Goal: Answer question/provide support: Share knowledge or assist other users

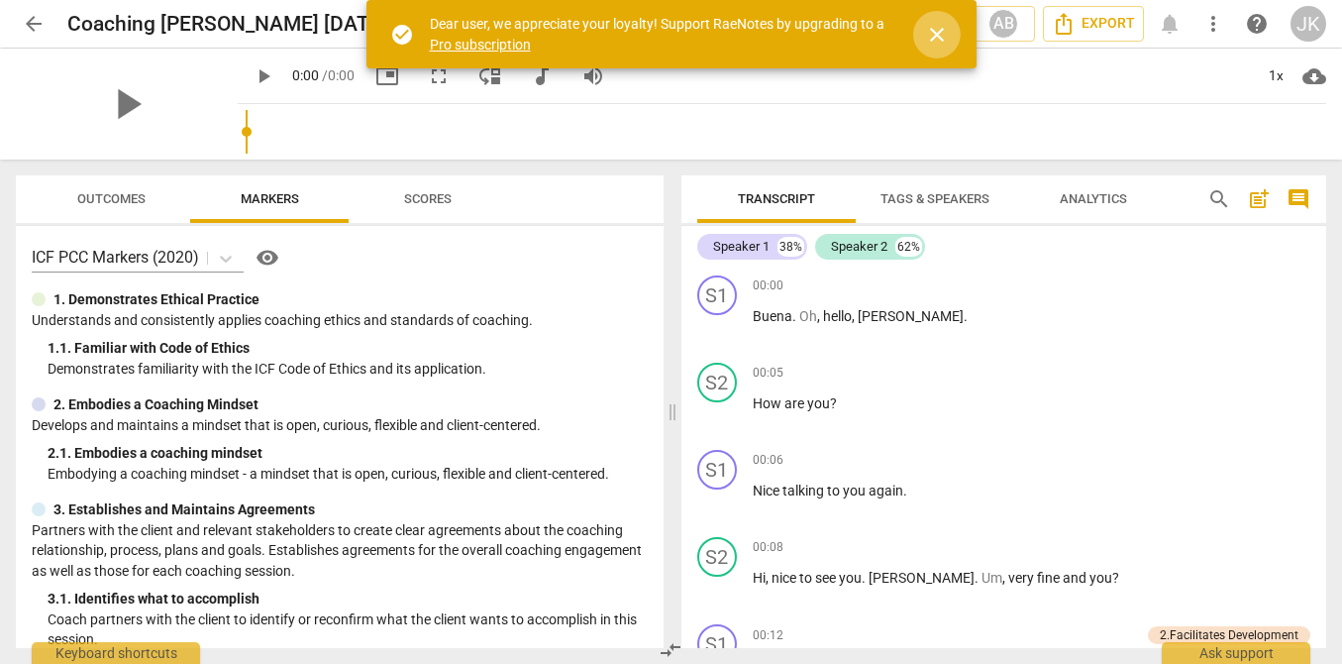
click at [934, 34] on span "close" at bounding box center [937, 35] width 24 height 24
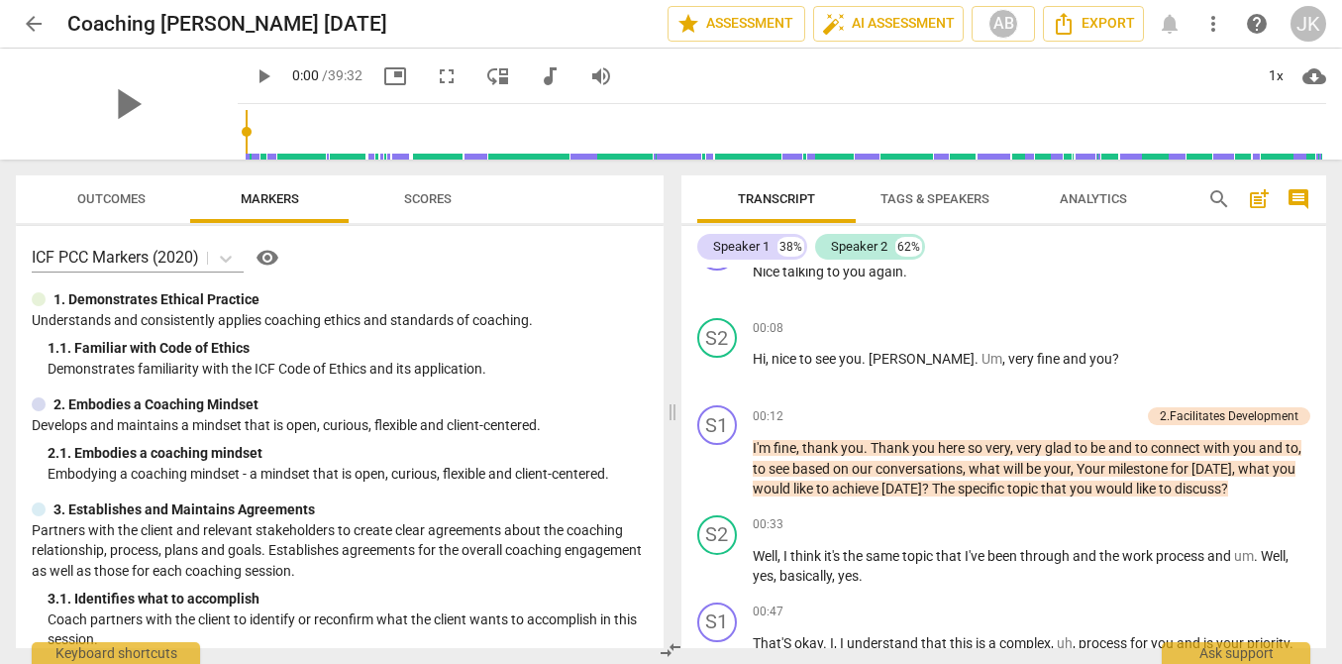
scroll to position [229, 0]
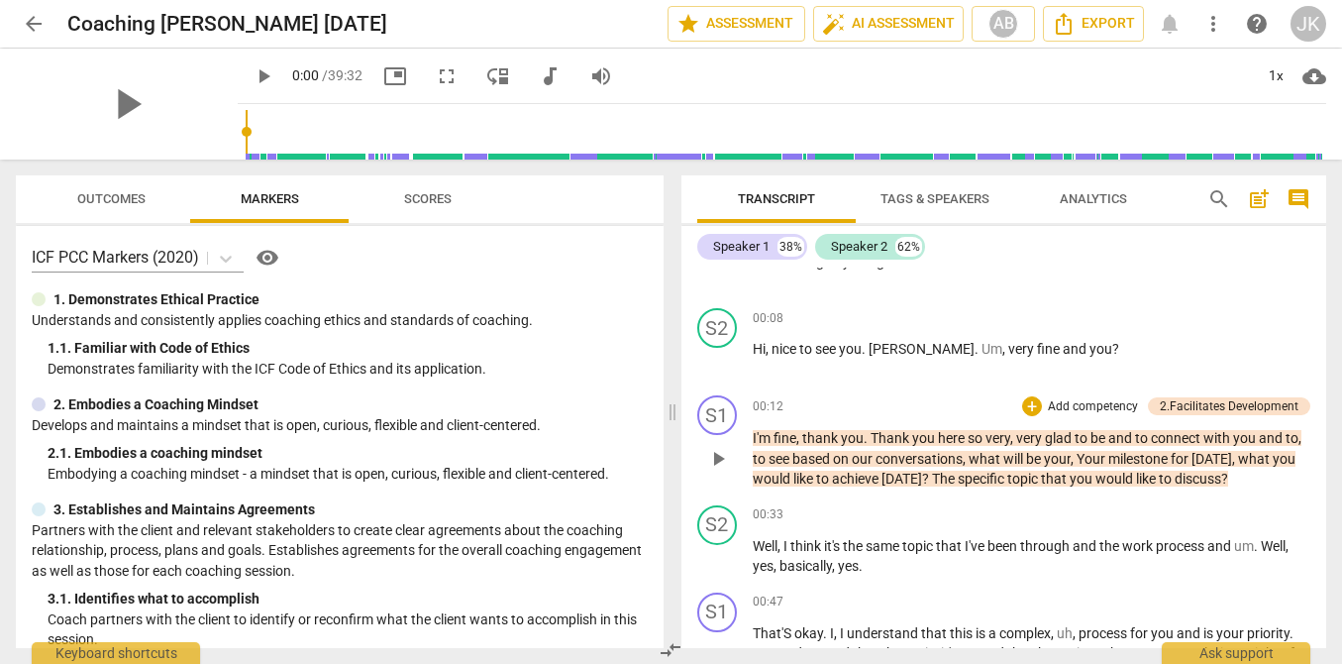
click at [1084, 402] on p "Add competency" at bounding box center [1093, 407] width 94 height 18
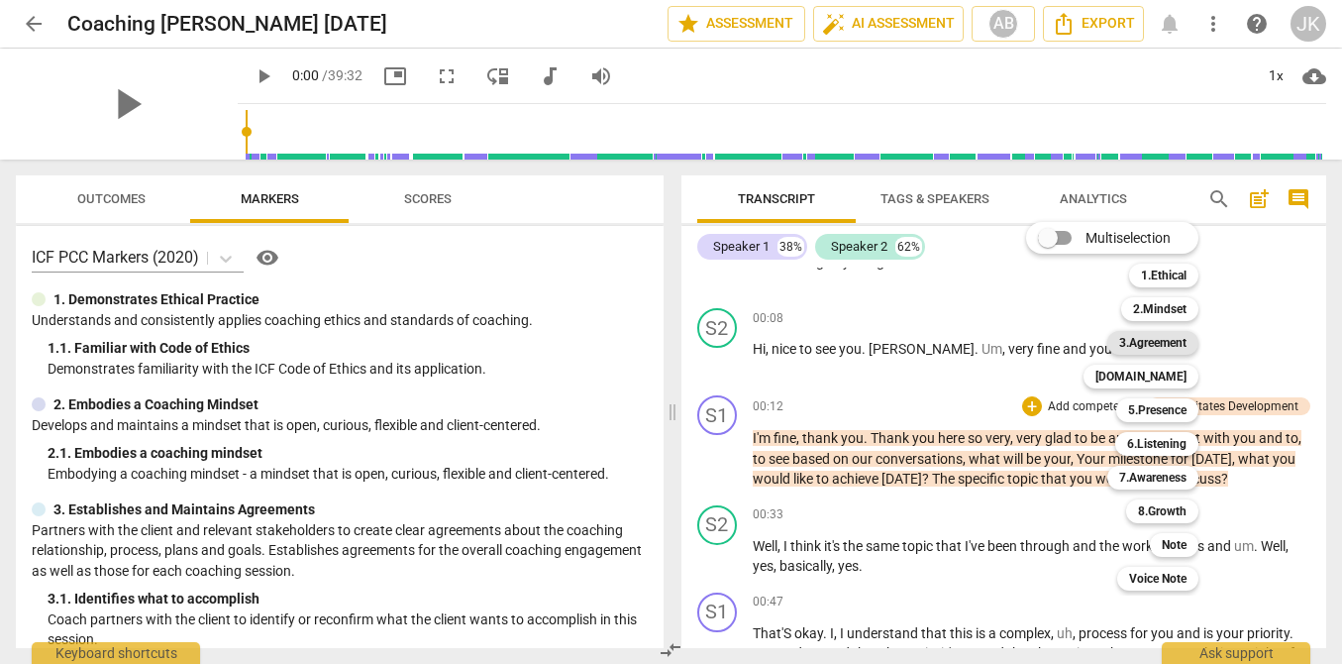
click at [1155, 337] on b "3.Agreement" at bounding box center [1152, 343] width 67 height 24
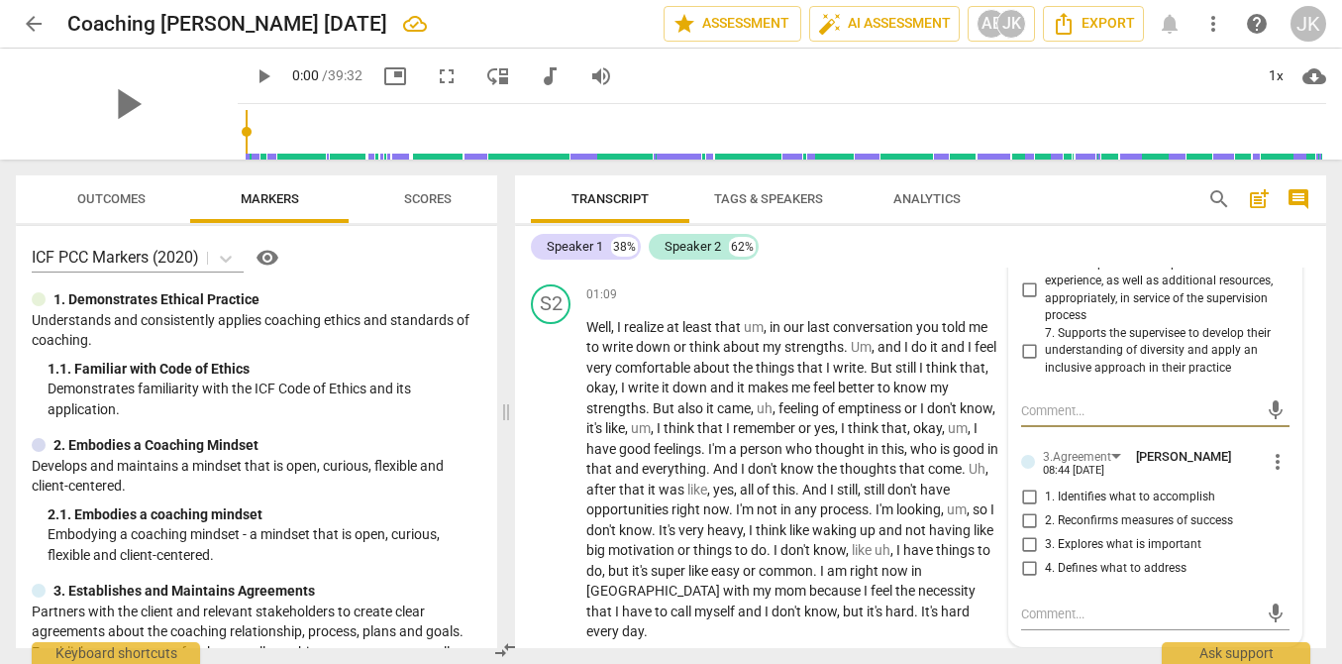
scroll to position [761, 0]
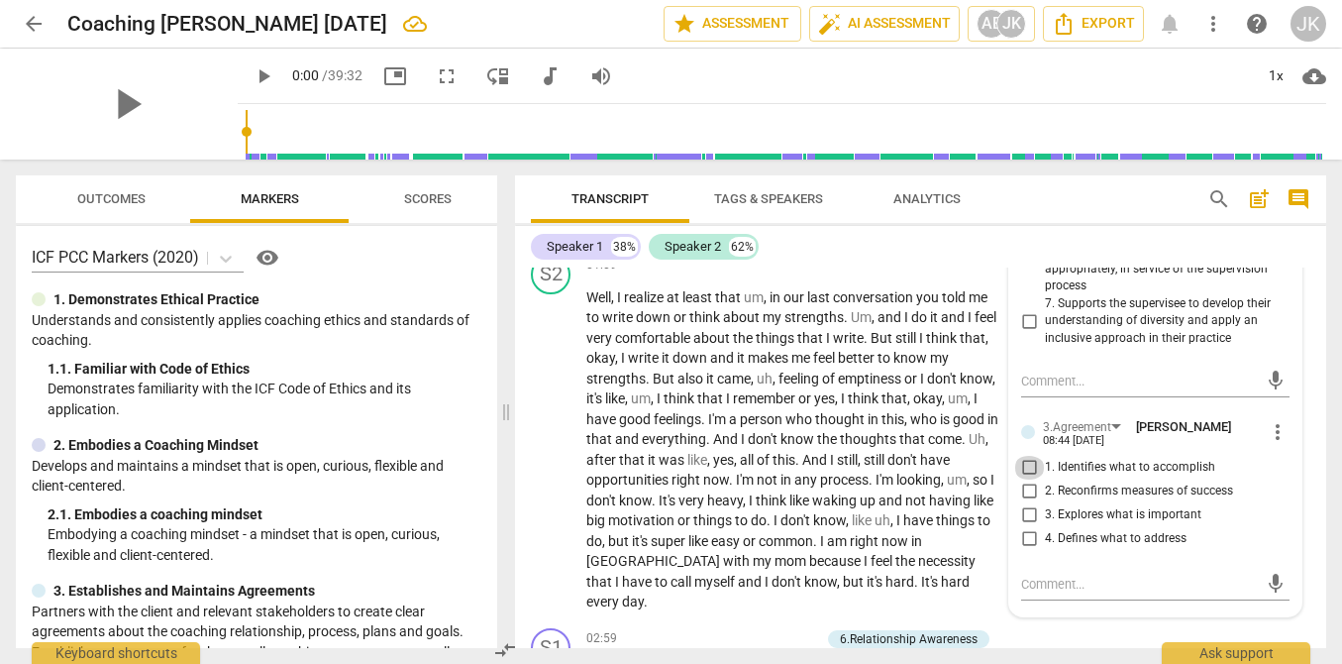
click at [1033, 466] on input "1. Identifies what to accomplish" at bounding box center [1029, 468] width 32 height 24
checkbox input "true"
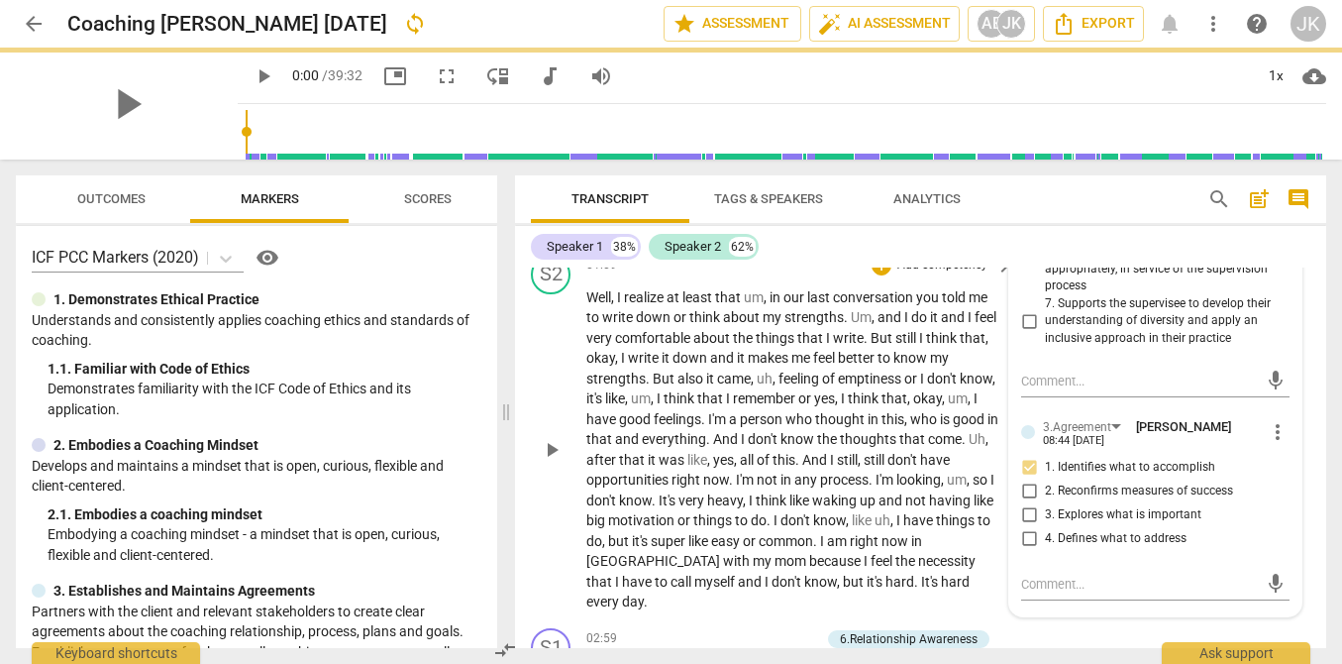
click at [773, 463] on span "of" at bounding box center [765, 460] width 16 height 16
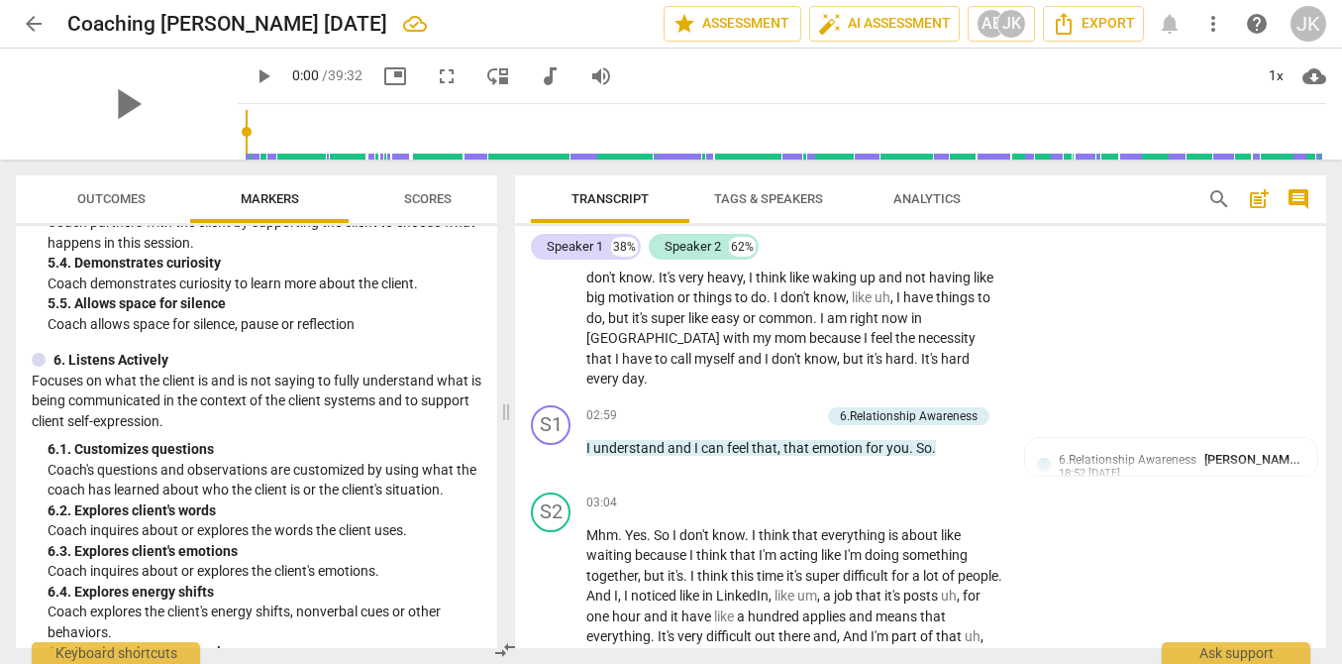
scroll to position [1322, 0]
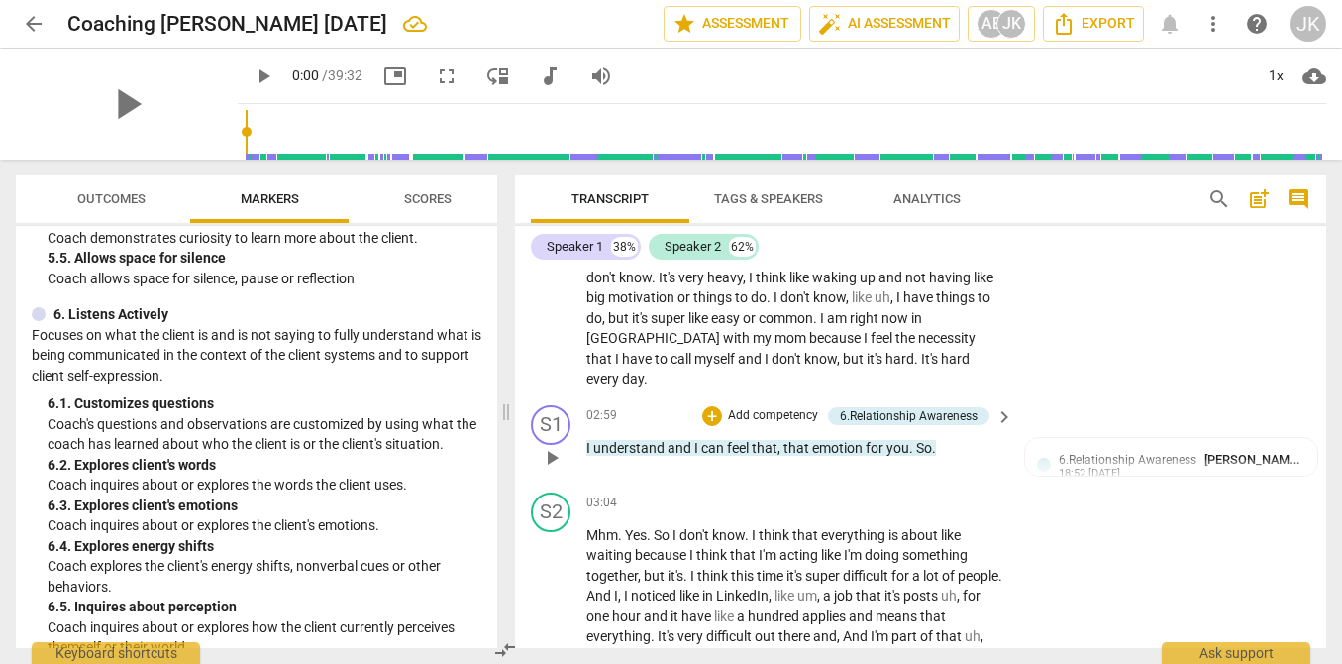
click at [759, 407] on p "Add competency" at bounding box center [773, 416] width 94 height 18
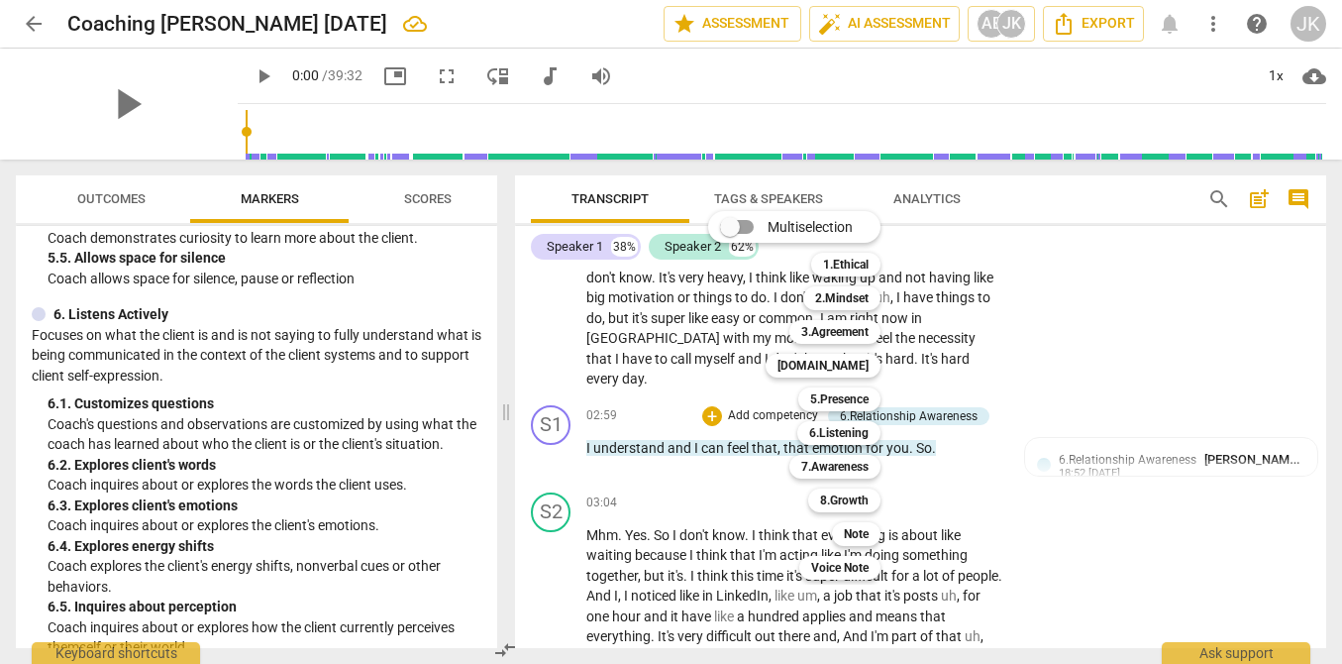
click at [690, 549] on div at bounding box center [671, 332] width 1342 height 664
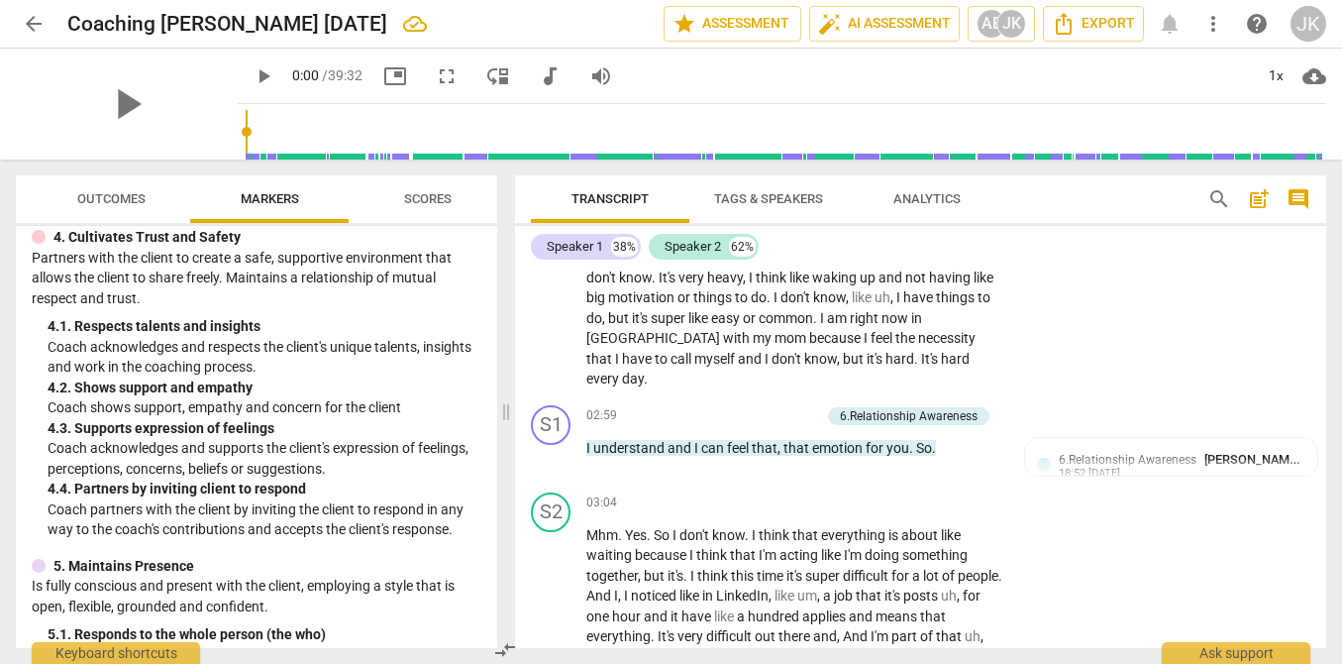
scroll to position [726, 0]
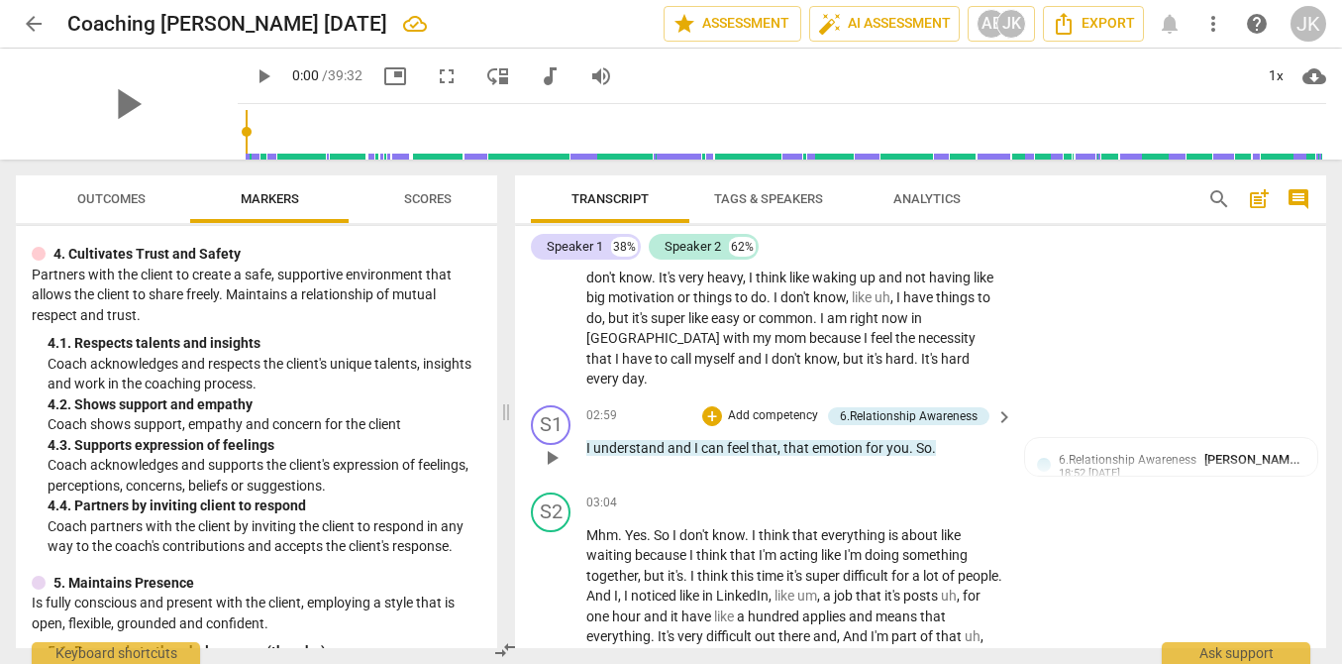
click at [786, 405] on div "+ Add competency 6.Relationship Awareness" at bounding box center [845, 416] width 287 height 22
click at [778, 407] on p "Add competency" at bounding box center [773, 416] width 94 height 18
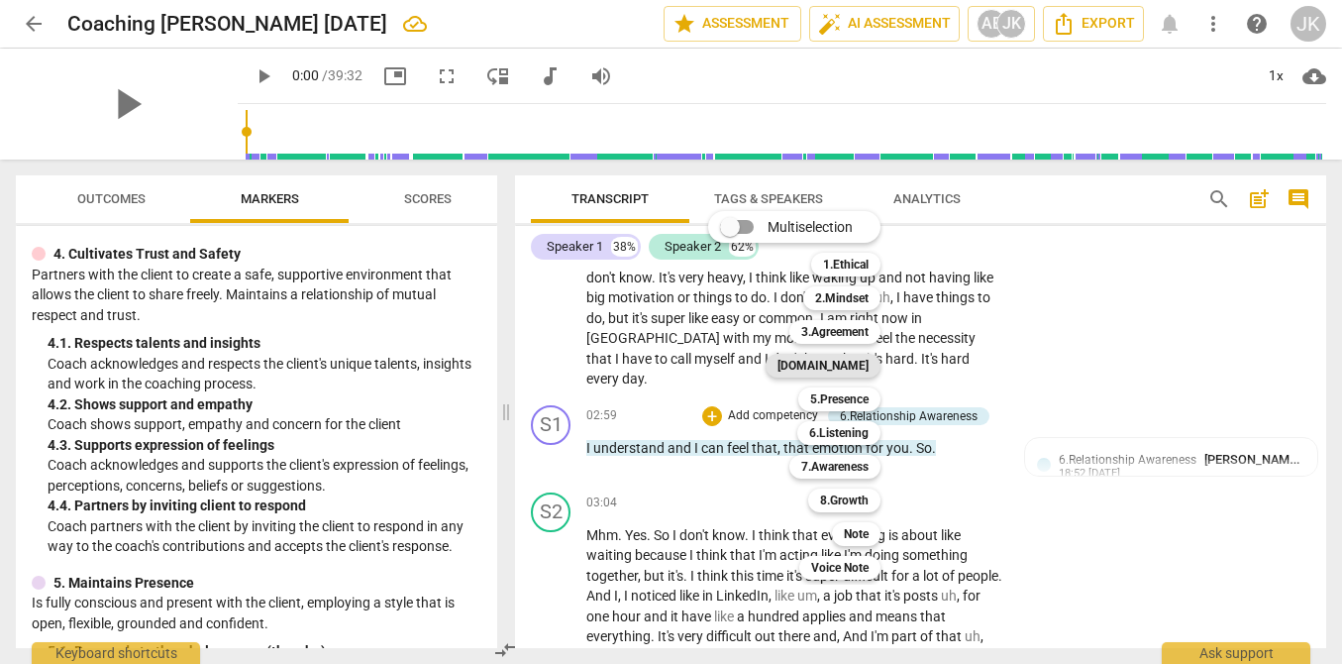
click at [844, 374] on b "[DOMAIN_NAME]" at bounding box center [823, 366] width 91 height 24
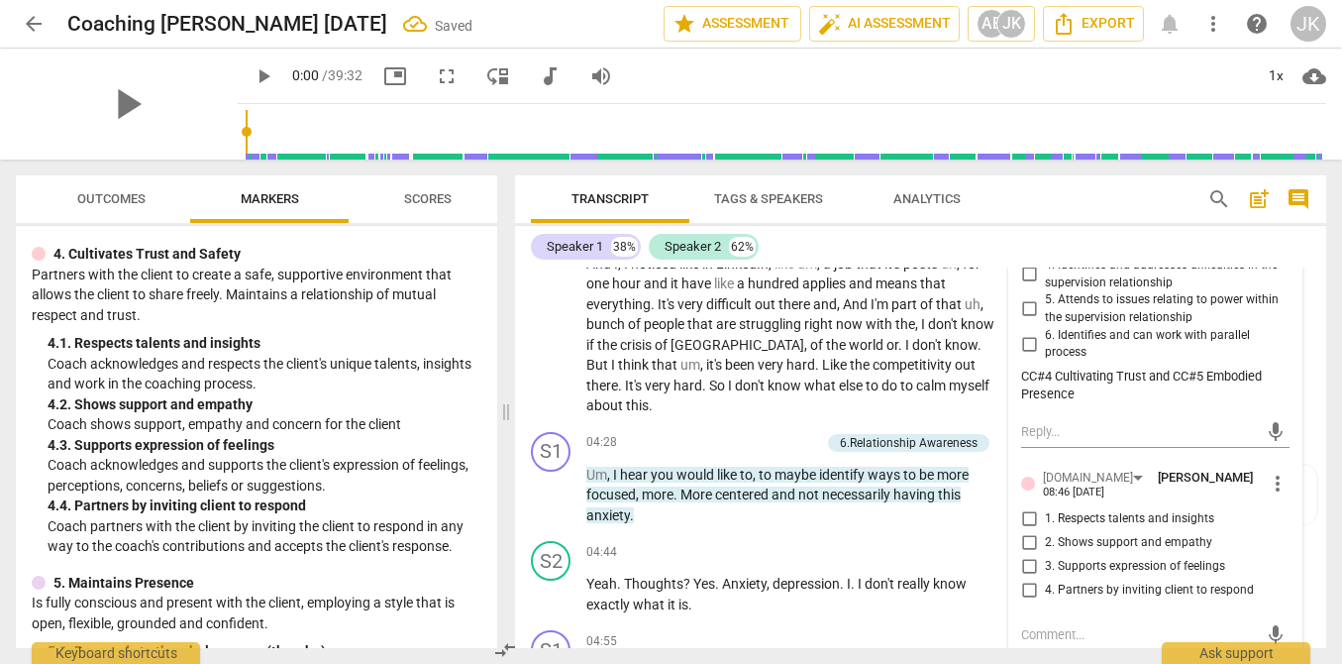
scroll to position [1321, 0]
click at [1062, 532] on span "2. Shows support and empathy" at bounding box center [1128, 541] width 167 height 18
click at [1045, 528] on input "2. Shows support and empathy" at bounding box center [1029, 540] width 32 height 24
checkbox input "true"
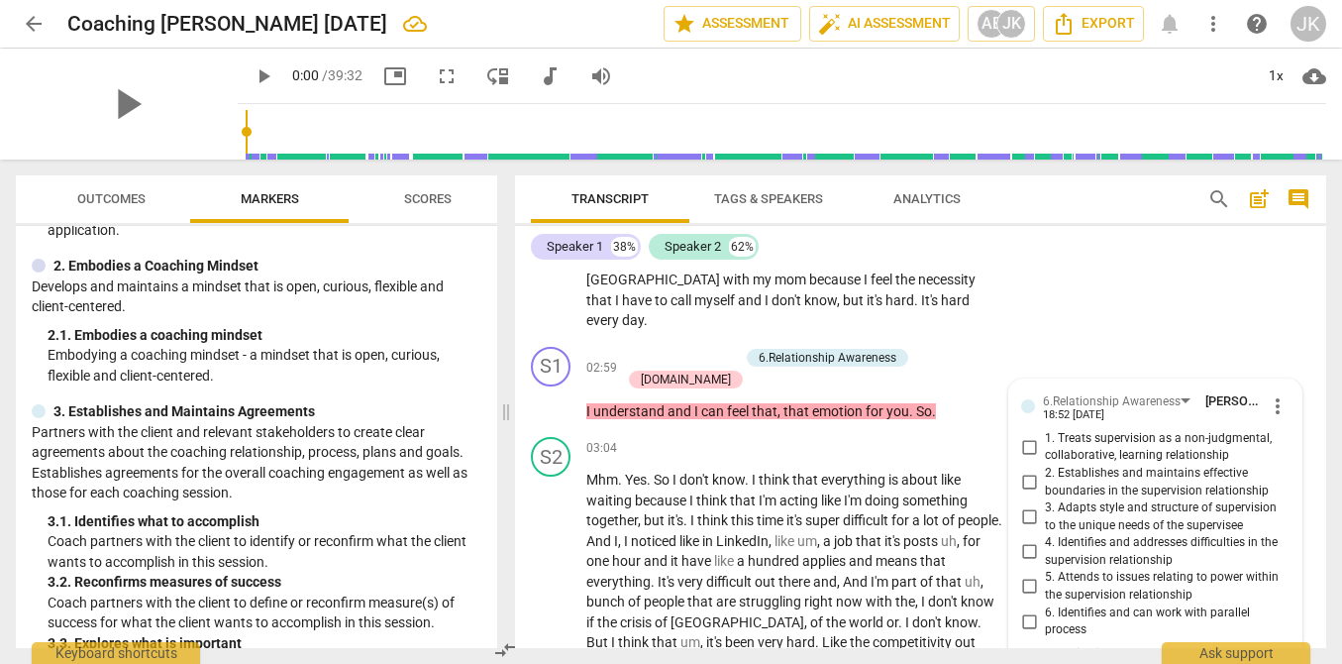
scroll to position [0, 0]
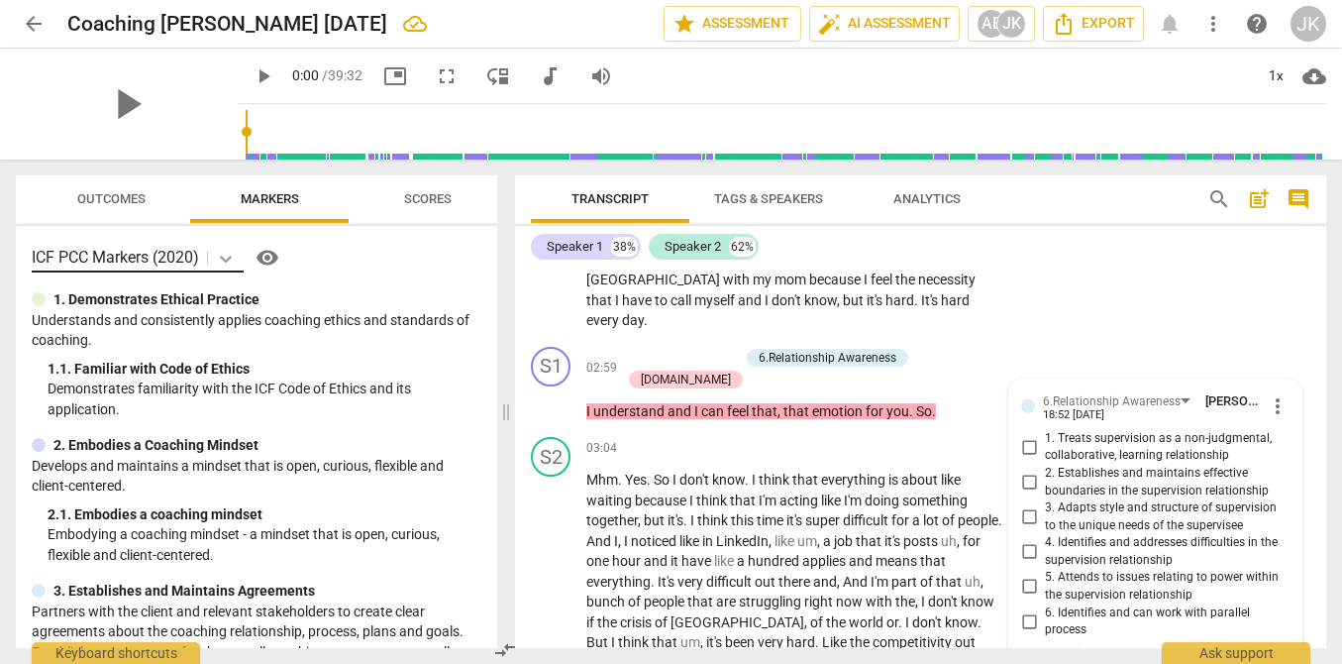
click at [231, 258] on icon at bounding box center [226, 259] width 12 height 7
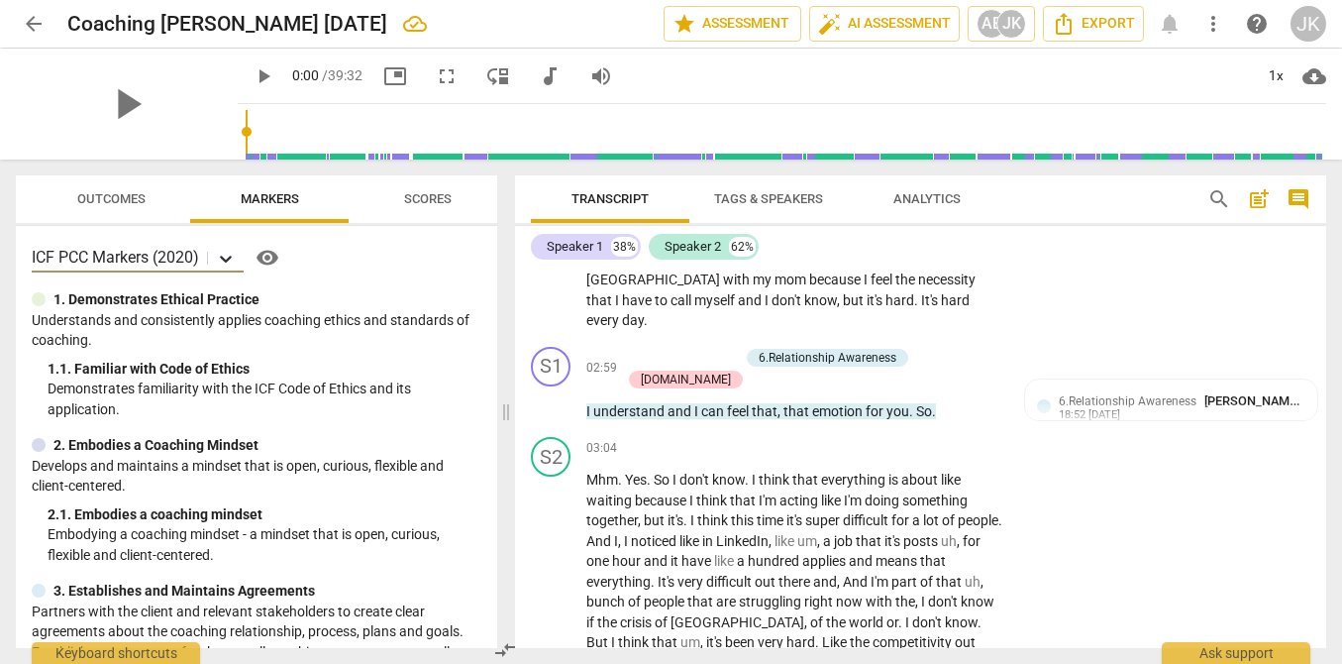
click at [231, 258] on icon at bounding box center [226, 259] width 12 height 7
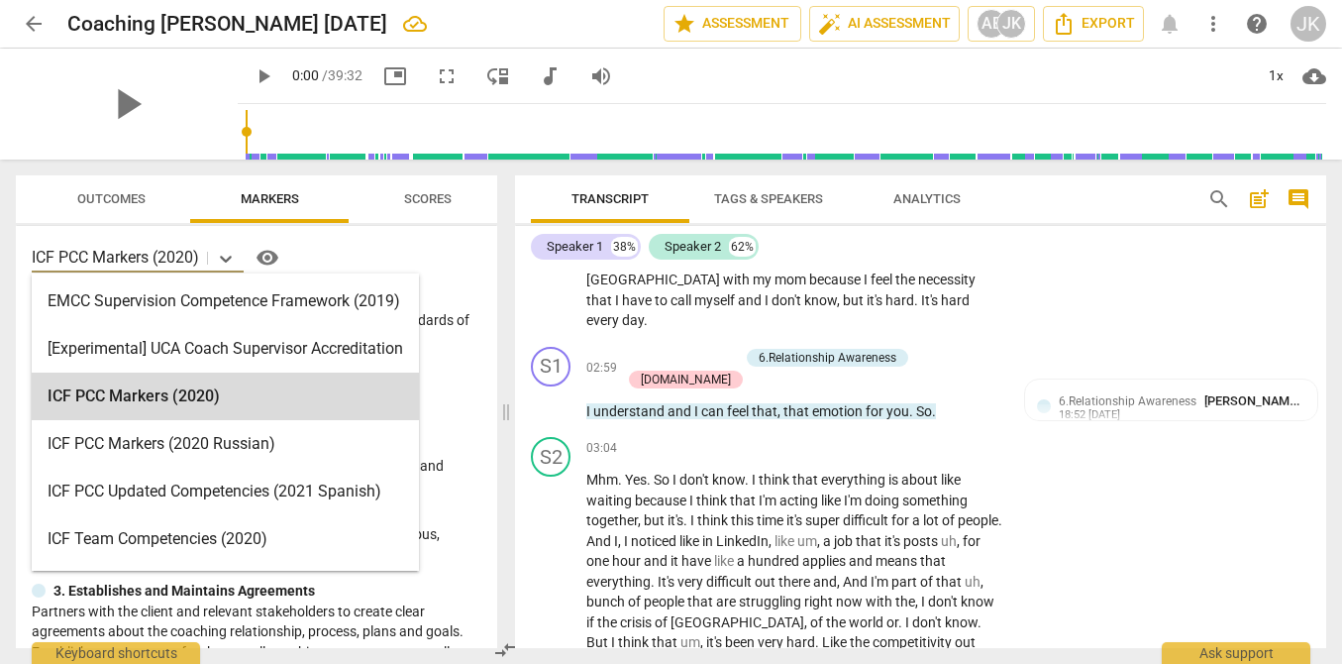
drag, startPoint x: 198, startPoint y: 259, endPoint x: 39, endPoint y: 255, distance: 159.5
click at [39, 255] on p "ICF PCC Markers (2020)" at bounding box center [115, 257] width 167 height 23
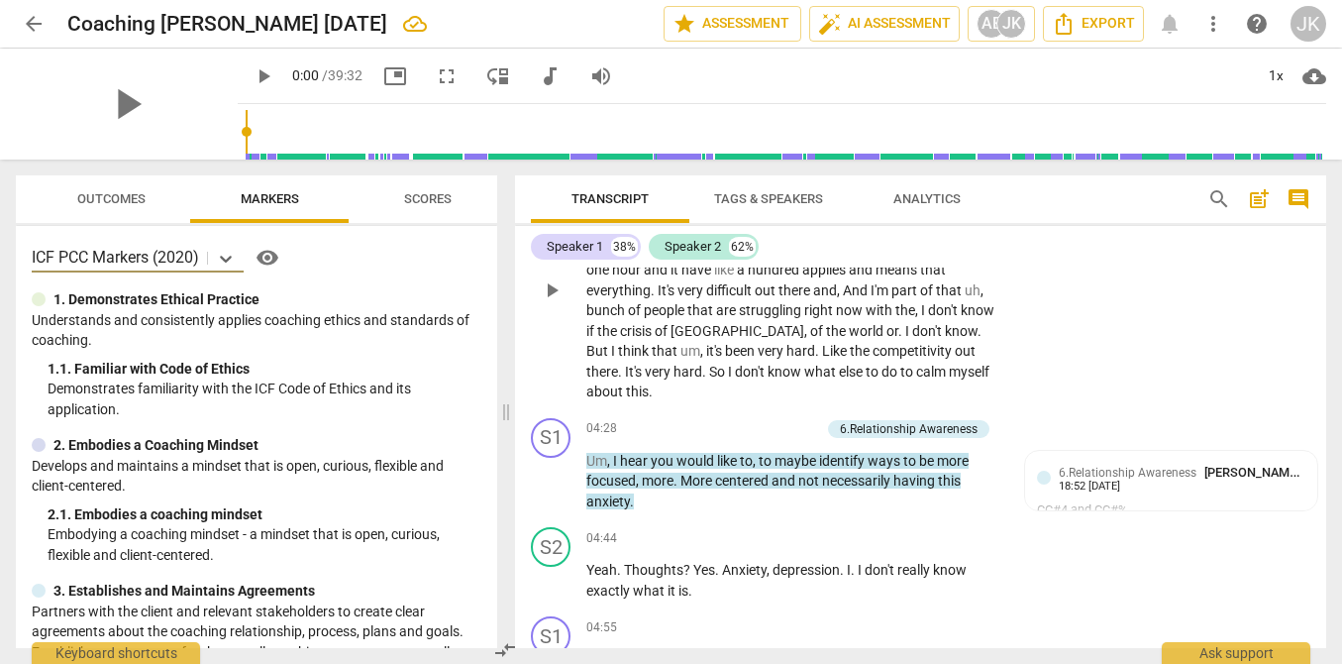
scroll to position [1335, 0]
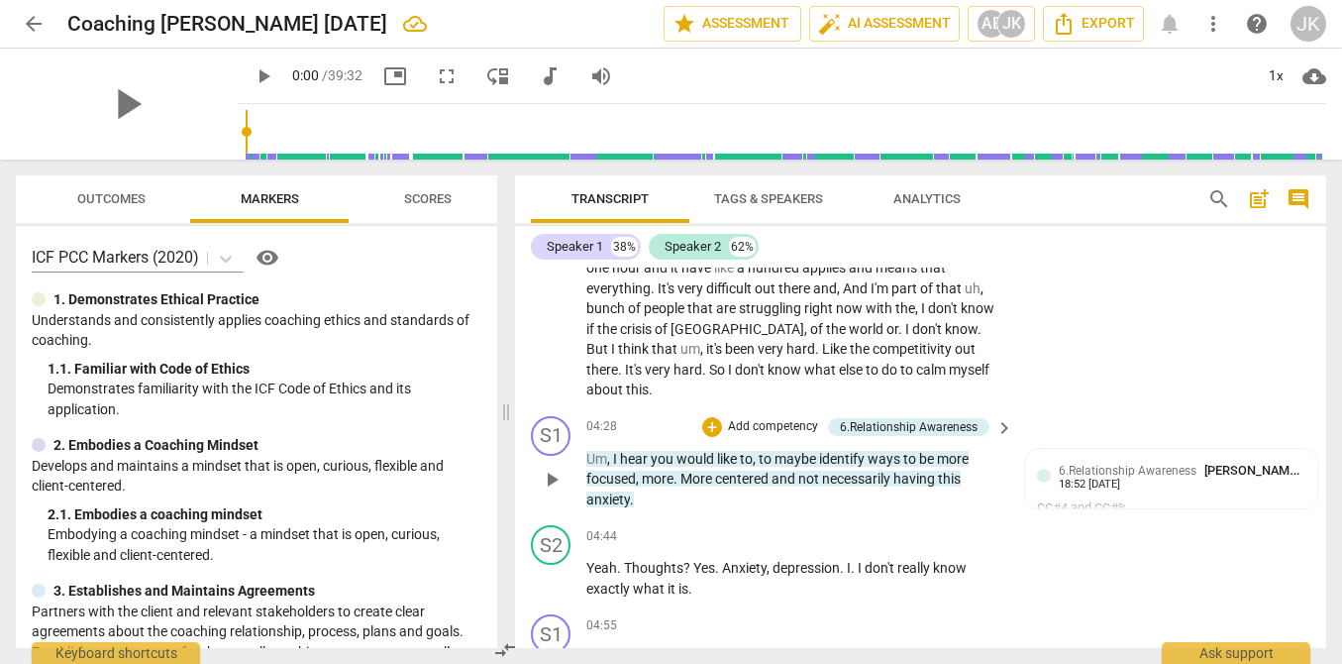
click at [788, 418] on p "Add competency" at bounding box center [773, 427] width 94 height 18
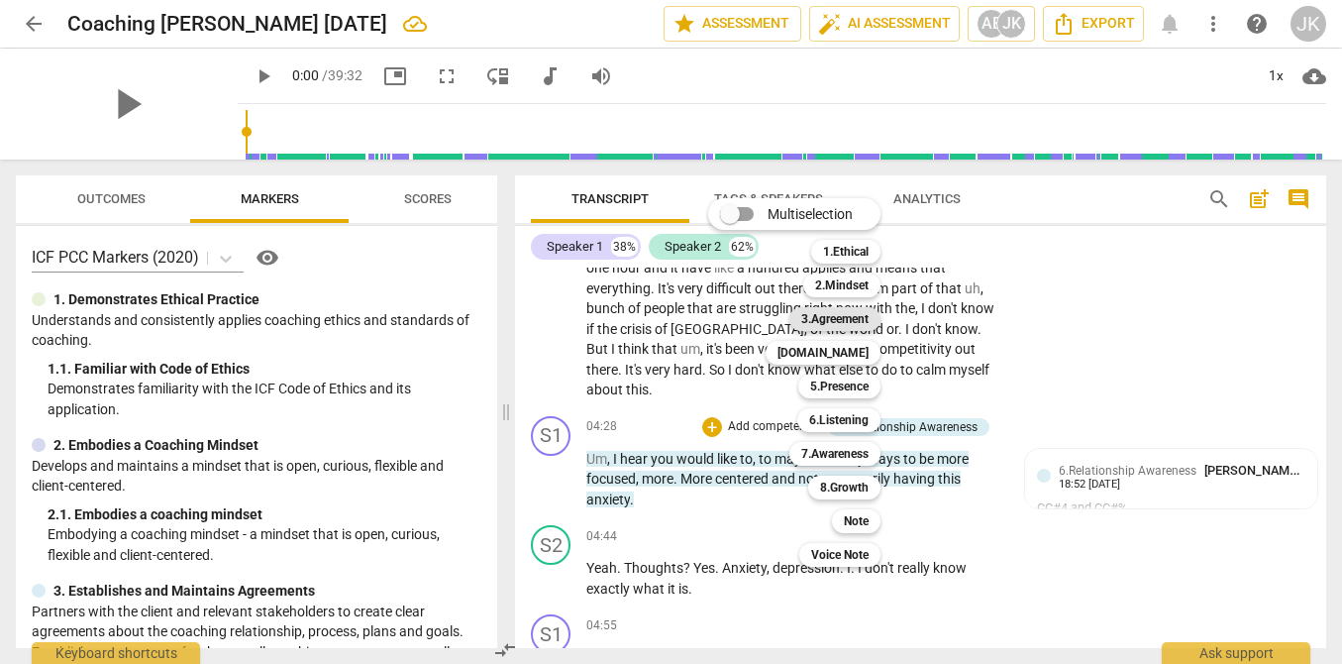
click at [867, 320] on b "3.Agreement" at bounding box center [834, 319] width 67 height 24
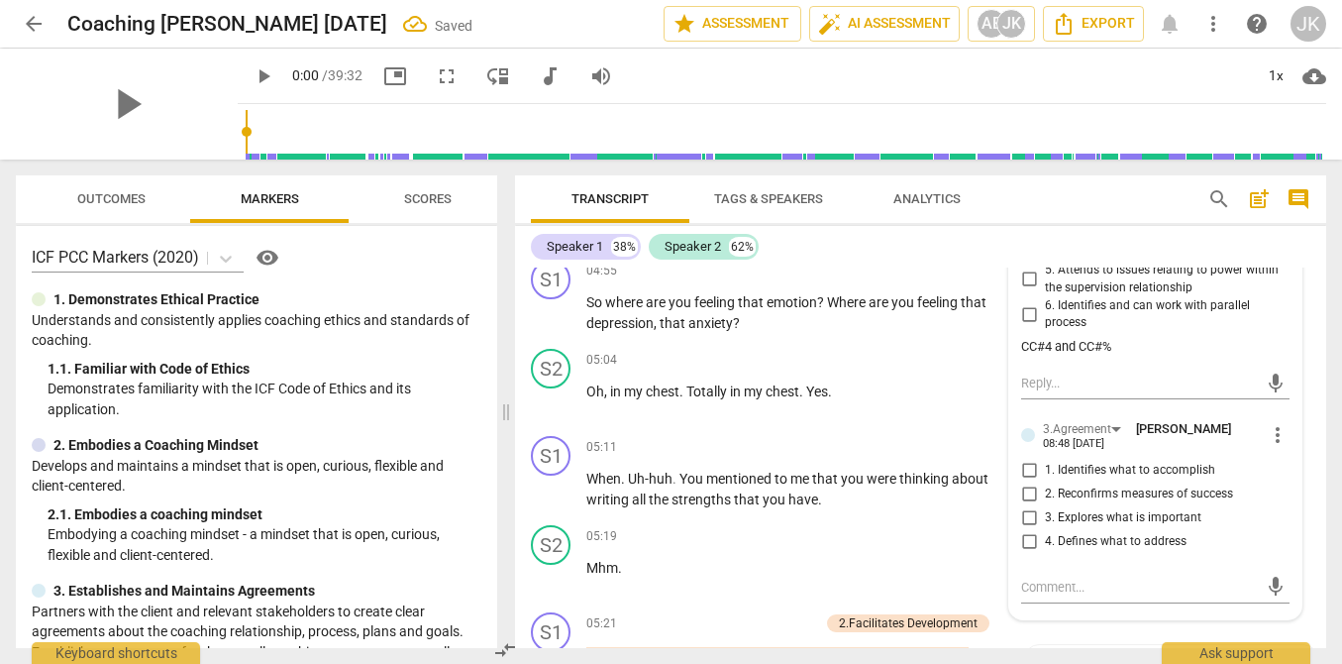
scroll to position [1796, 0]
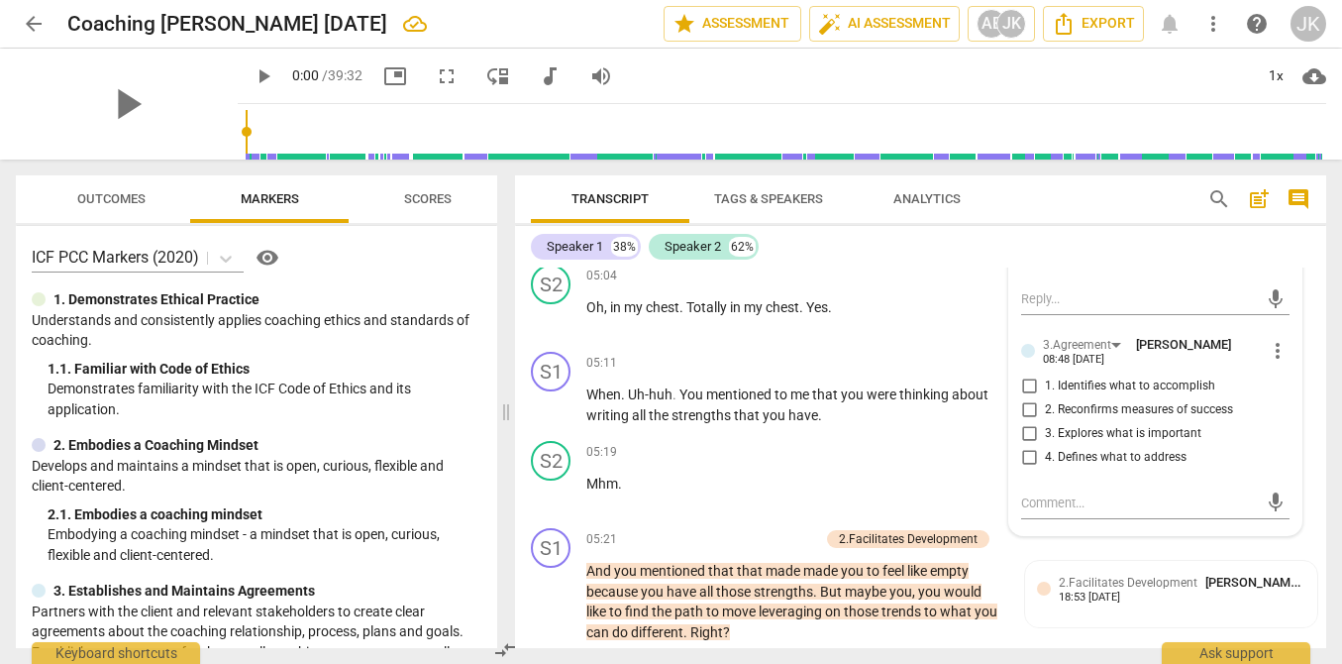
click at [1020, 374] on input "1. Identifies what to accomplish" at bounding box center [1029, 386] width 32 height 24
checkbox input "true"
click at [880, 384] on p "When . Uh-huh . You mentioned to me that you were thinking about writing all th…" at bounding box center [794, 404] width 417 height 41
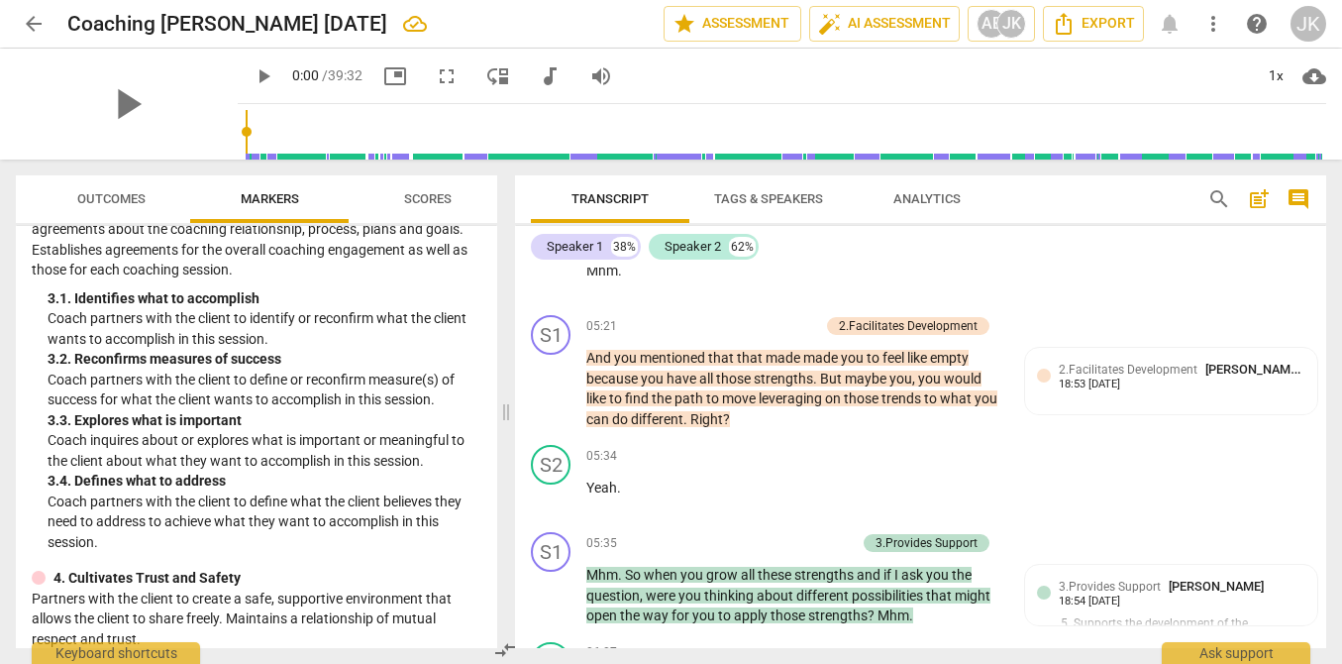
scroll to position [409, 0]
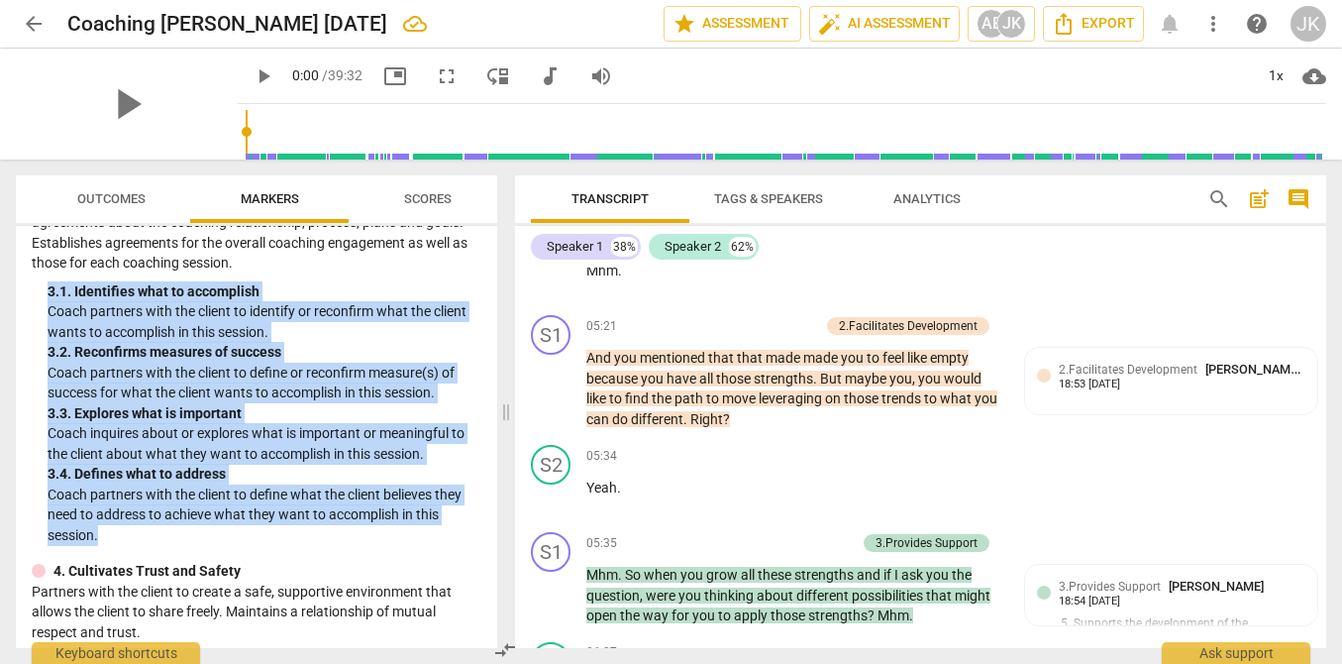
drag, startPoint x: 112, startPoint y: 541, endPoint x: 22, endPoint y: 289, distance: 267.2
click at [22, 289] on div "ICF PCC Markers (2020) visibility 1. Demonstrates Ethical Practice Understands …" at bounding box center [256, 437] width 481 height 422
copy div "3. 1. Identifies what to accomplish Coach partners with the client to identify …"
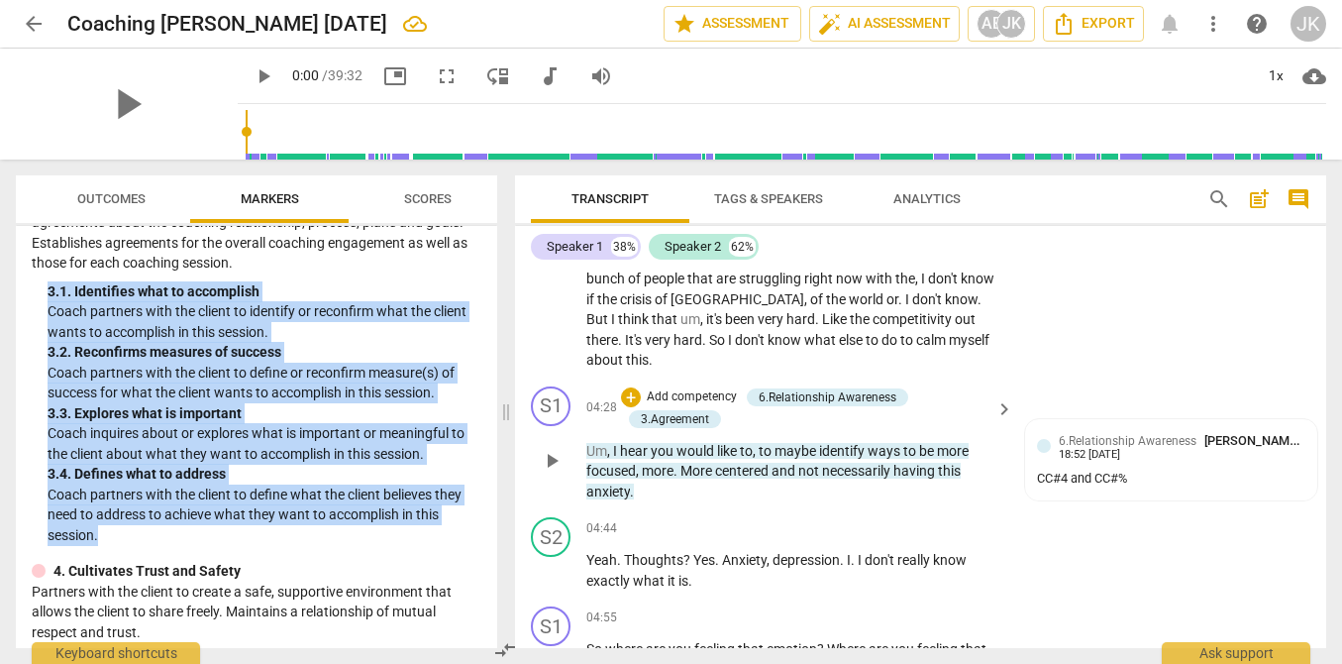
scroll to position [1349, 0]
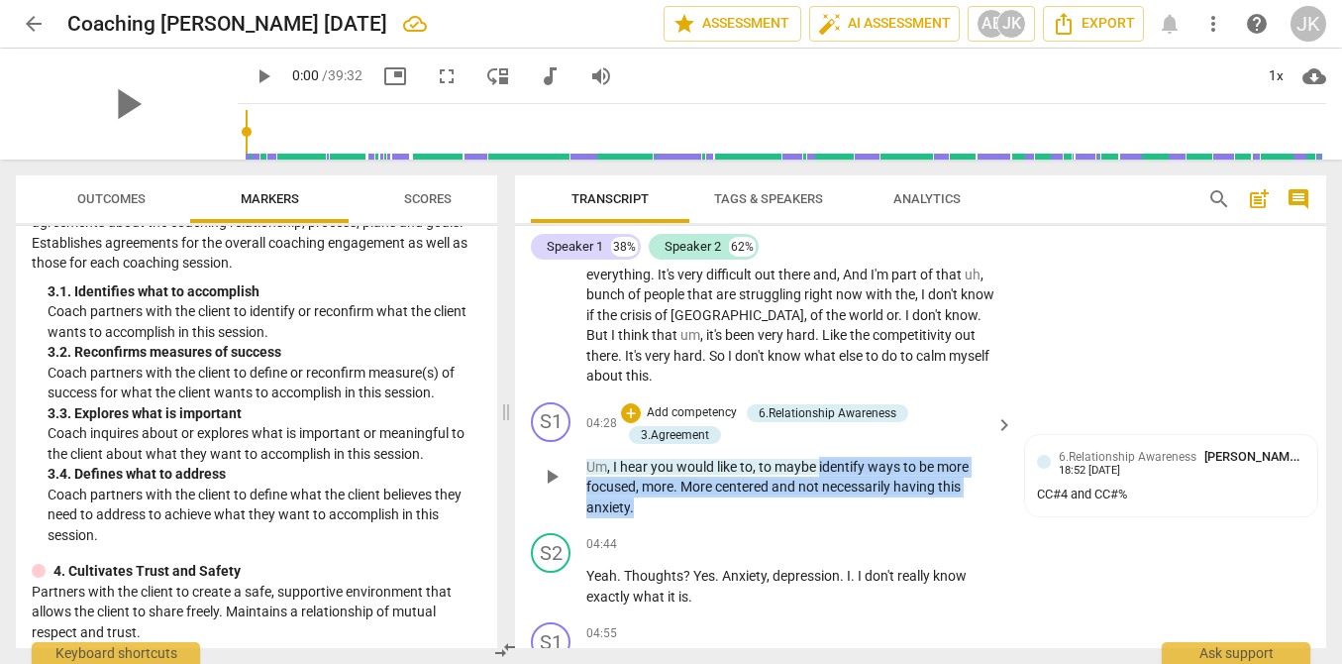
drag, startPoint x: 819, startPoint y: 423, endPoint x: 799, endPoint y: 458, distance: 39.9
click at [799, 458] on p "Um , I hear you would like to , to maybe identify ways to be more focused , mor…" at bounding box center [794, 487] width 417 height 61
copy p "identify ways to be more focused , more . More centered and not necessarily hav…"
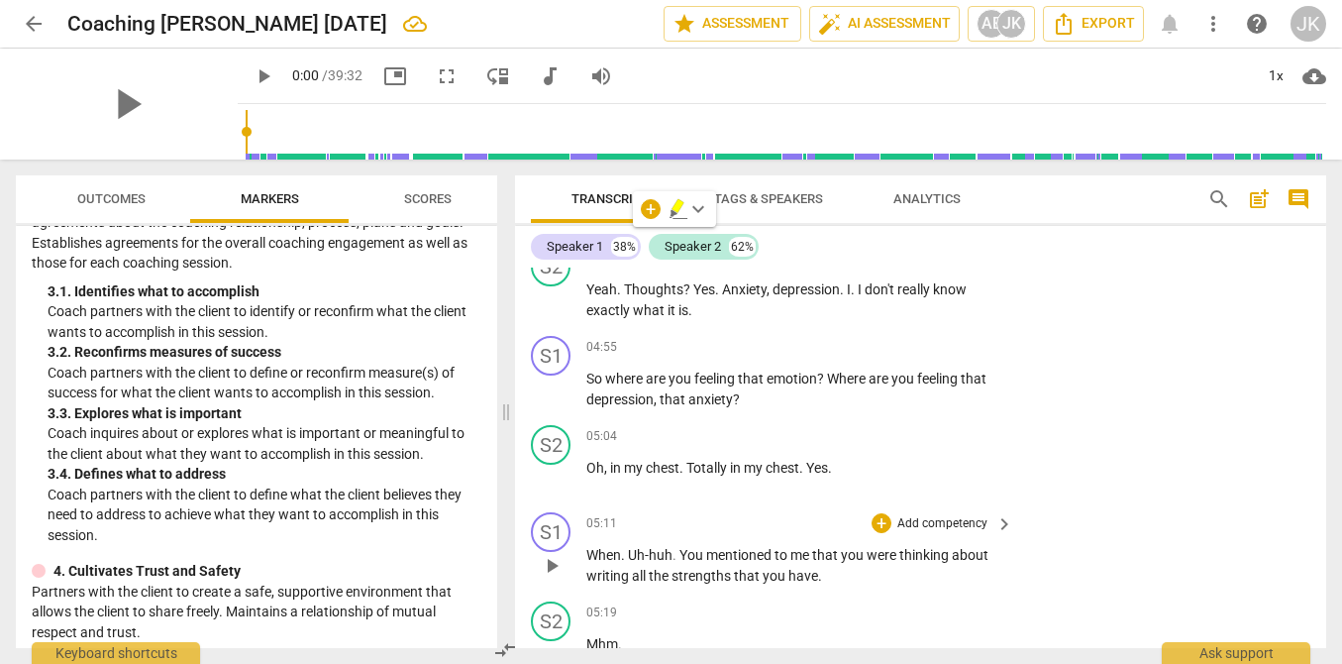
scroll to position [1464, 0]
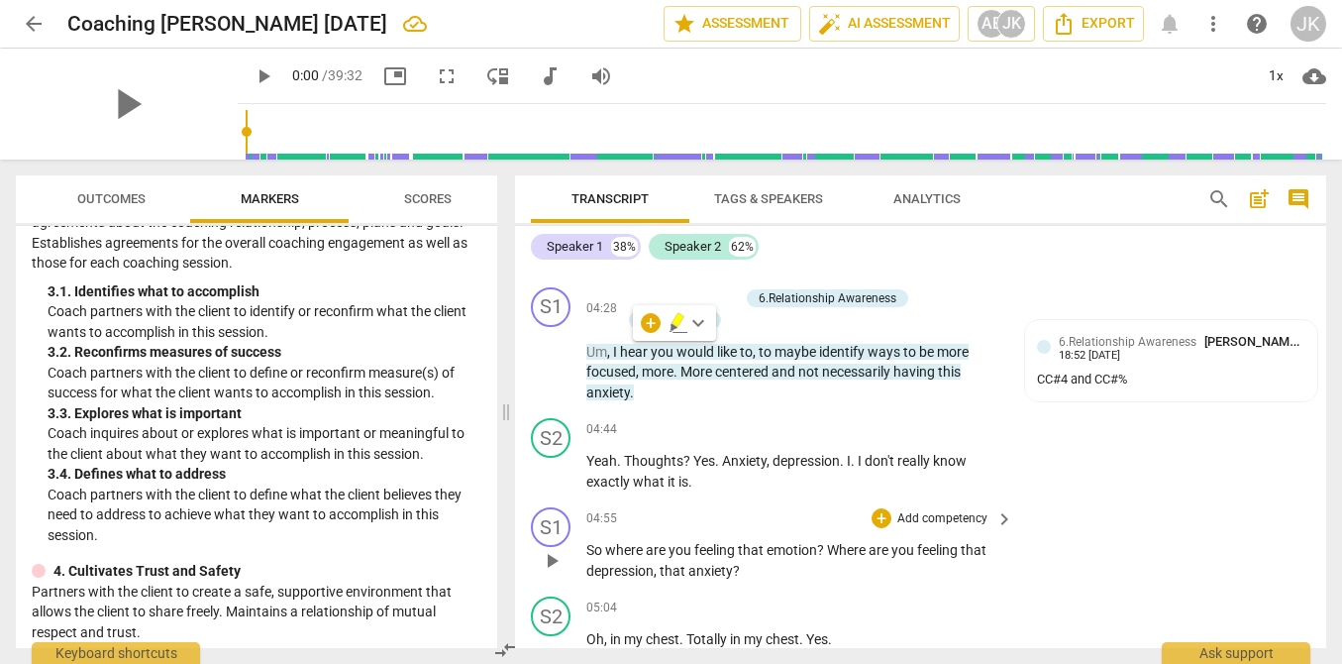
click at [1150, 499] on div "S1 play_arrow pause 04:55 + Add competency keyboard_arrow_right So where are yo…" at bounding box center [920, 543] width 811 height 89
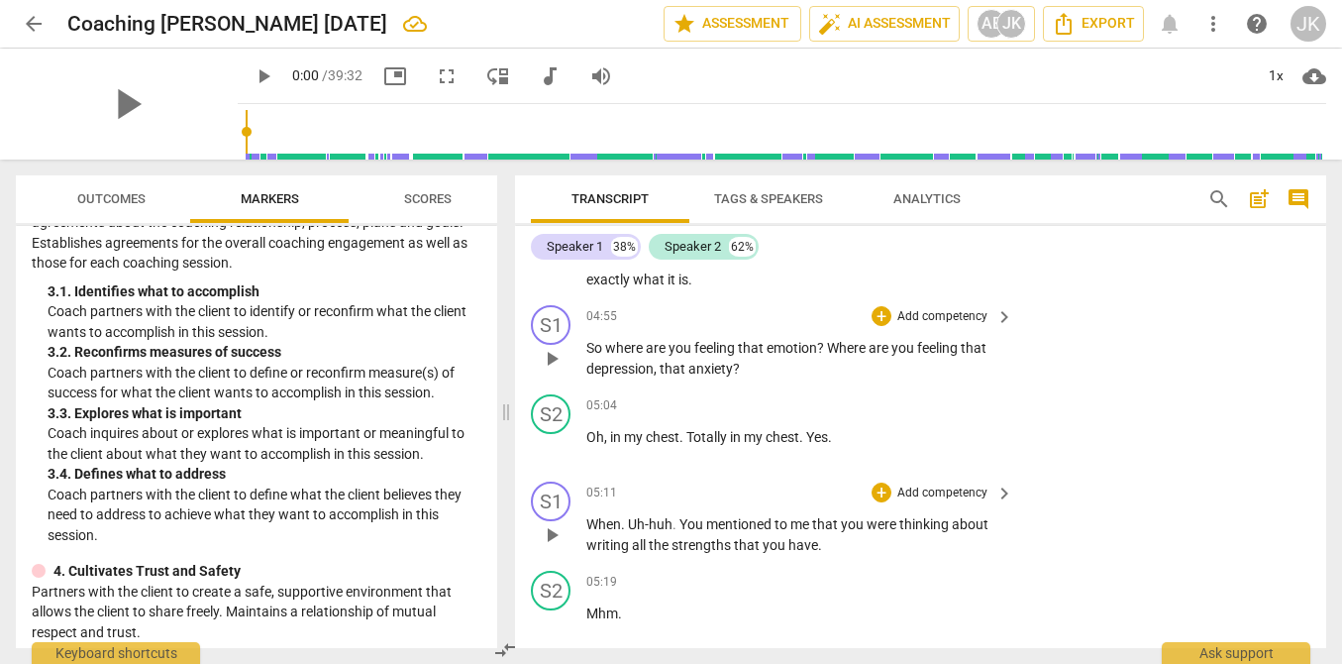
scroll to position [1671, 0]
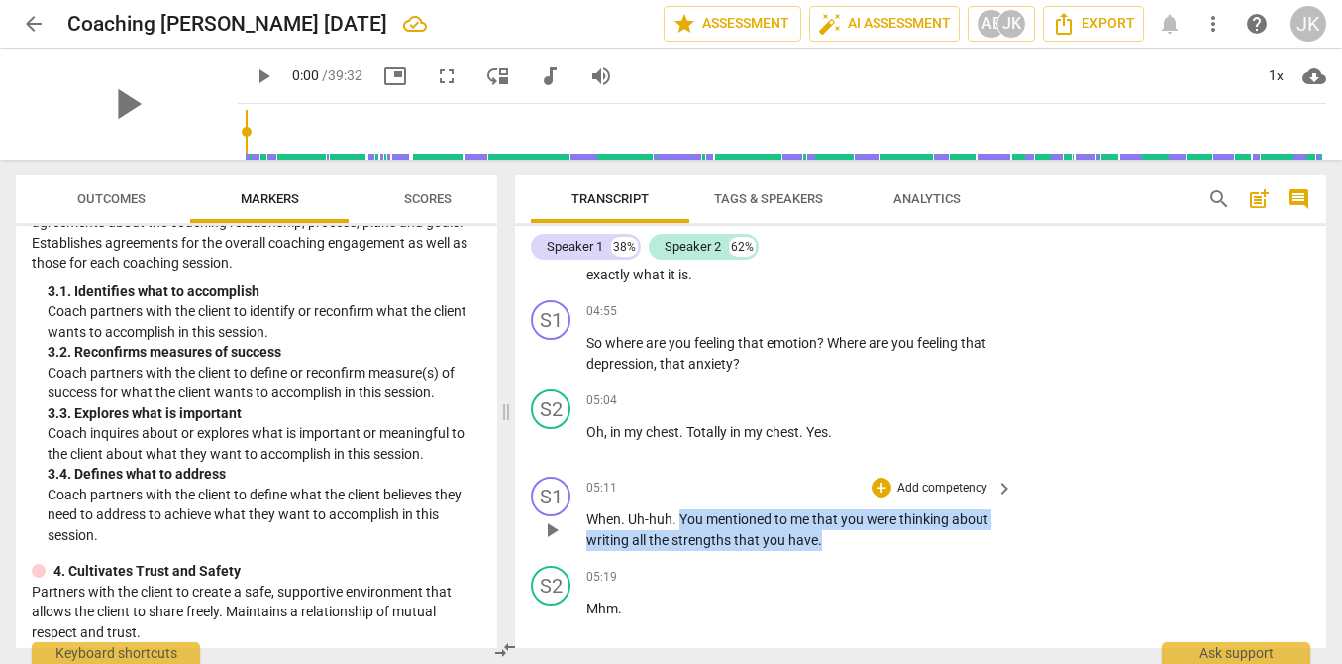
drag, startPoint x: 683, startPoint y: 474, endPoint x: 825, endPoint y: 488, distance: 142.3
click at [825, 509] on p "When . Uh-huh . You mentioned to me that you were thinking about writing all th…" at bounding box center [794, 529] width 417 height 41
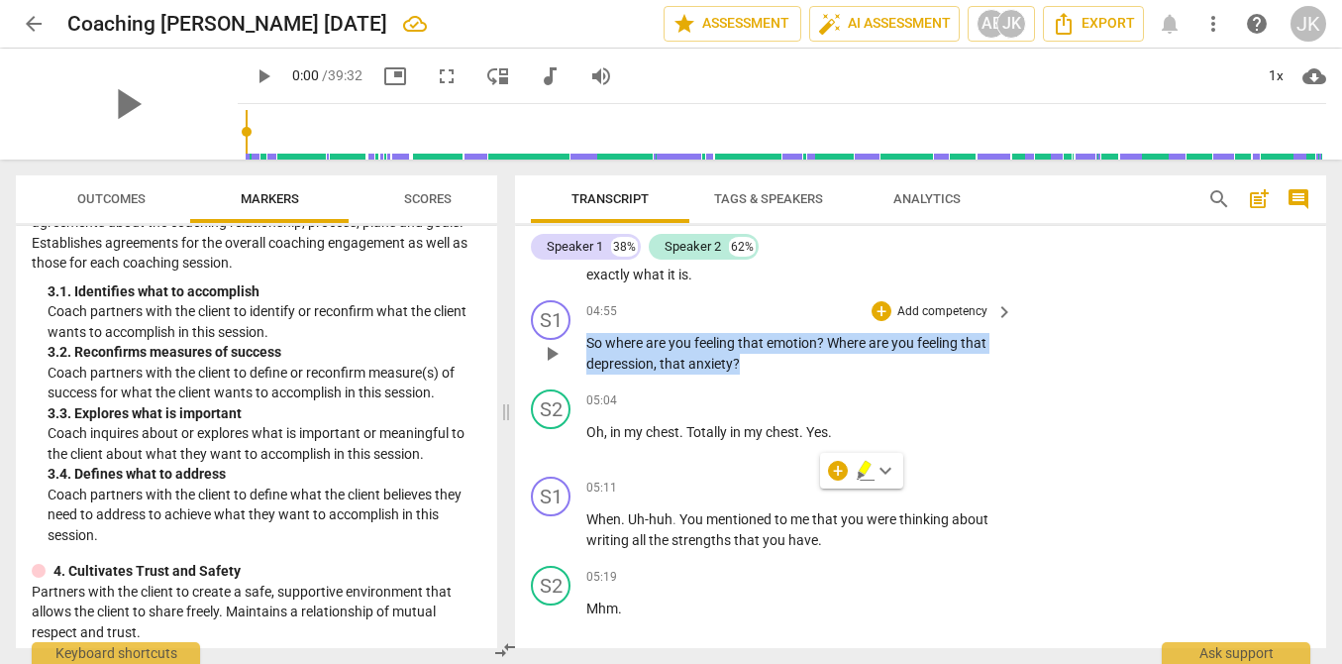
drag, startPoint x: 746, startPoint y: 321, endPoint x: 582, endPoint y: 301, distance: 164.6
click at [582, 301] on div "S1 play_arrow pause 04:55 + Add competency keyboard_arrow_right So where are yo…" at bounding box center [920, 336] width 811 height 89
copy p "So where are you feeling that emotion ? Where are you feeling that depression ,…"
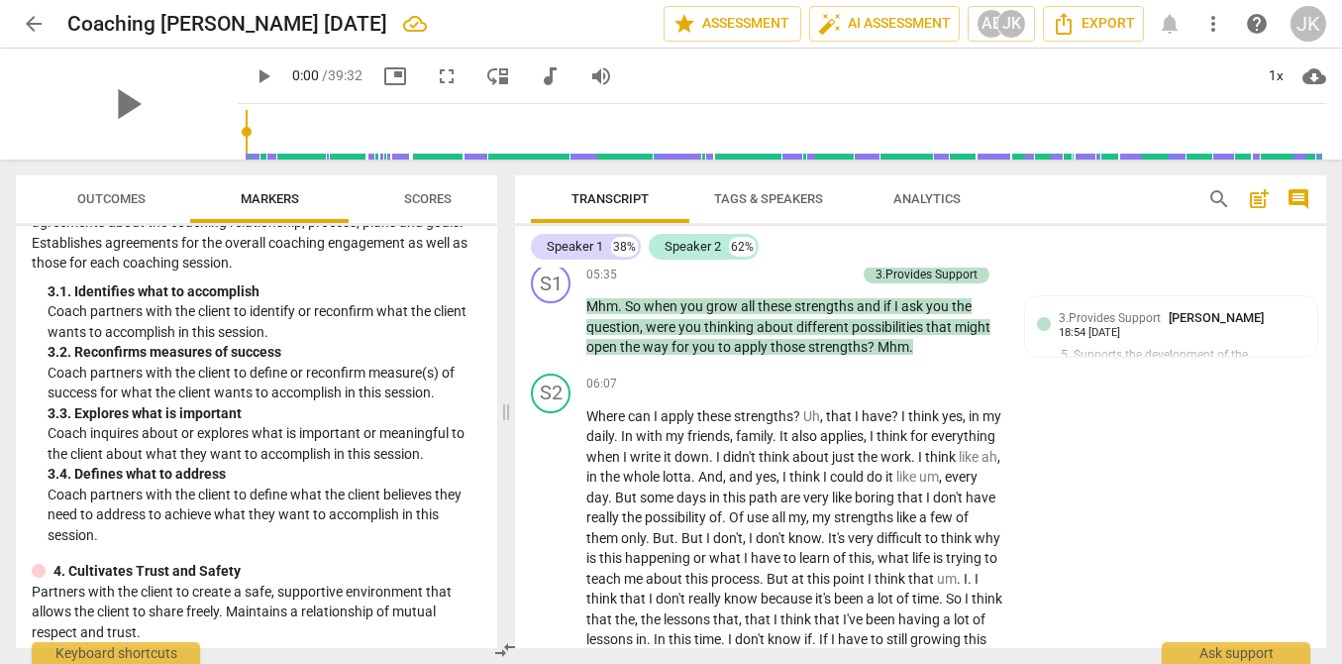
scroll to position [2267, 0]
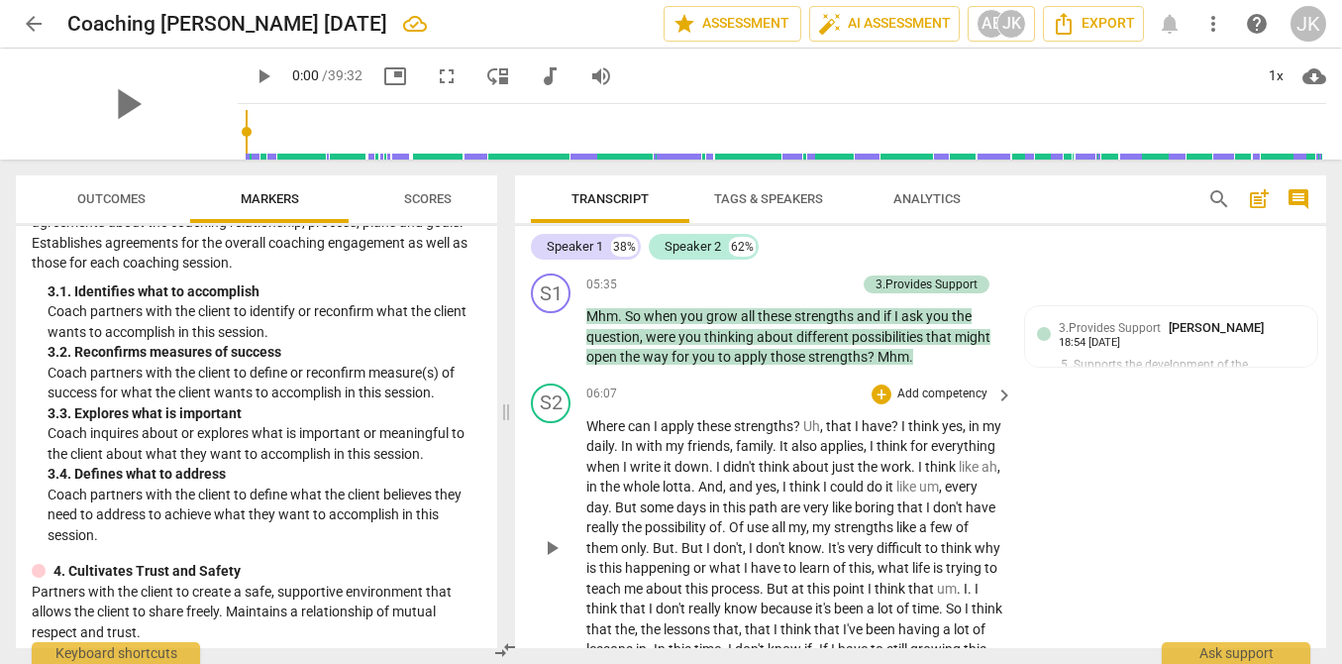
click at [1088, 446] on div "S2 play_arrow pause 06:07 + Add competency keyboard_arrow_right Where can I app…" at bounding box center [920, 531] width 811 height 313
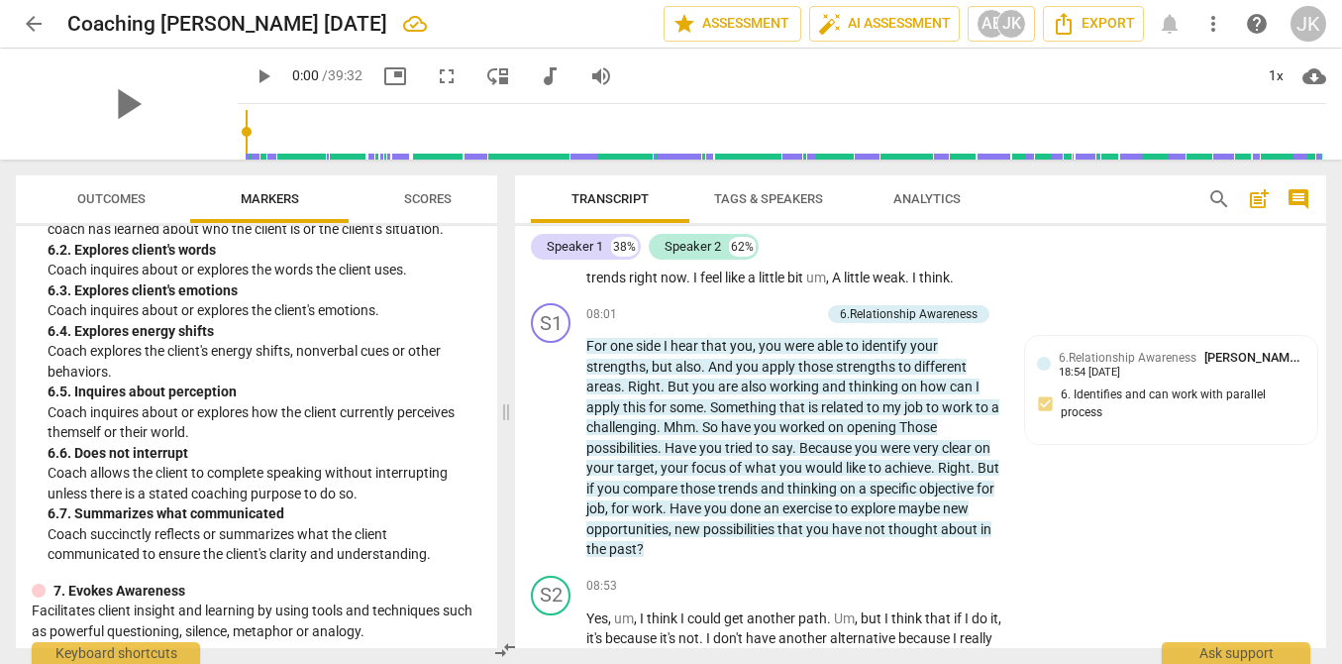
scroll to position [1544, 0]
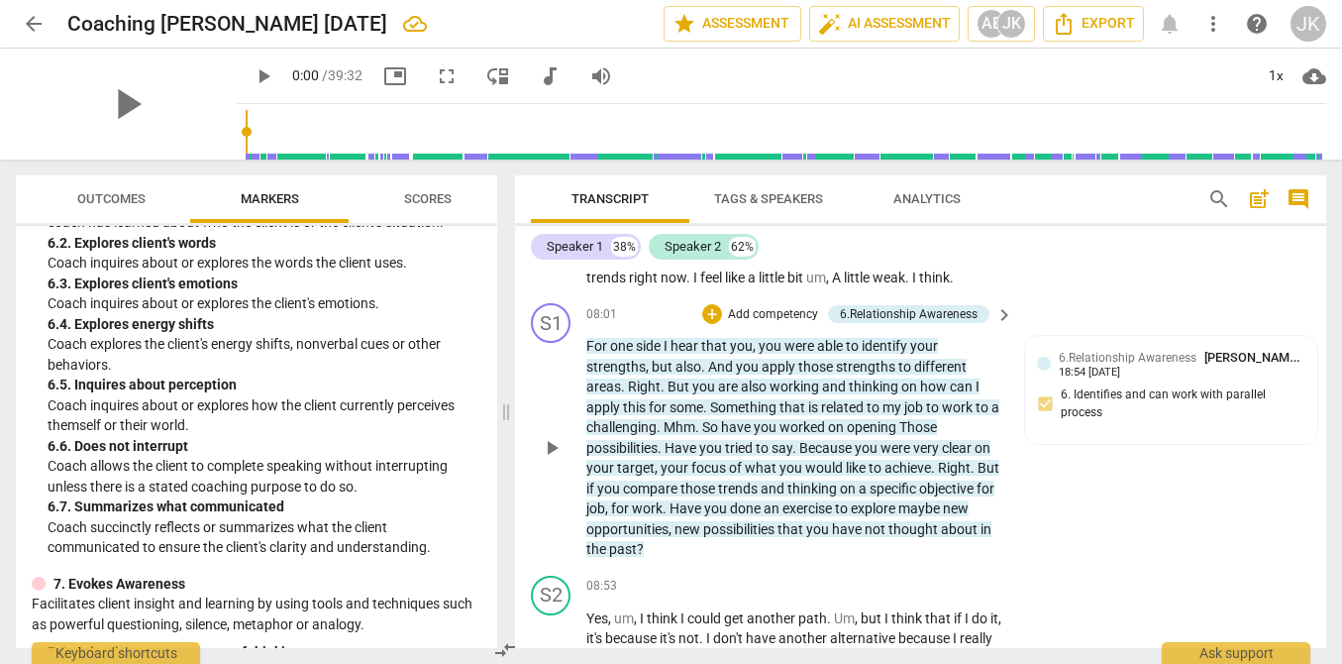
click at [769, 306] on p "Add competency" at bounding box center [773, 315] width 94 height 18
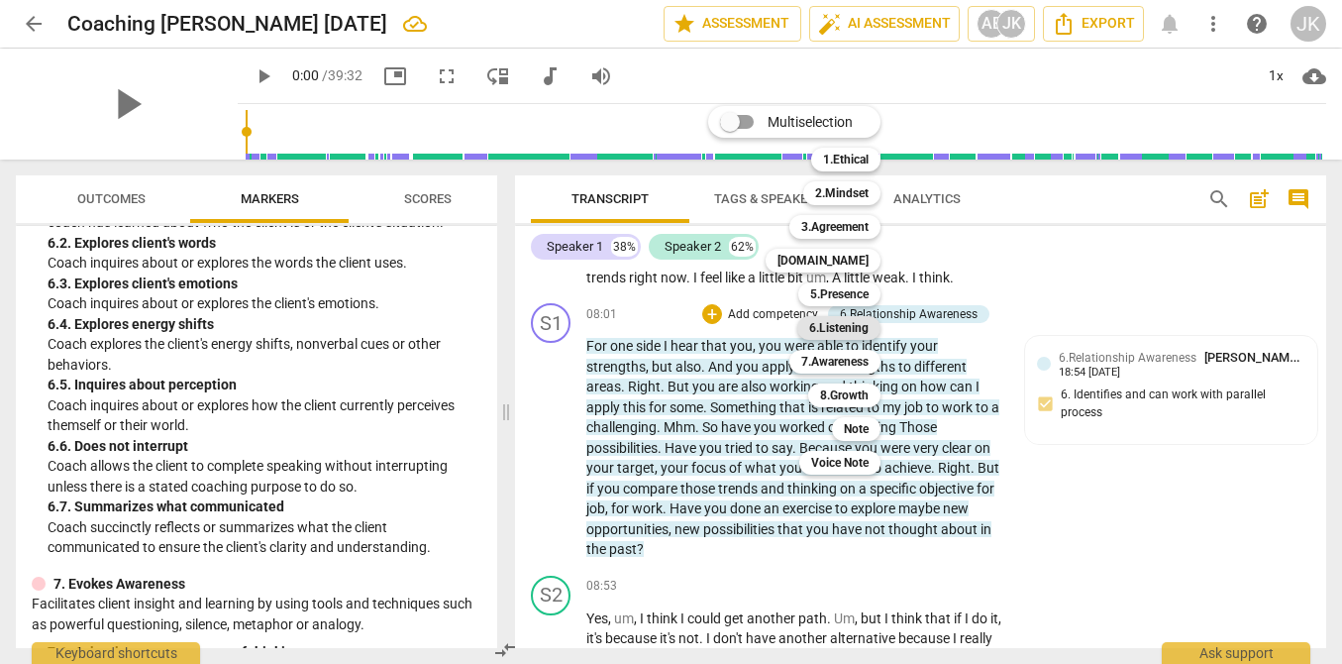
click at [836, 326] on b "6.Listening" at bounding box center [838, 328] width 59 height 24
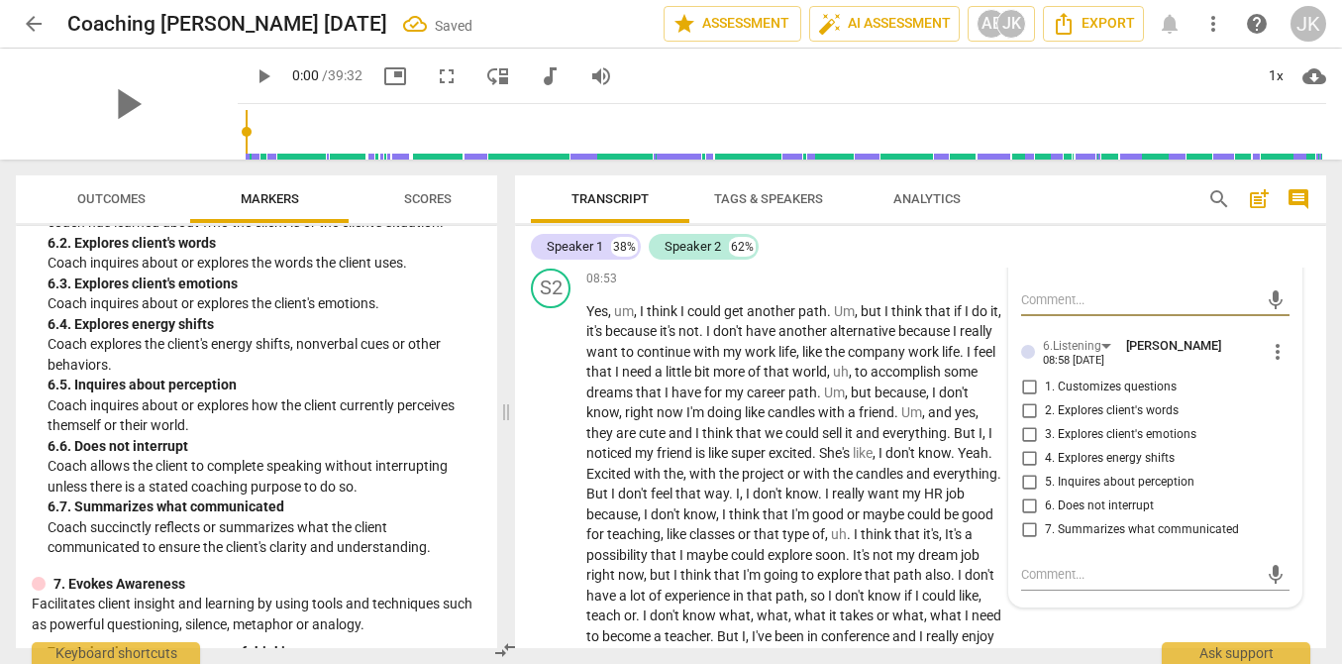
scroll to position [3003, 0]
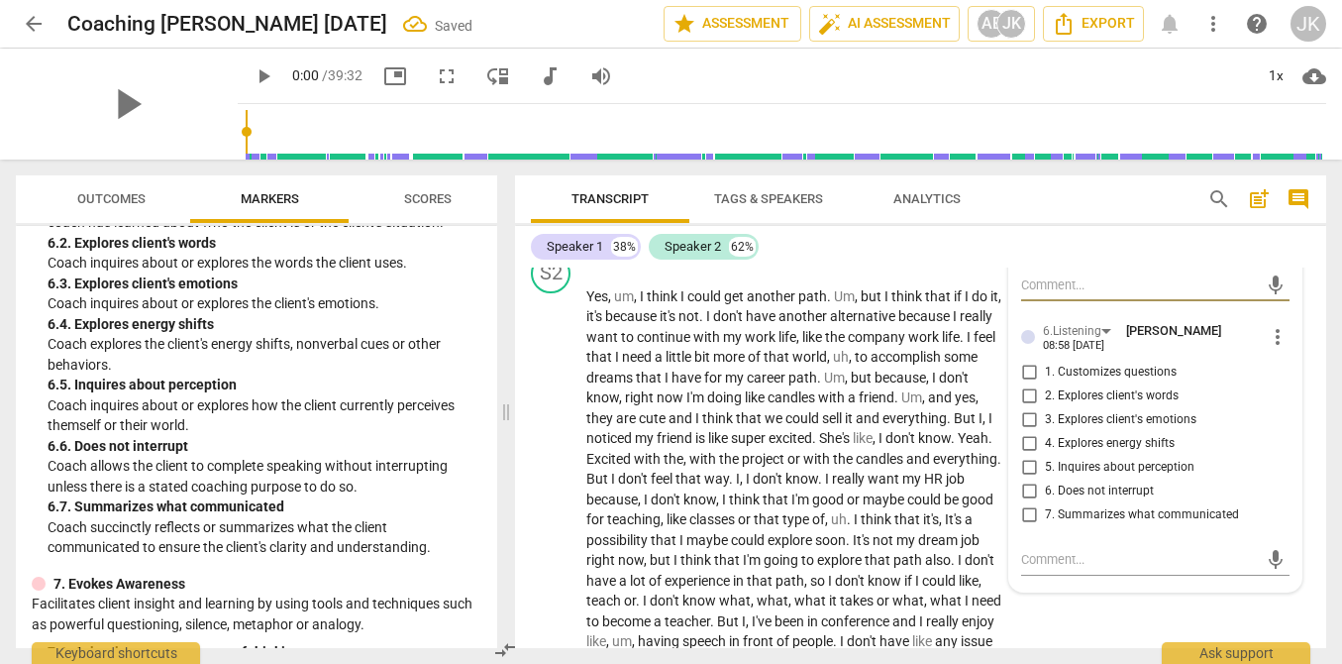
click at [1083, 506] on span "7. Summarizes what communicated" at bounding box center [1142, 515] width 194 height 18
click at [1045, 502] on input "7. Summarizes what communicated" at bounding box center [1029, 514] width 32 height 24
checkbox input "true"
click at [738, 511] on span "classes" at bounding box center [713, 519] width 49 height 16
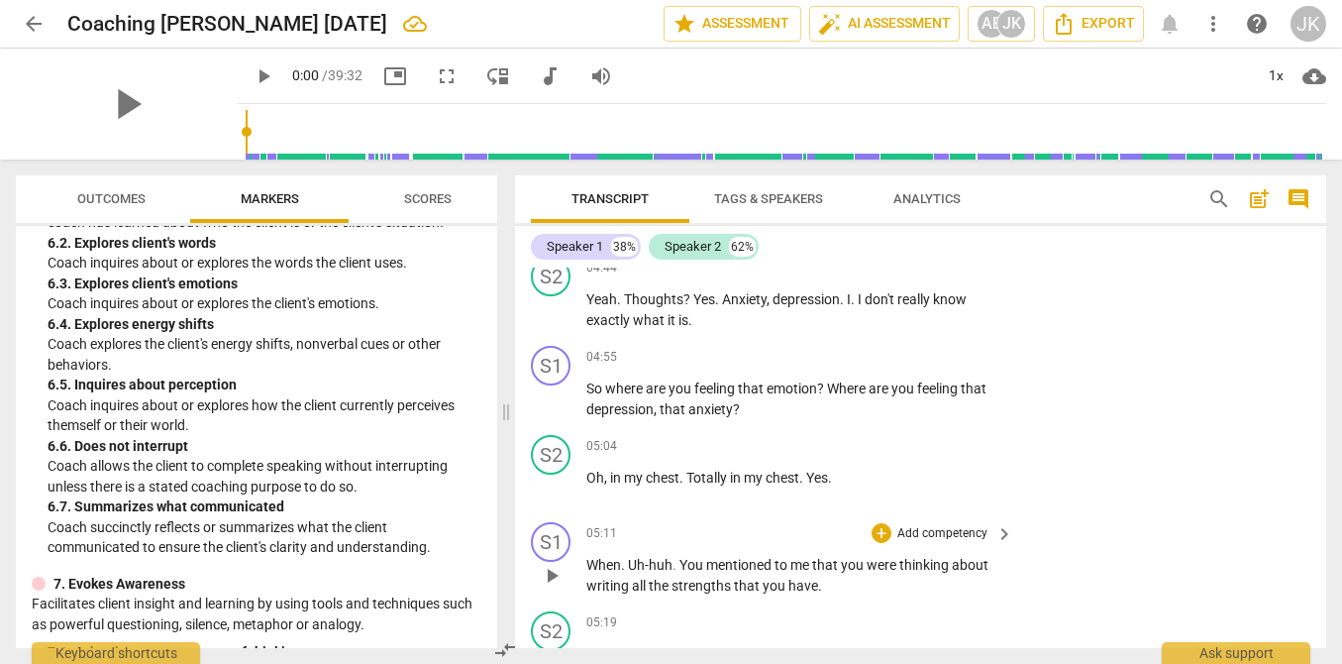
scroll to position [1626, 0]
click at [934, 345] on div "+ Add competency keyboard_arrow_right" at bounding box center [942, 356] width 148 height 22
click at [934, 348] on p "Add competency" at bounding box center [942, 357] width 94 height 18
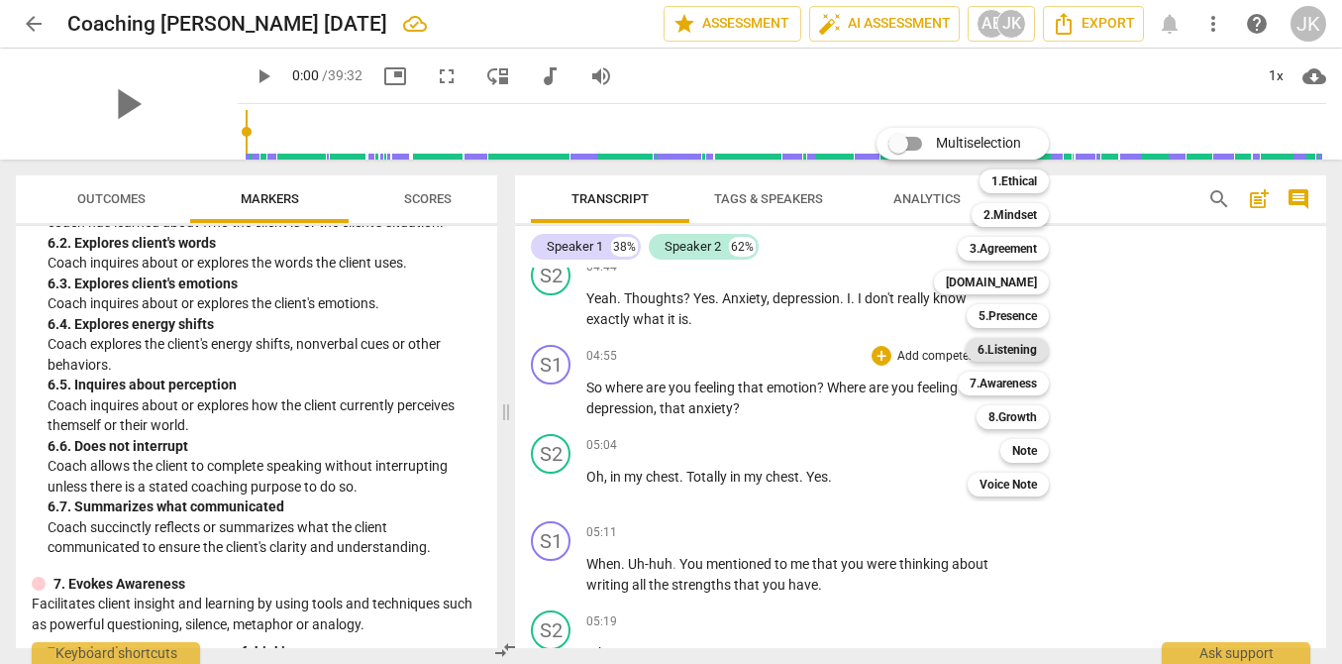
click at [1018, 354] on b "6.Listening" at bounding box center [1007, 350] width 59 height 24
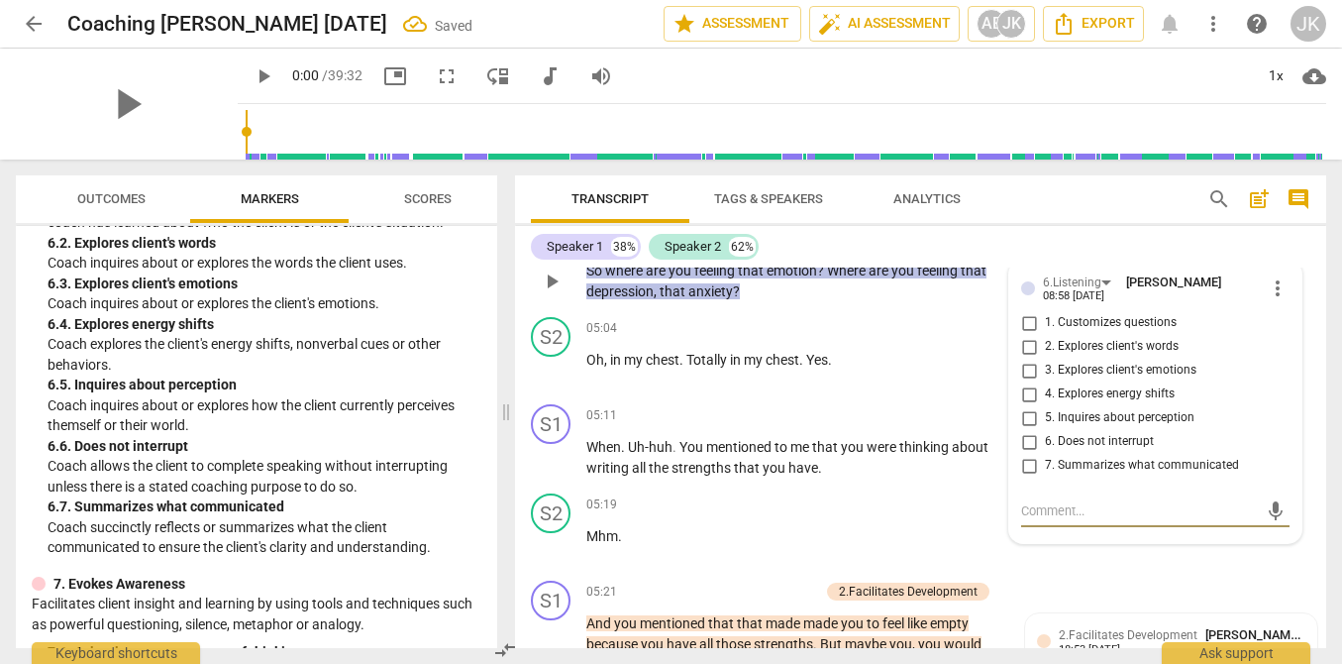
scroll to position [1698, 0]
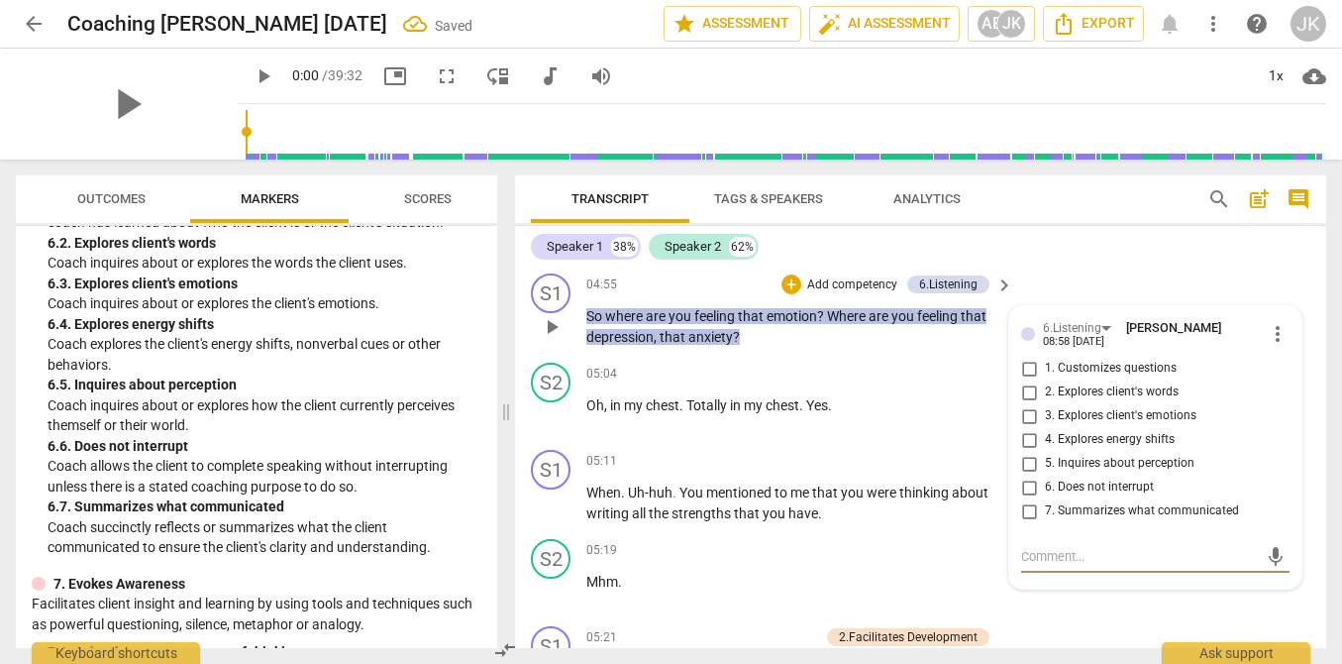
click at [1066, 407] on span "3. Explores client's emotions" at bounding box center [1121, 416] width 152 height 18
click at [1045, 404] on input "3. Explores client's emotions" at bounding box center [1029, 416] width 32 height 24
checkbox input "true"
click at [1070, 547] on textarea at bounding box center [1139, 556] width 237 height 19
type textarea "I"
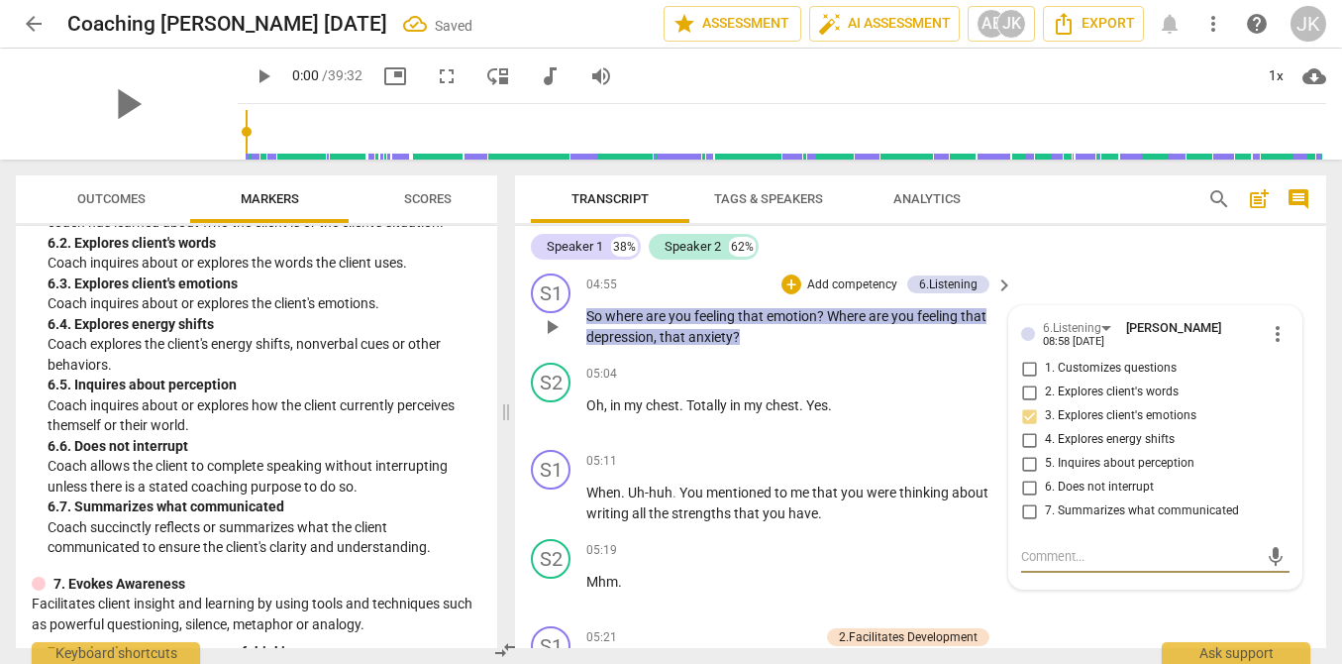
type textarea "I"
type textarea "If"
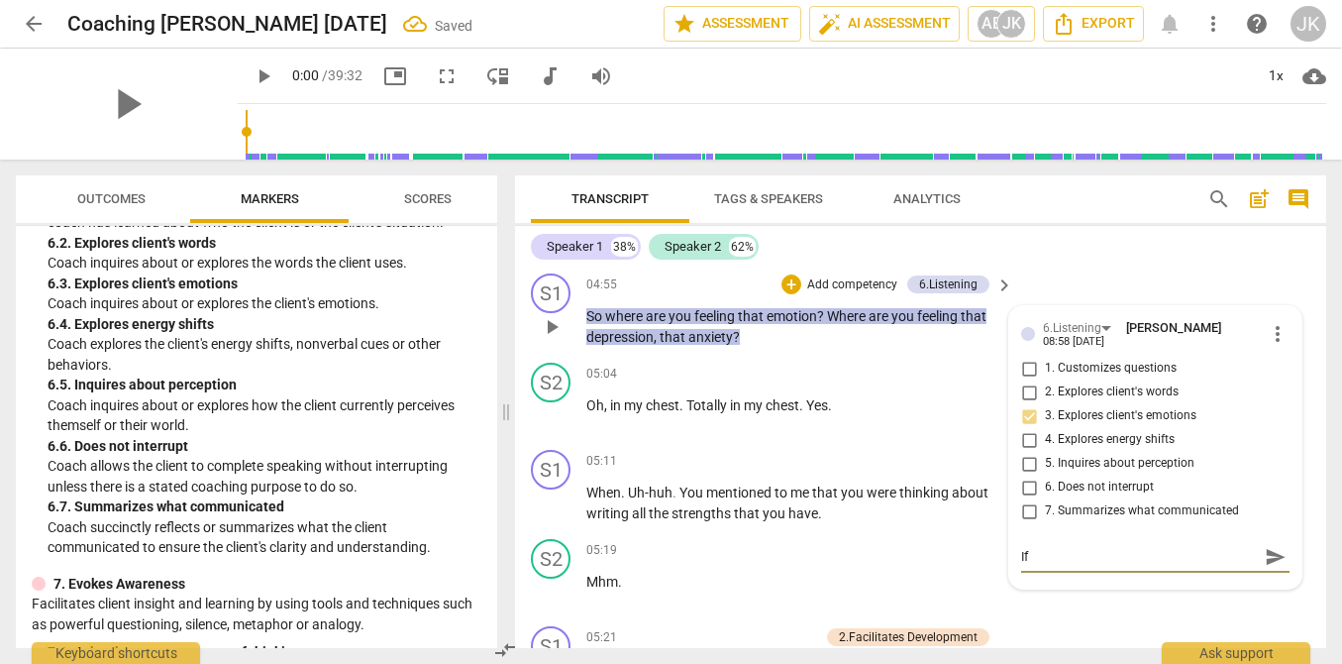
type textarea "If y"
type textarea "If yo"
type textarea "If you"
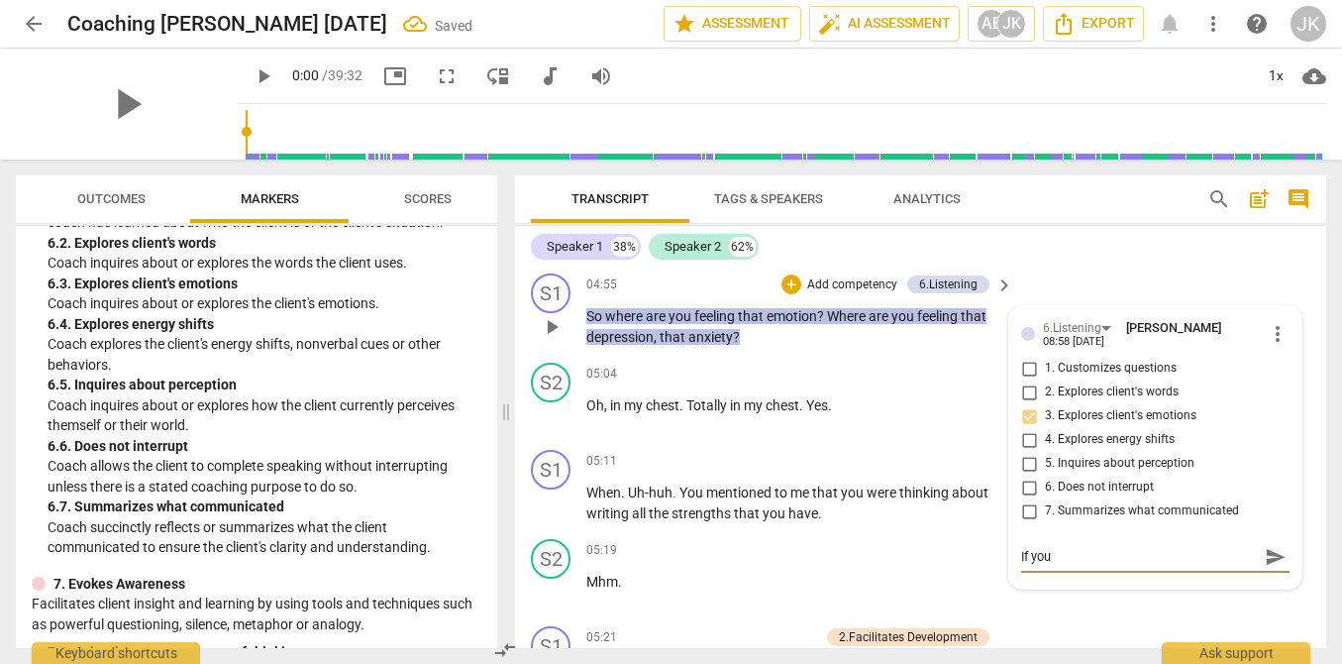
type textarea "If you"
type textarea "If you o"
type textarea "If you op"
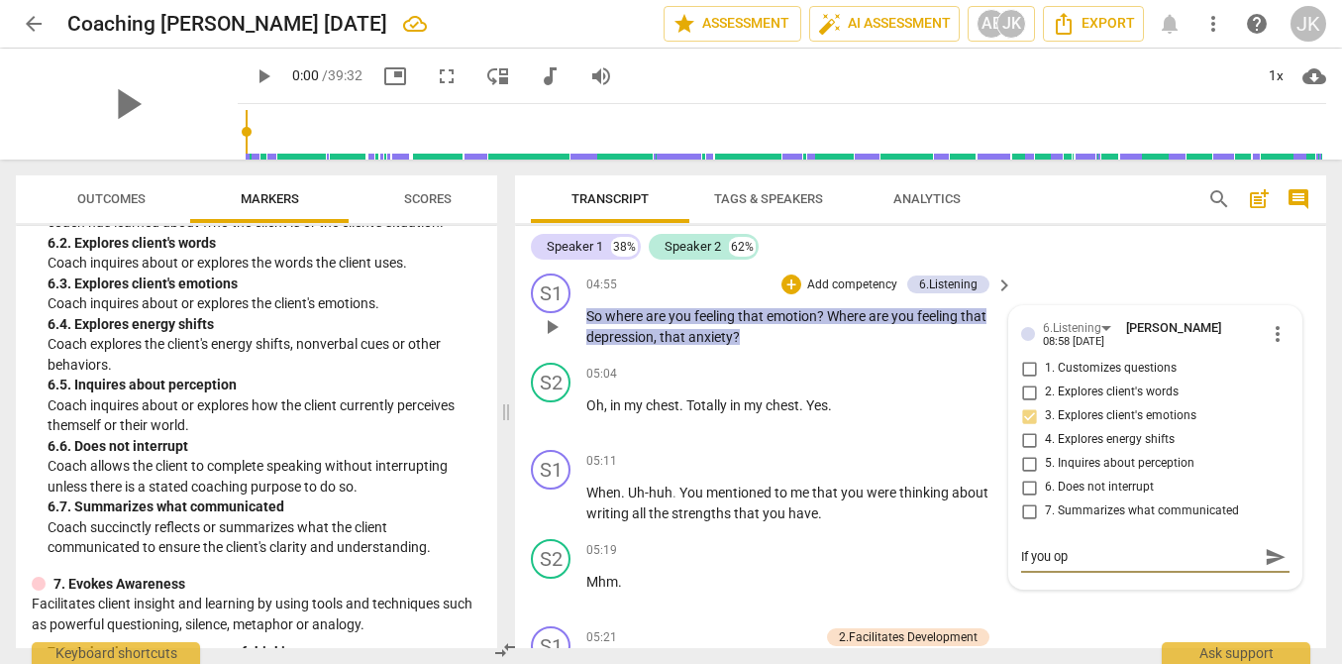
type textarea "If you ope"
type textarea "If you open"
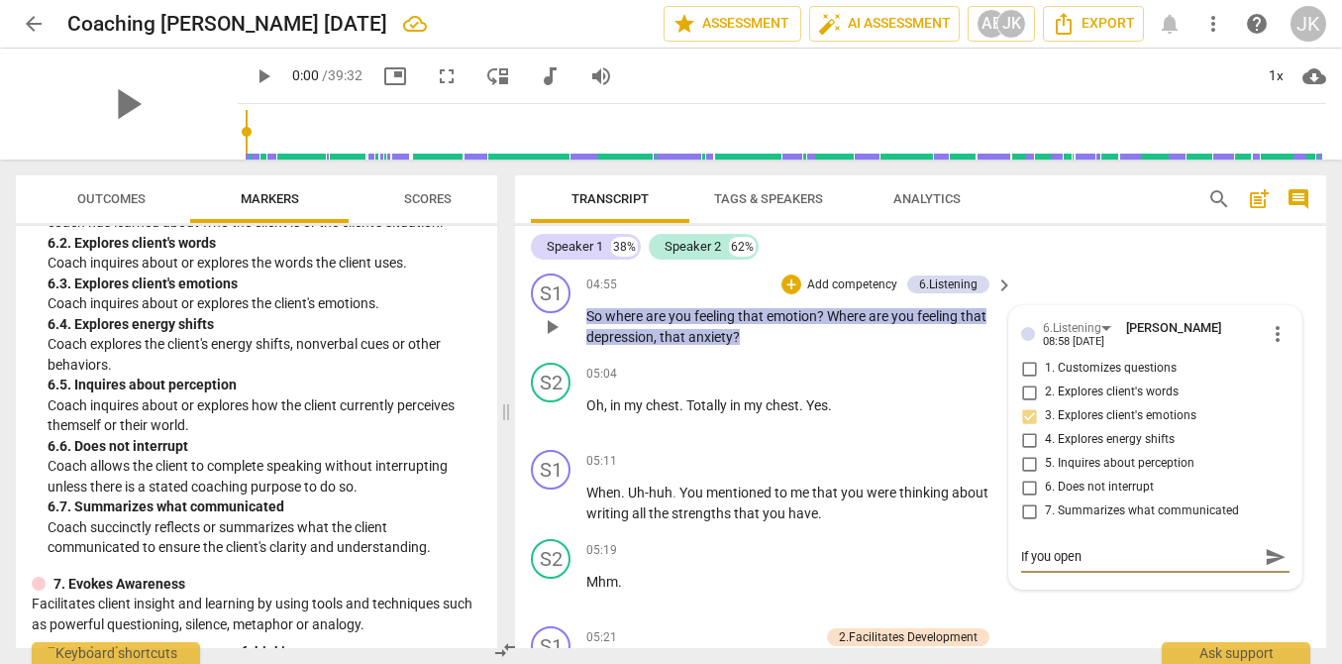
type textarea "If you open"
type textarea "If you open t"
type textarea "If you open"
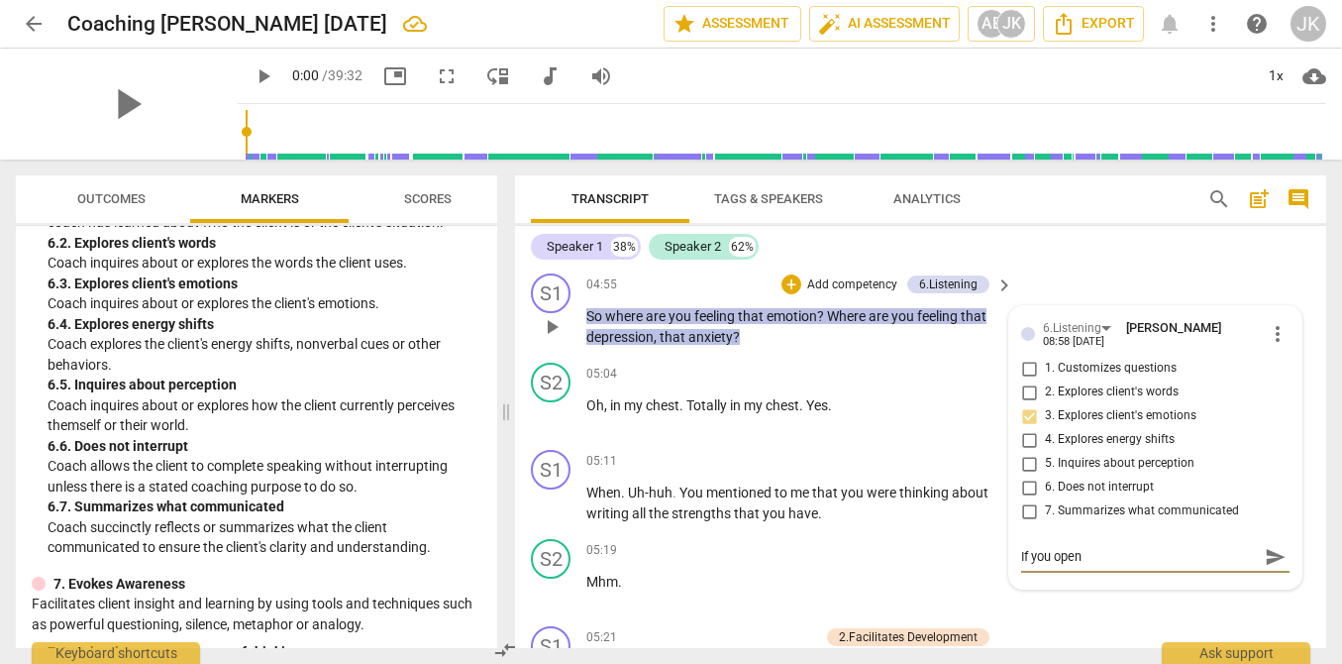
type textarea "If you open"
type textarea "If you ope"
type textarea "If you op"
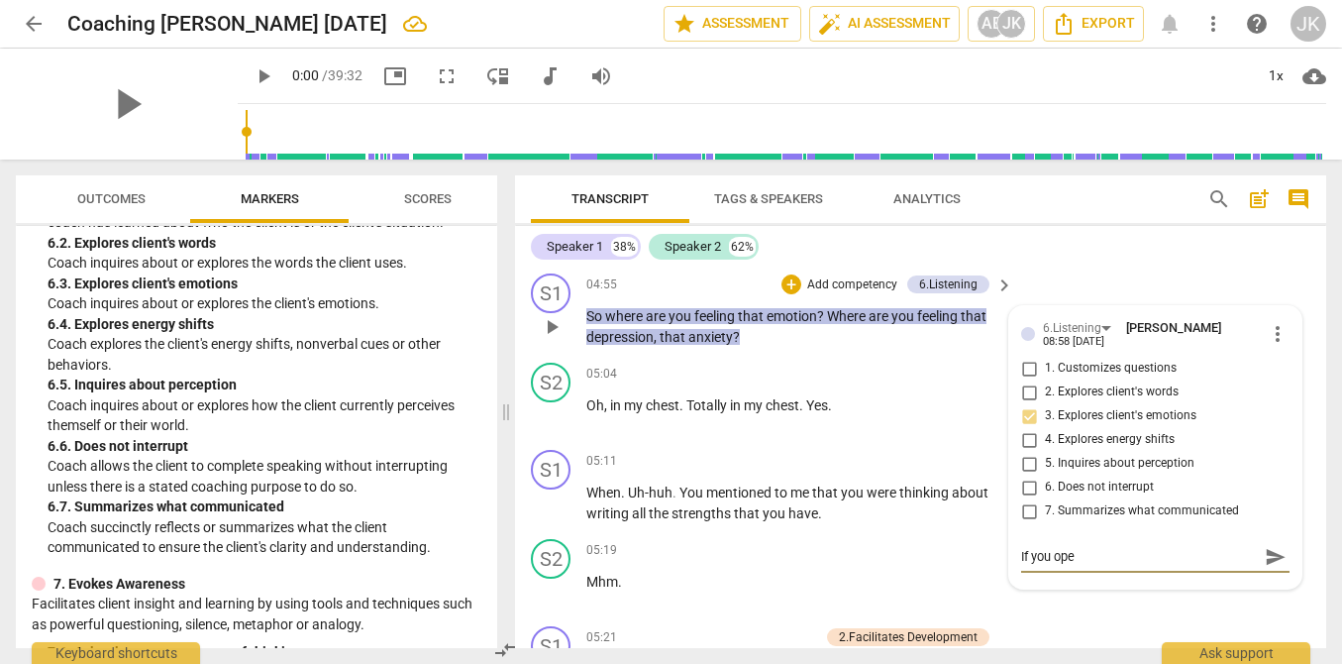
type textarea "If you op"
type textarea "If you o"
type textarea "If you"
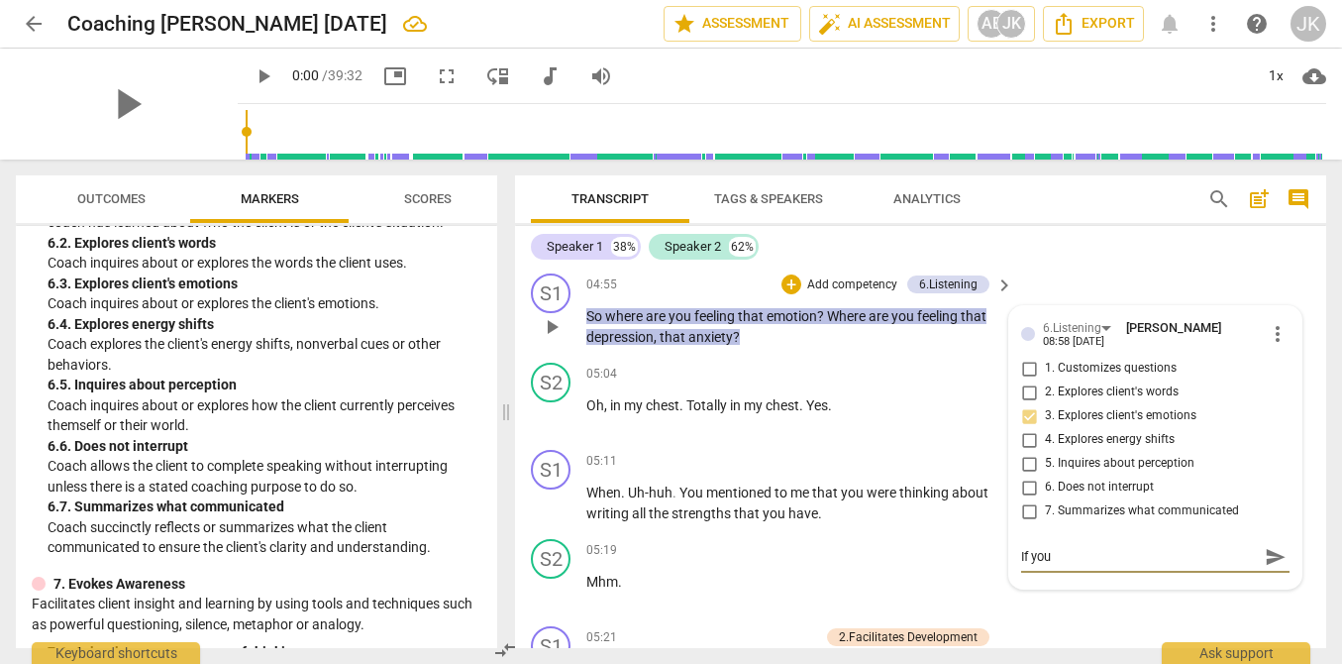
type textarea "If you"
type textarea "If yo"
type textarea "If y"
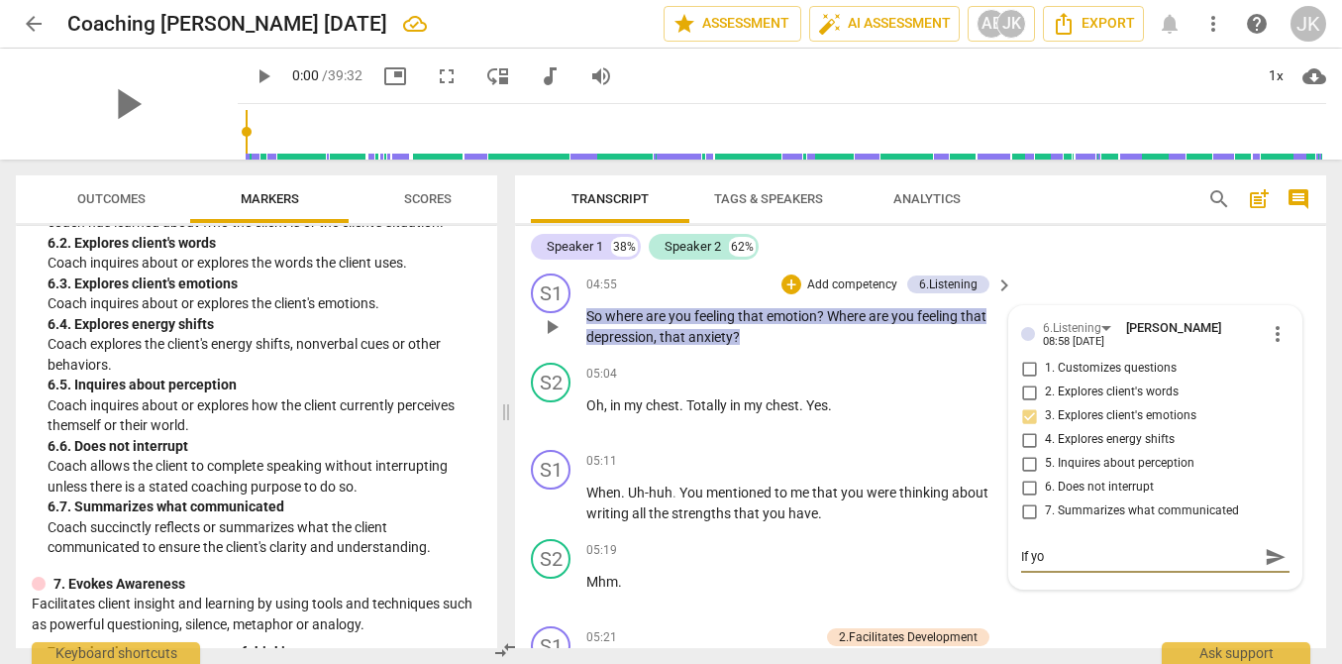
type textarea "If y"
type textarea "If"
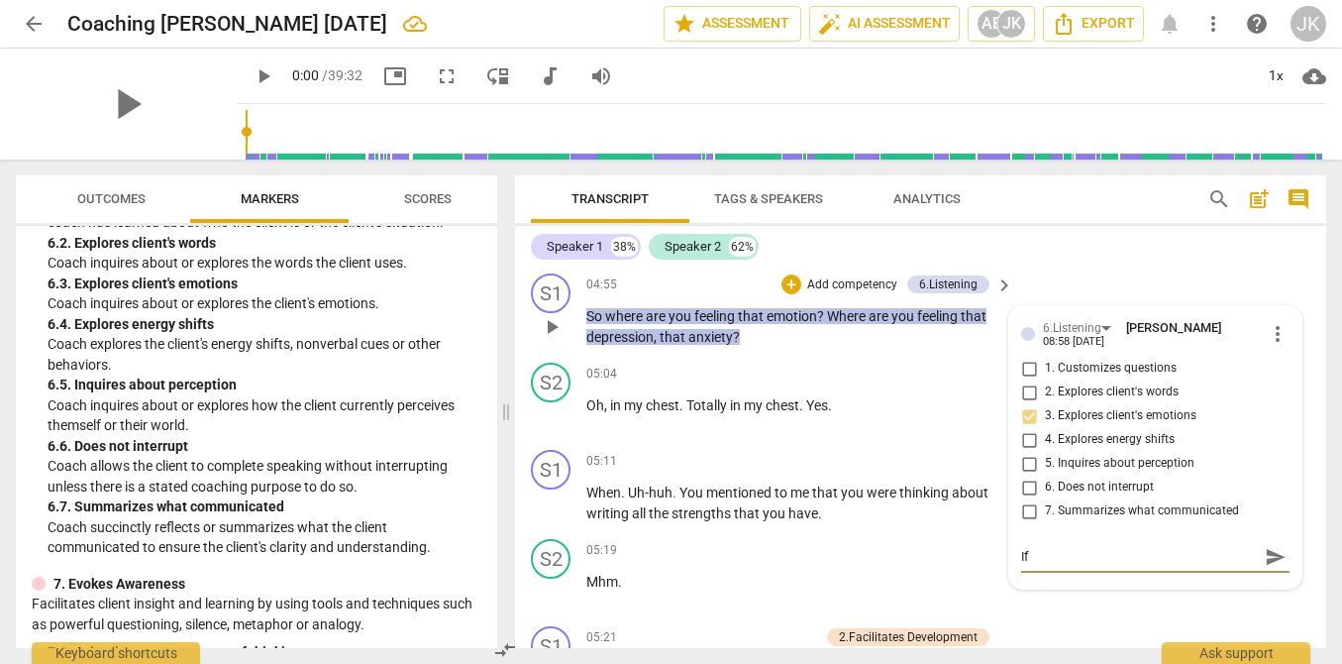
type textarea "I"
type textarea "Y"
type textarea "Yo"
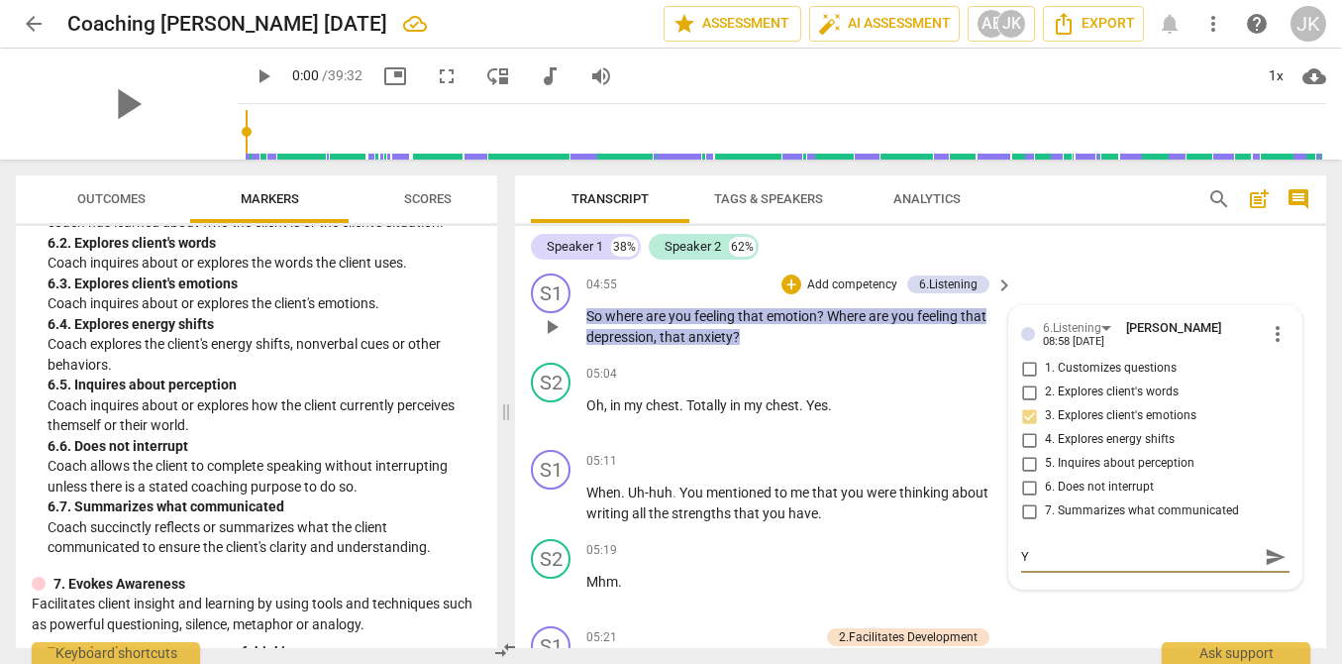
type textarea "Yo"
type textarea "You"
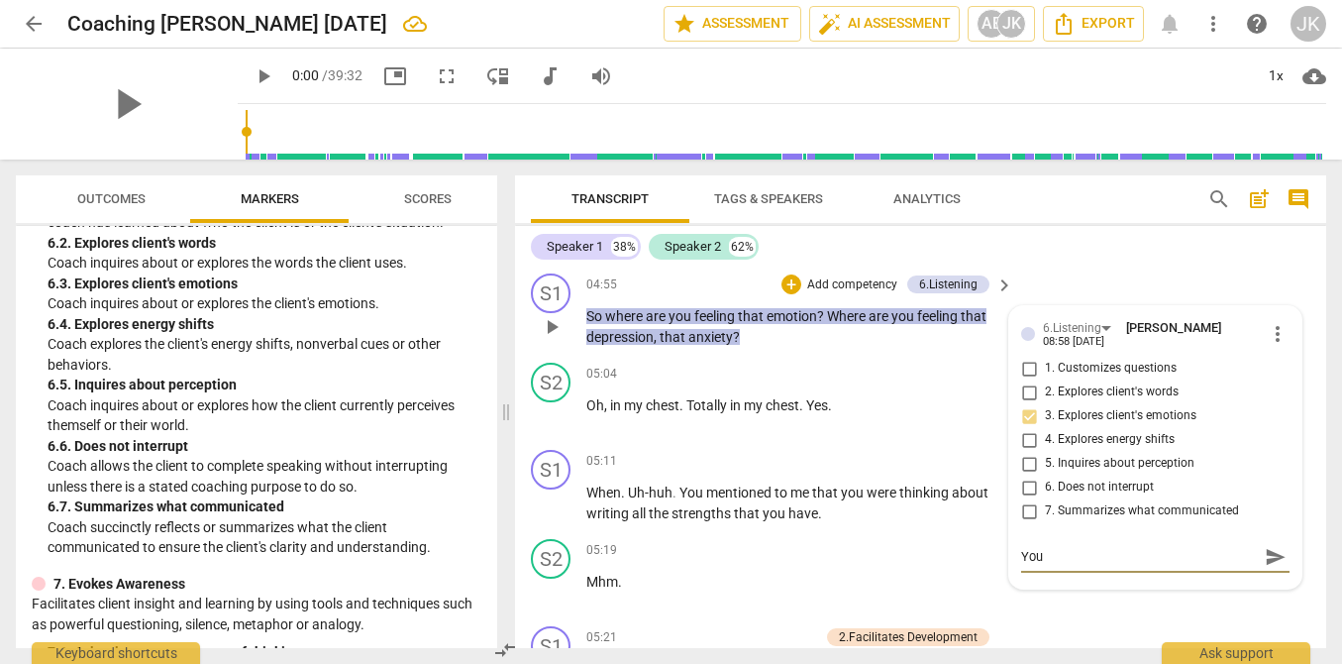
type textarea "You m"
type textarea "You mi"
type textarea "You mig"
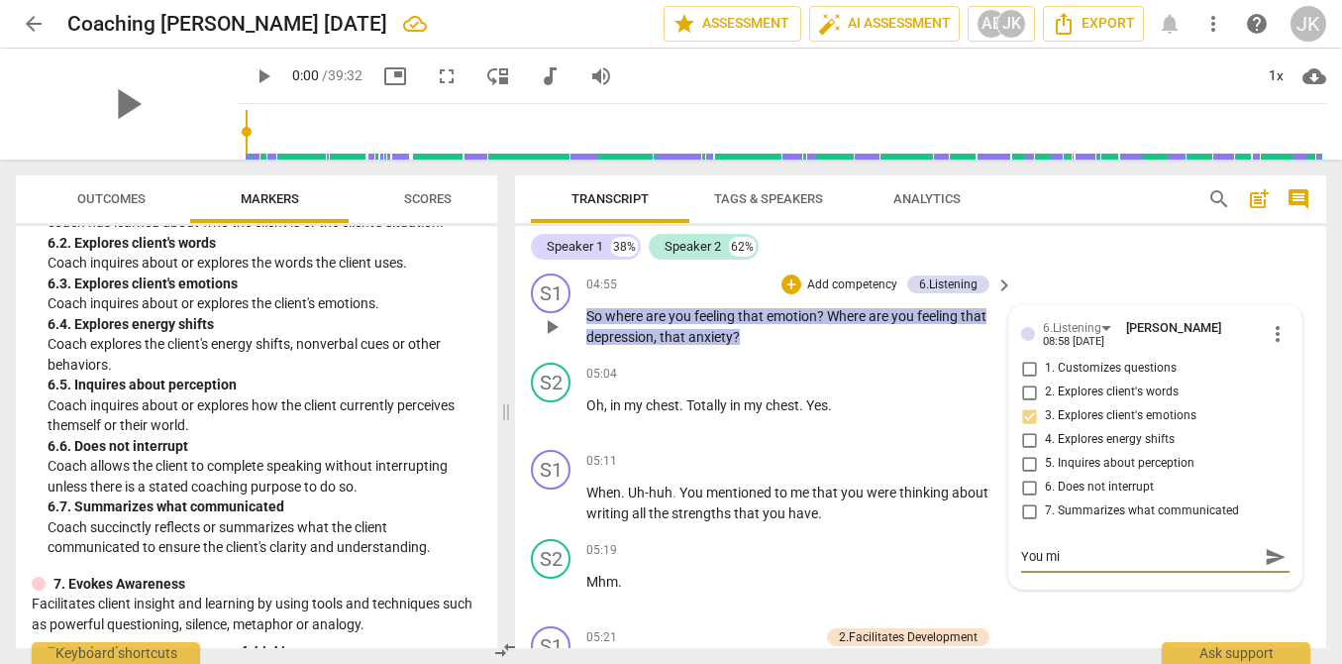
type textarea "You mig"
type textarea "You migh"
type textarea "You might"
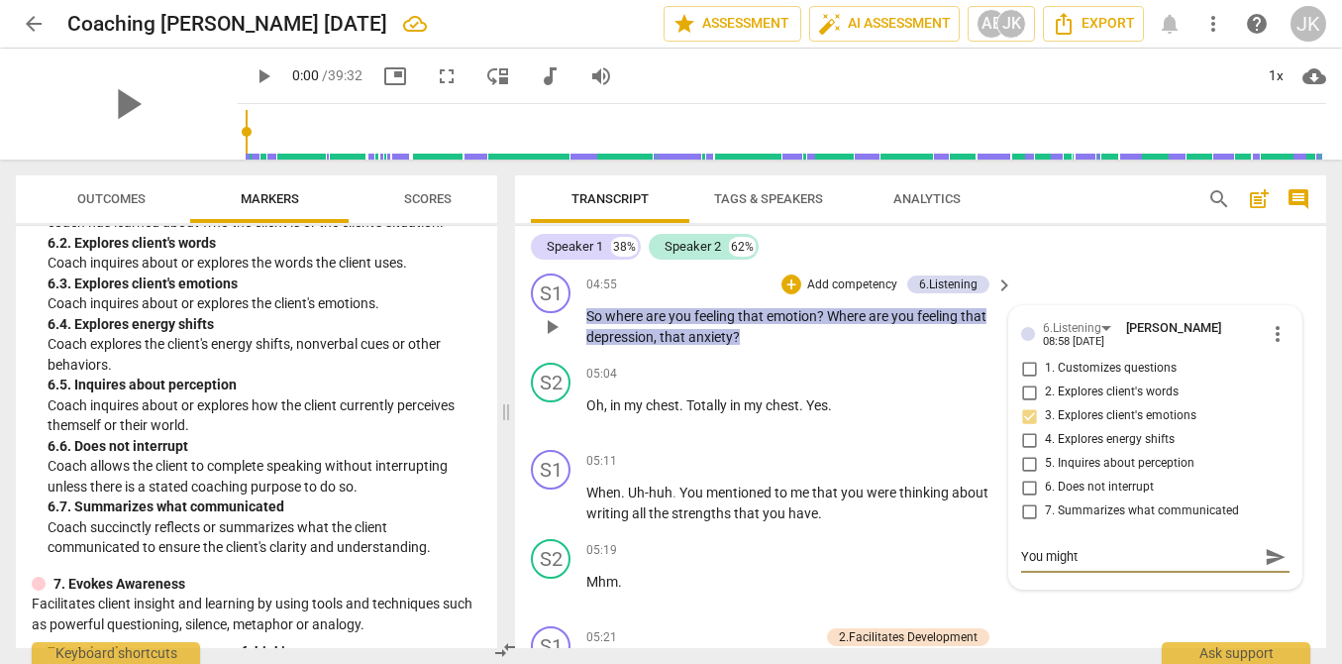
type textarea "You might c"
type textarea "You might co"
type textarea "You might con"
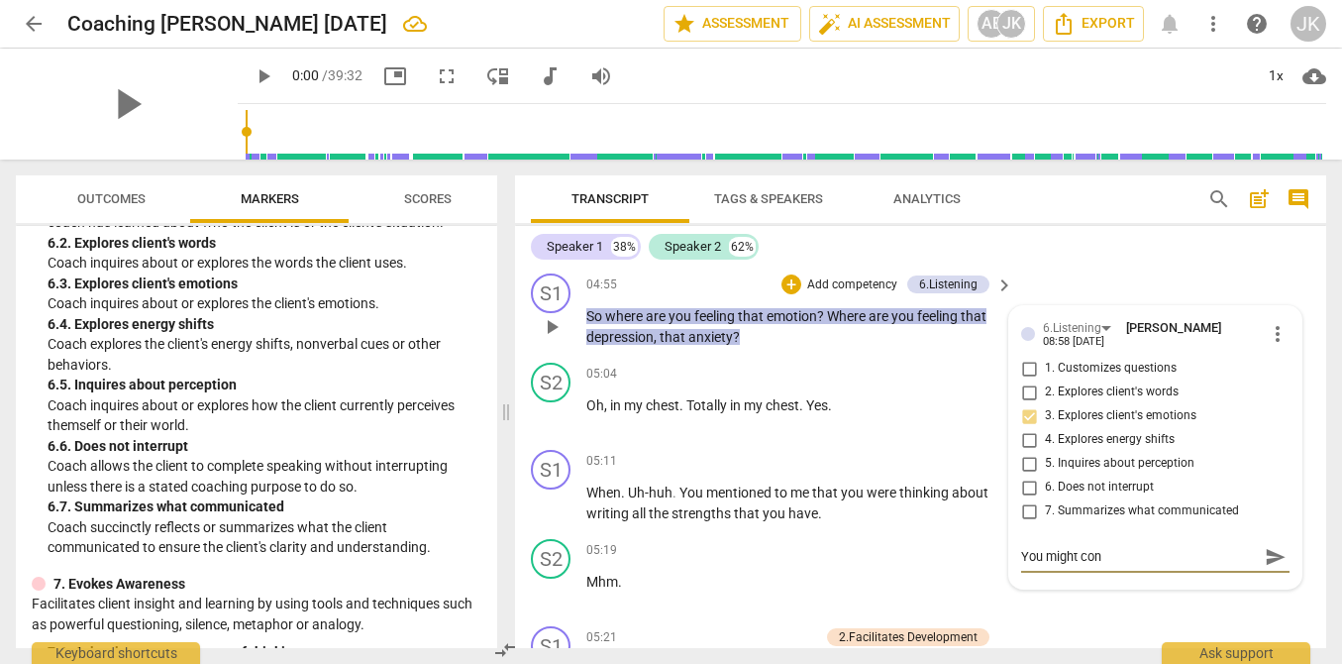
type textarea "You might cons"
type textarea "You might consi"
type textarea "You might consid"
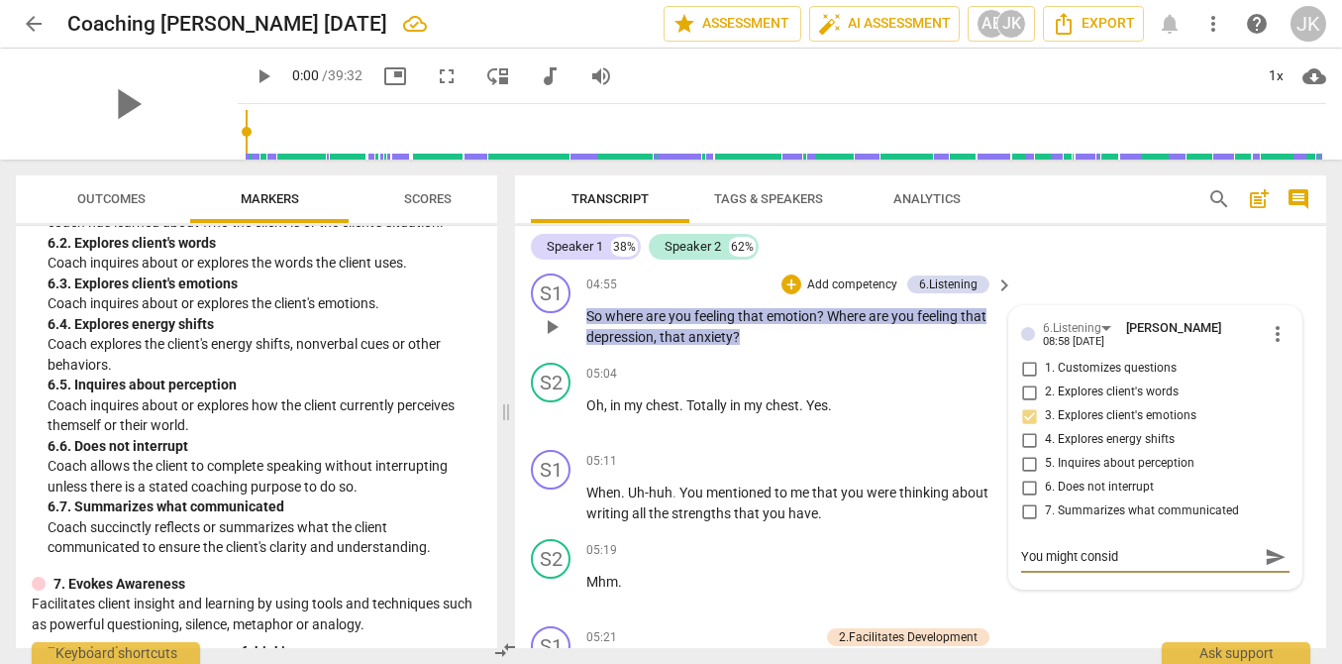
type textarea "You might conside"
type textarea "You might consider"
type textarea "You might consider t"
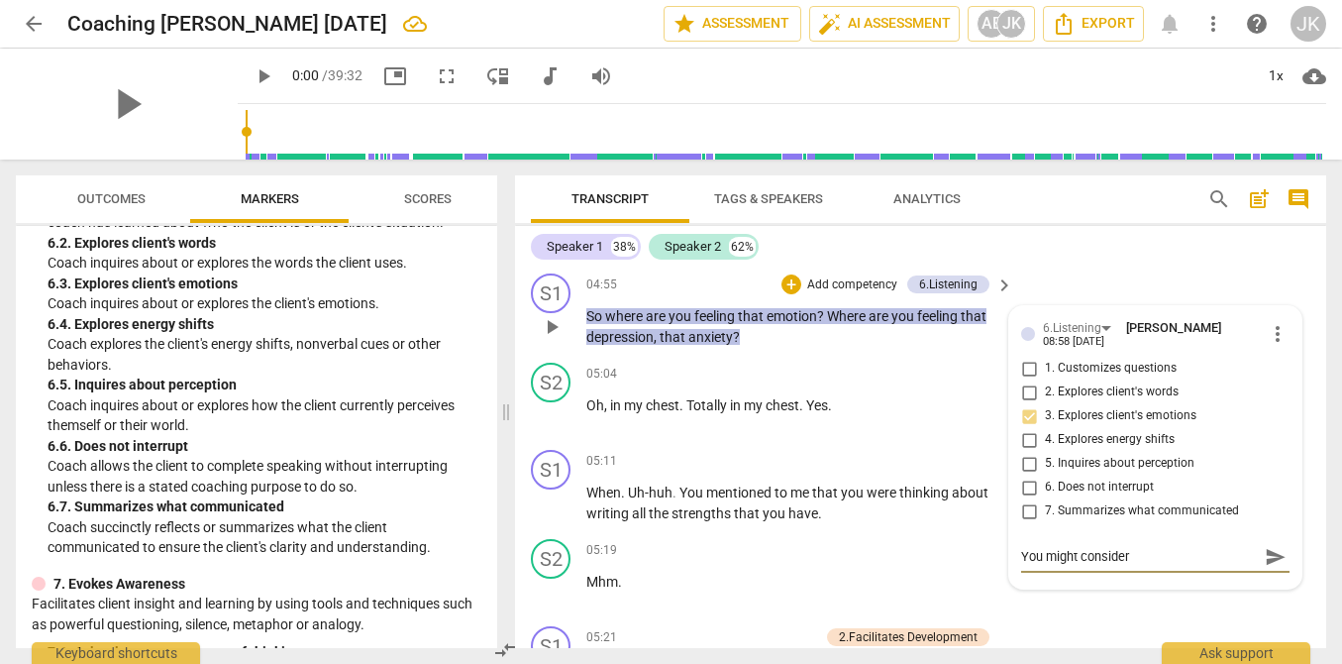
type textarea "You might consider t"
type textarea "You might consider"
type textarea "You might consider s"
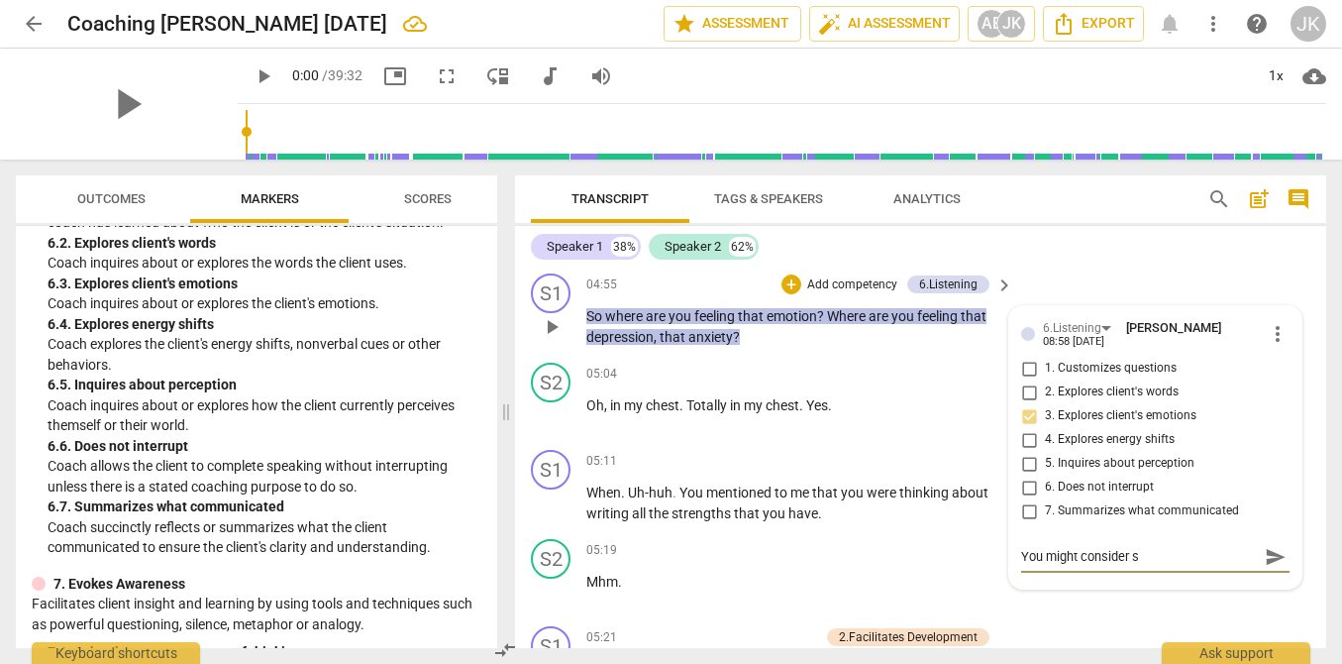
type textarea "You might consider st"
type textarea "You might consider sti"
type textarea "You might consider stic"
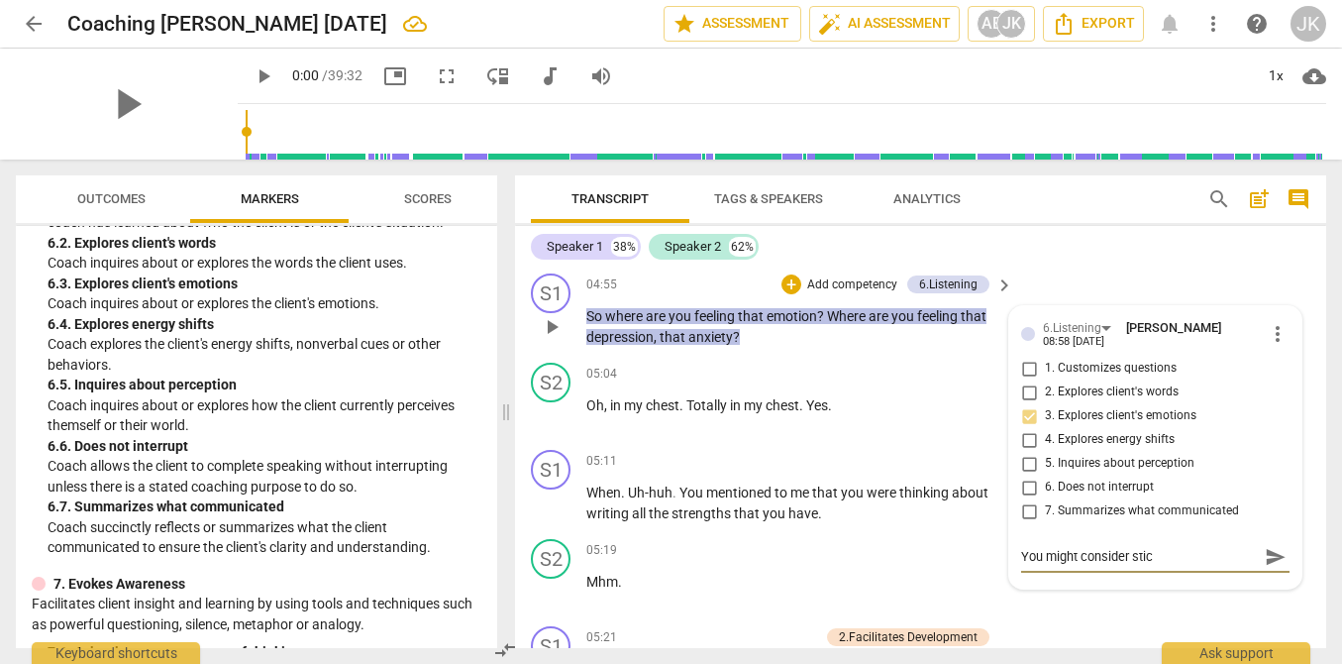
type textarea "You might consider stick"
type textarea "You might consider sticki"
type textarea "You might consider stickin"
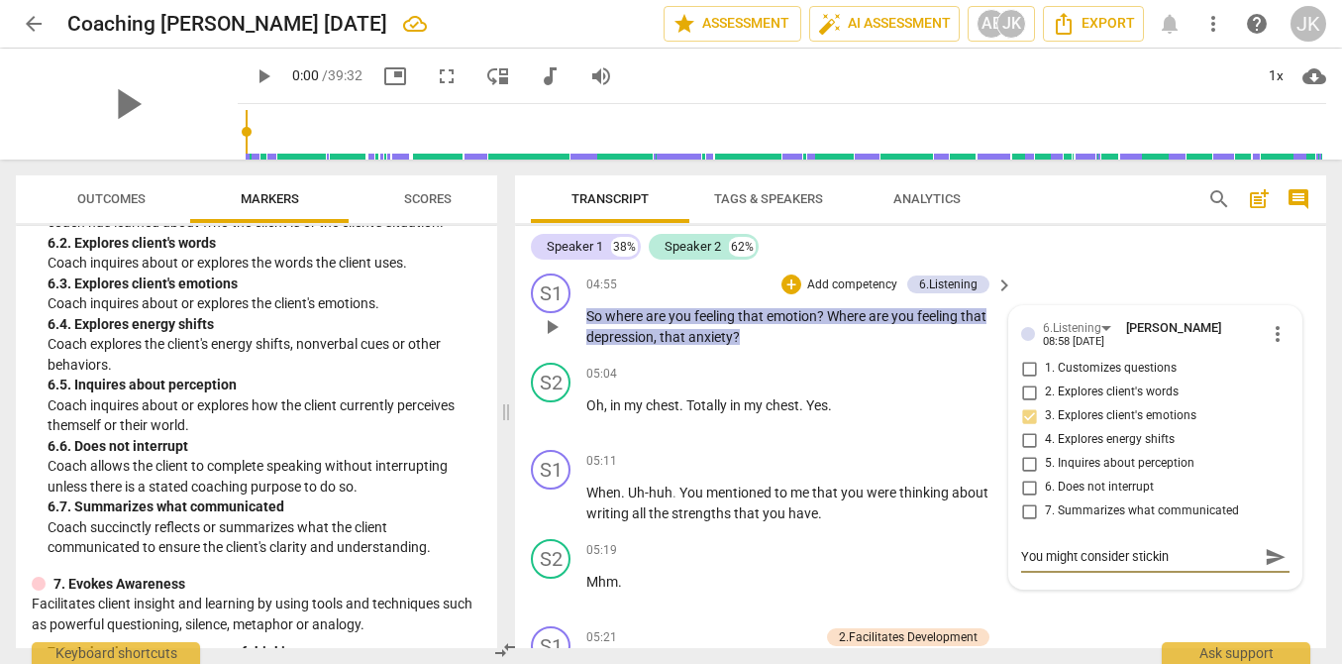
type textarea "You might consider sticking"
type textarea "You might consider sticking w"
type textarea "You might consider sticking wi"
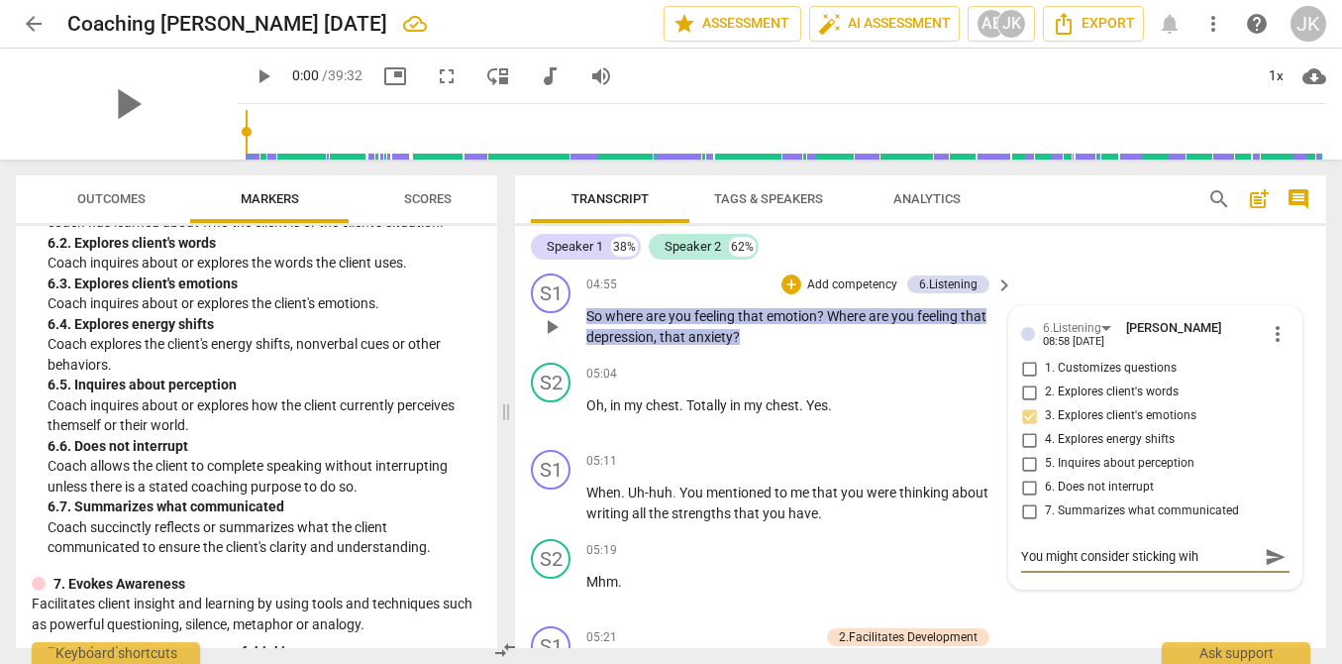
type textarea "You might consider sticking wiht"
type textarea "You might consider sticking wiht t"
type textarea "You might consider sticking wiht th"
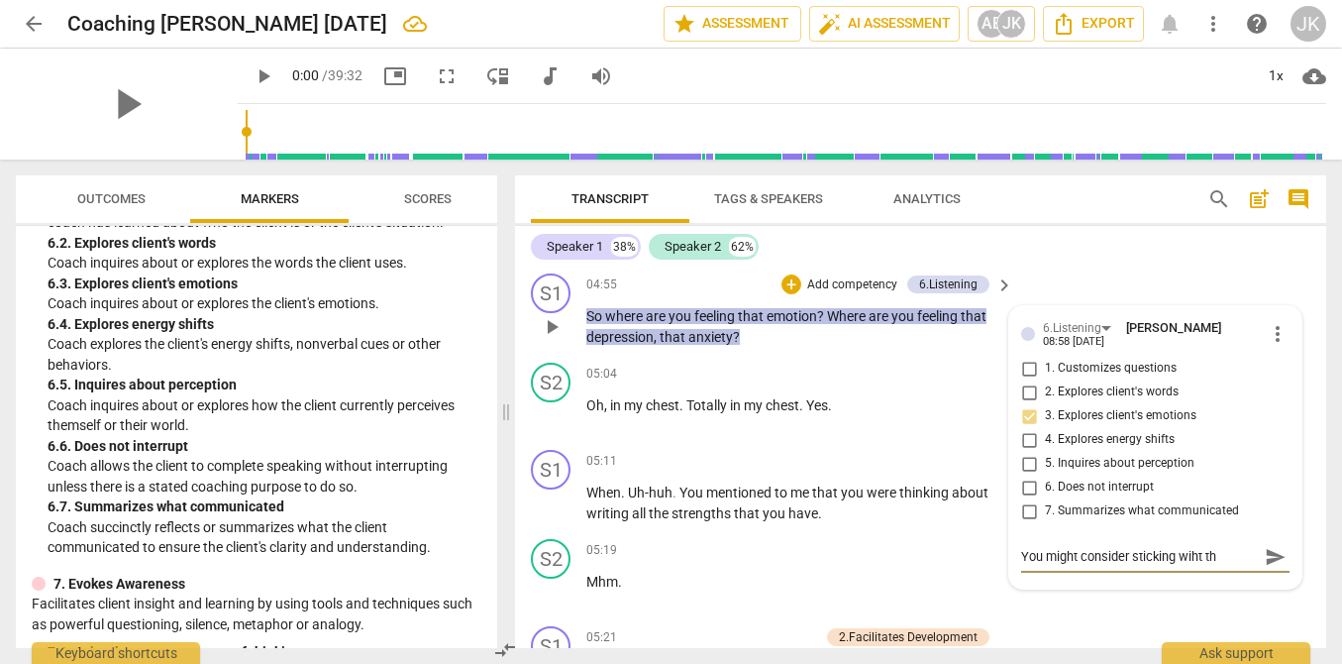
type textarea "You might consider sticking wiht thi"
type textarea "You might consider sticking wiht this"
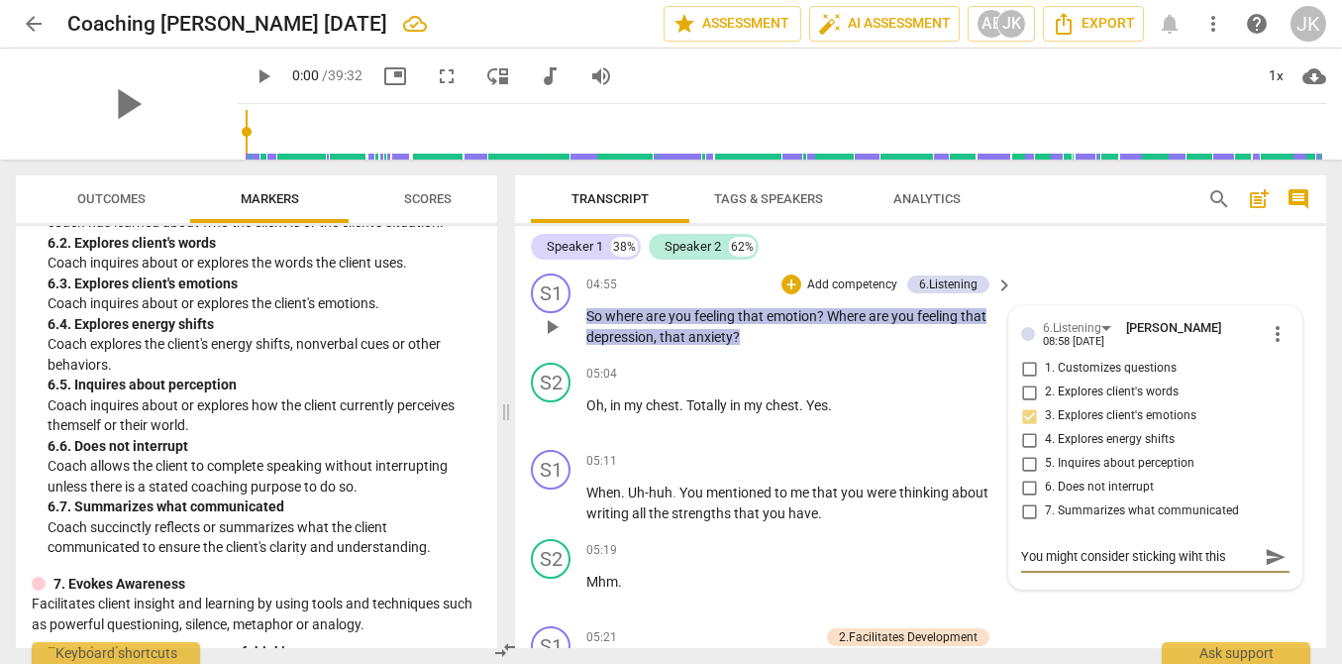
type textarea "You might consider sticking wiht this l"
type textarea "You might consider sticking wiht this lo"
type textarea "You might consider sticking wiht this lon"
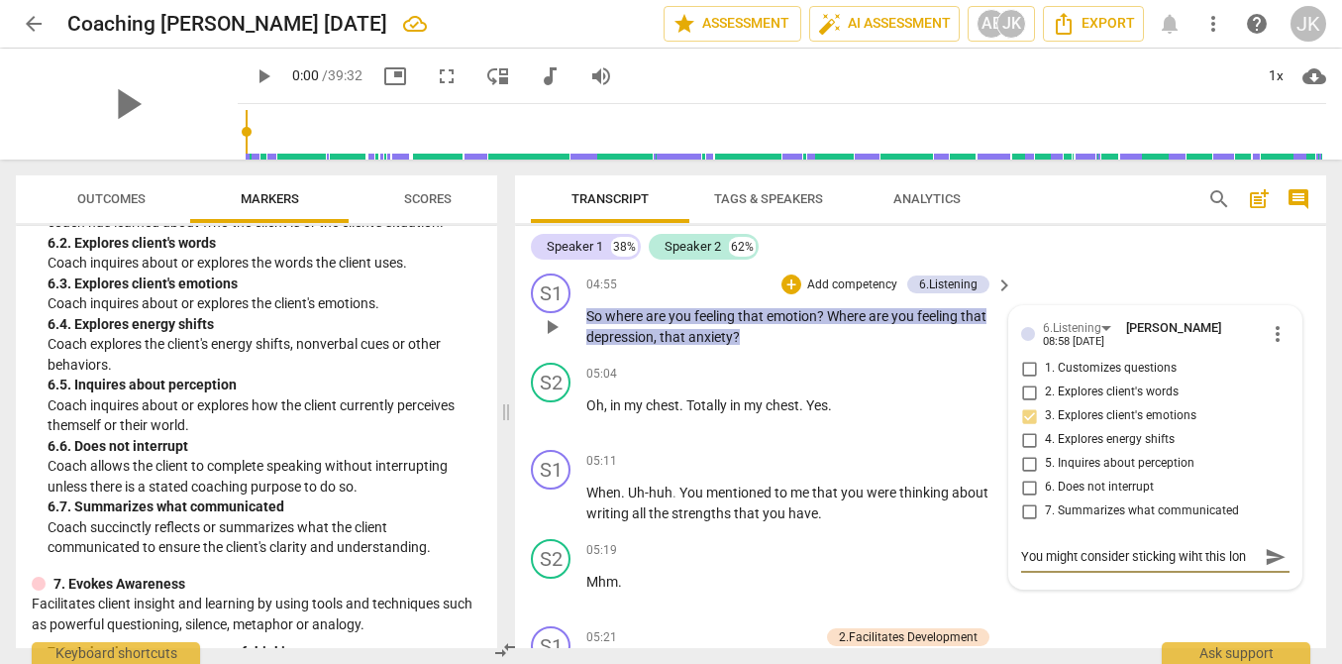
type textarea "You might consider sticking wiht this lo"
type textarea "You might consider sticking wiht this l"
type textarea "You might consider sticking wiht this"
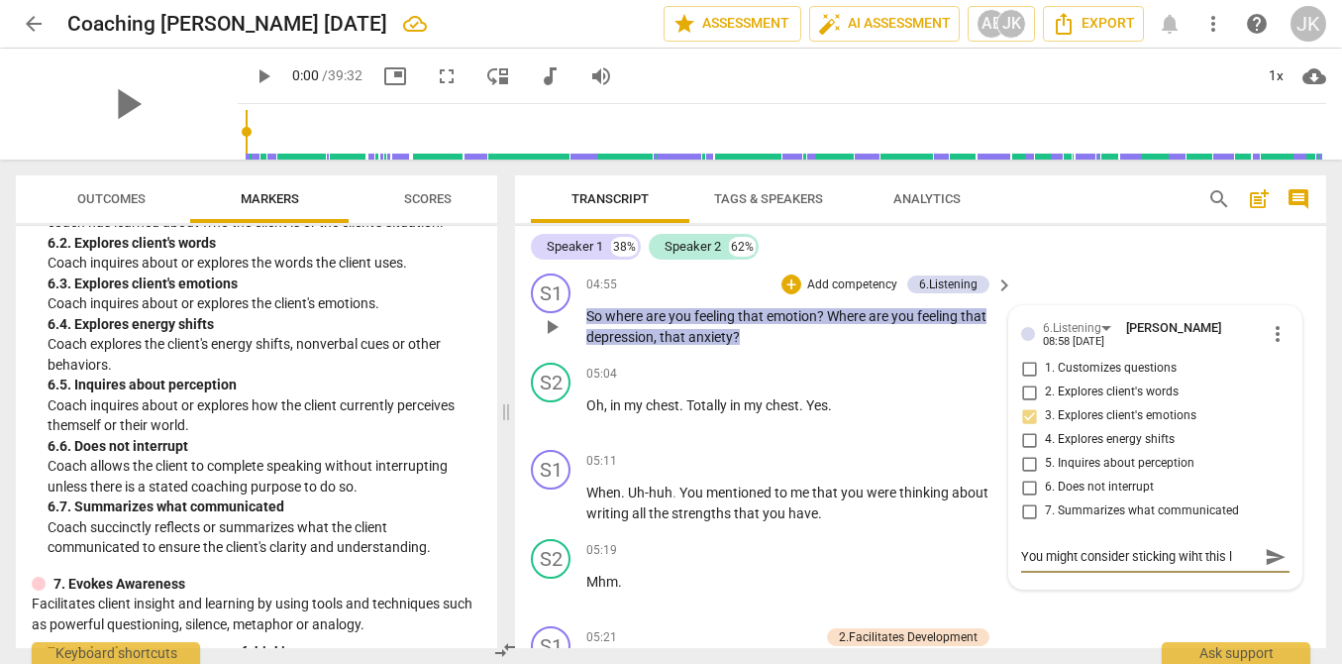
type textarea "You might consider sticking wiht this"
type textarea "You might consider sticking wiht thi"
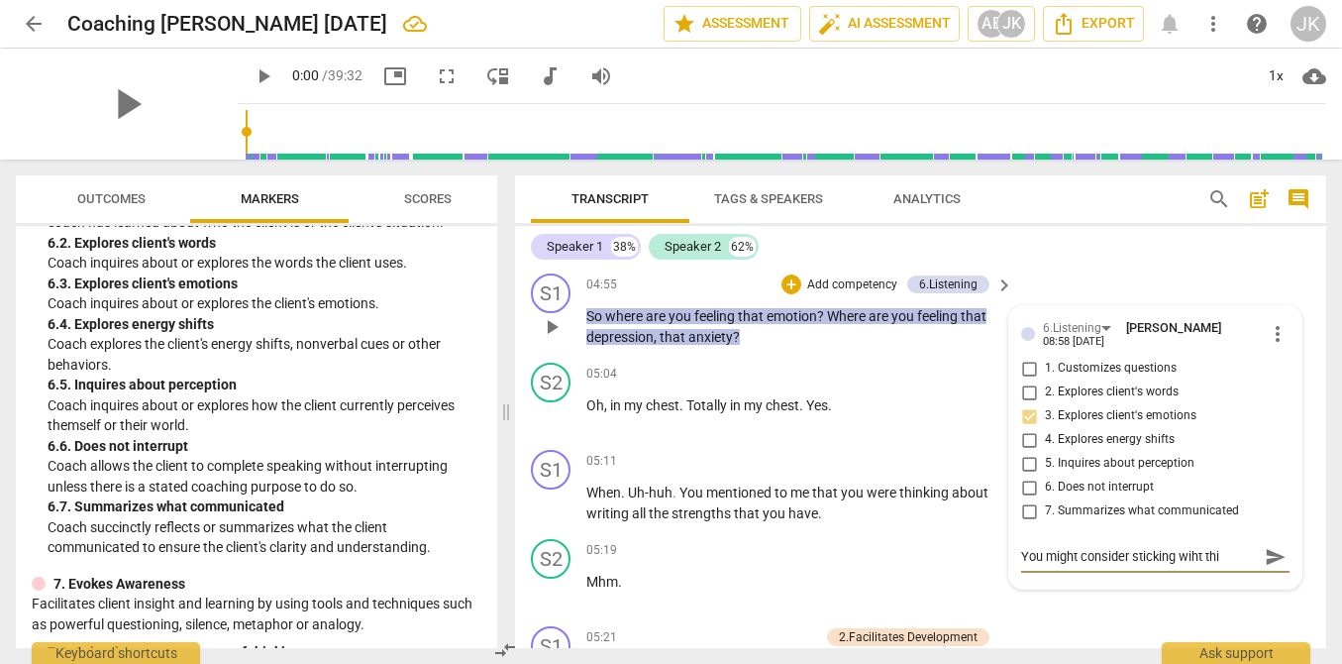
type textarea "You might consider sticking wiht th"
type textarea "You might consider sticking wiht t"
type textarea "You might consider sticking wiht"
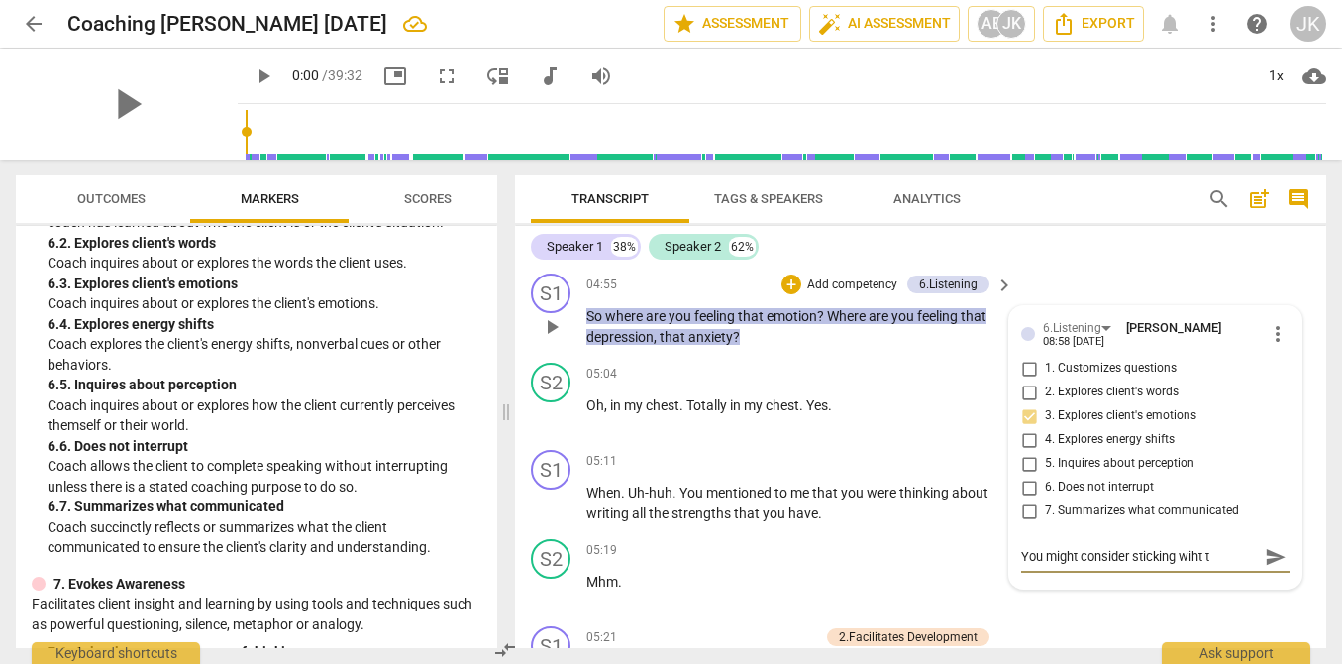
type textarea "You might consider sticking wiht"
type textarea "You might consider sticking wih"
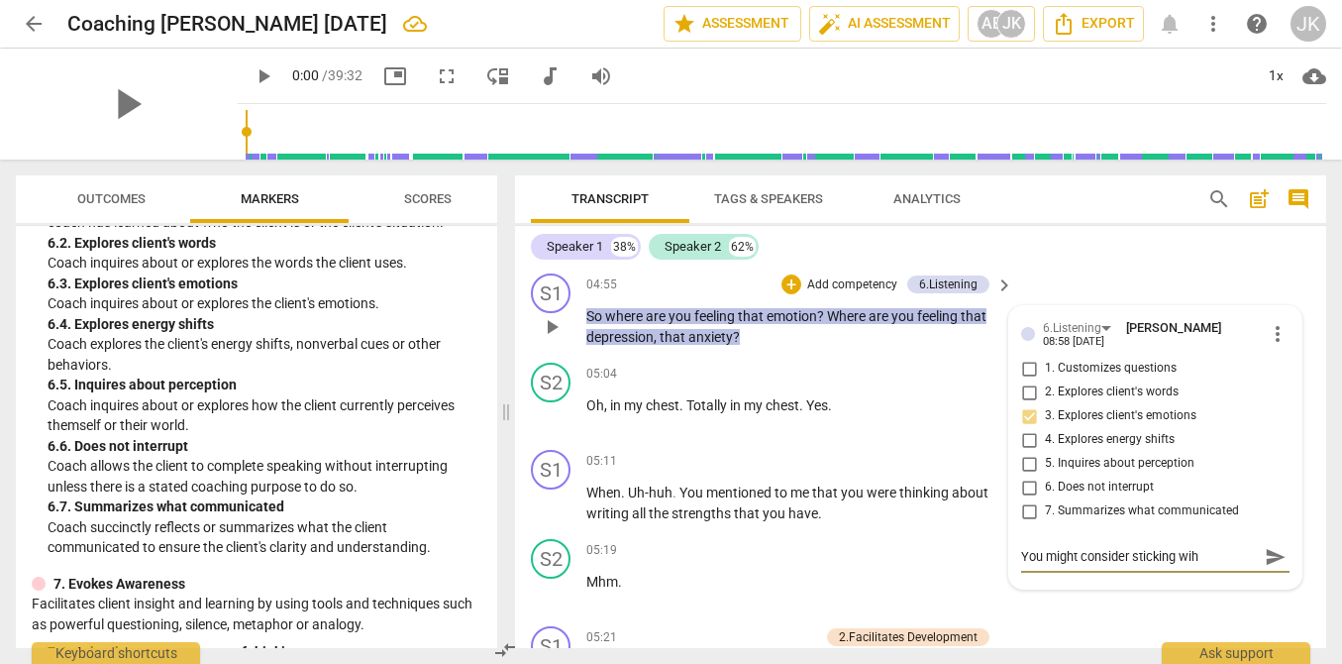
type textarea "You might consider sticking wi"
type textarea "You might consider sticking wit"
type textarea "You might consider sticking with"
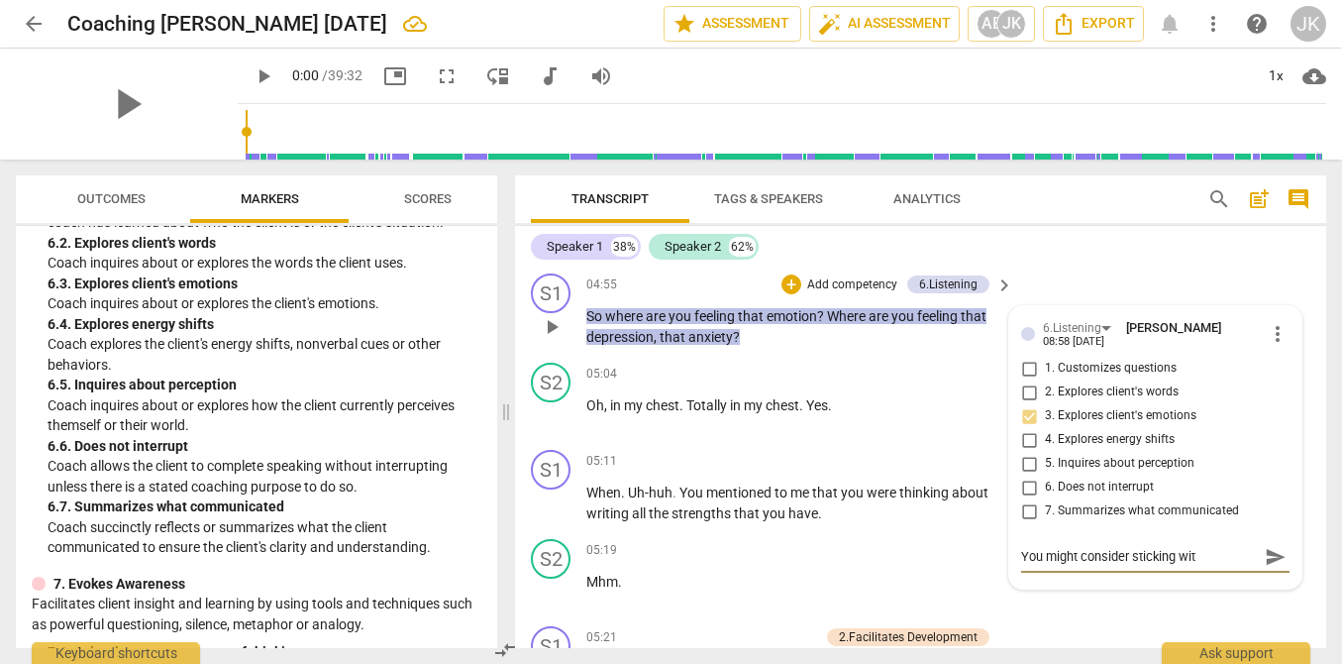
type textarea "You might consider sticking with"
type textarea "You might consider sticking with t"
type textarea "You might consider sticking with th"
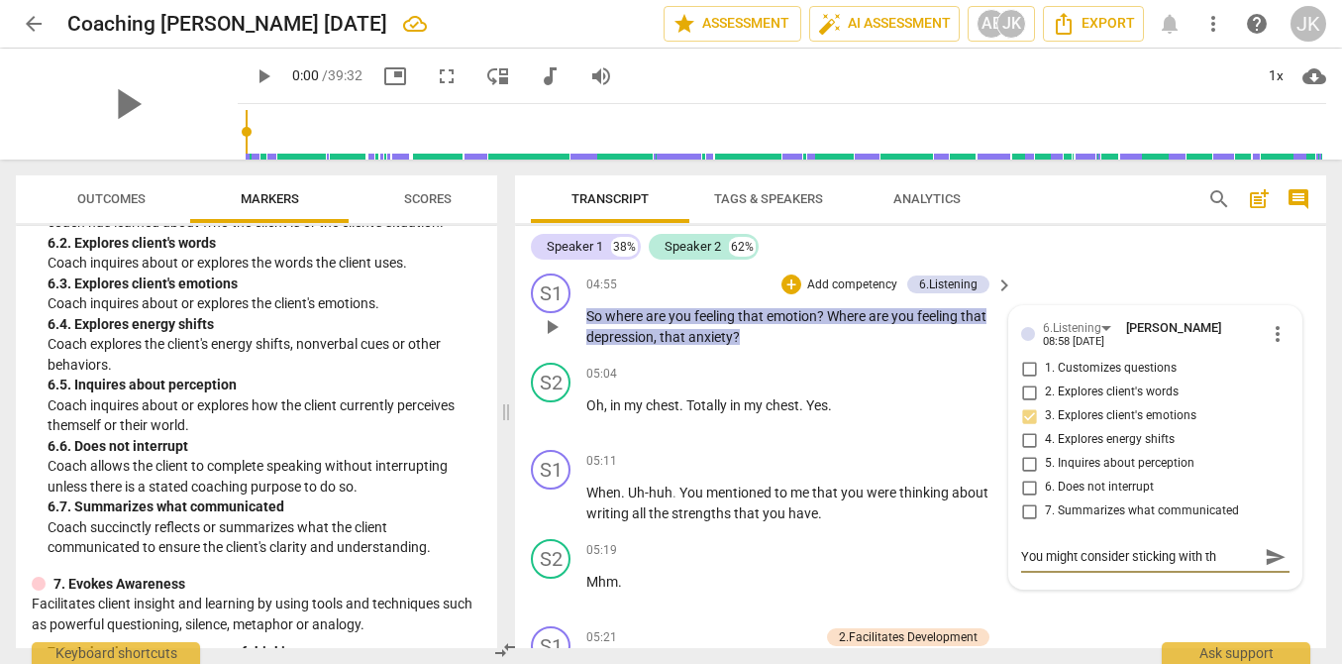
type textarea "You might consider sticking with thi"
type textarea "You might consider sticking with this"
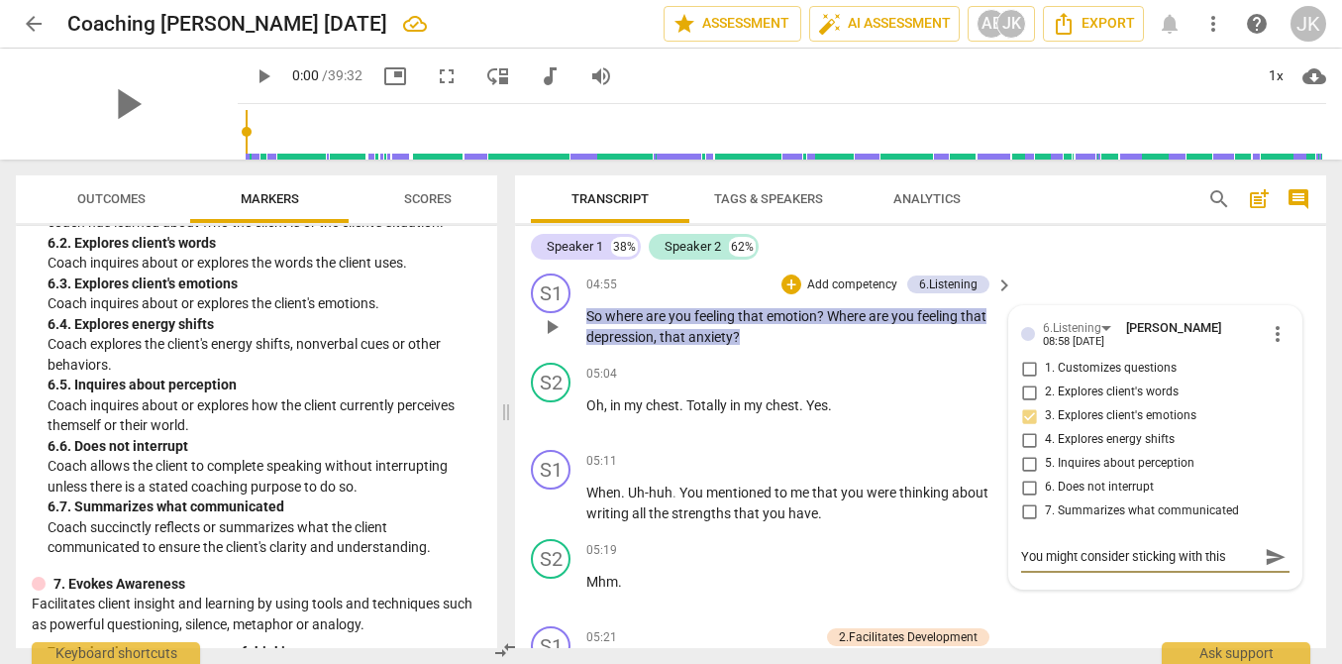
type textarea "You might consider sticking with this"
type textarea "You might consider sticking with this l"
type textarea "You might consider sticking with this lo"
type textarea "You might consider sticking with this lon"
type textarea "You might consider sticking with this long"
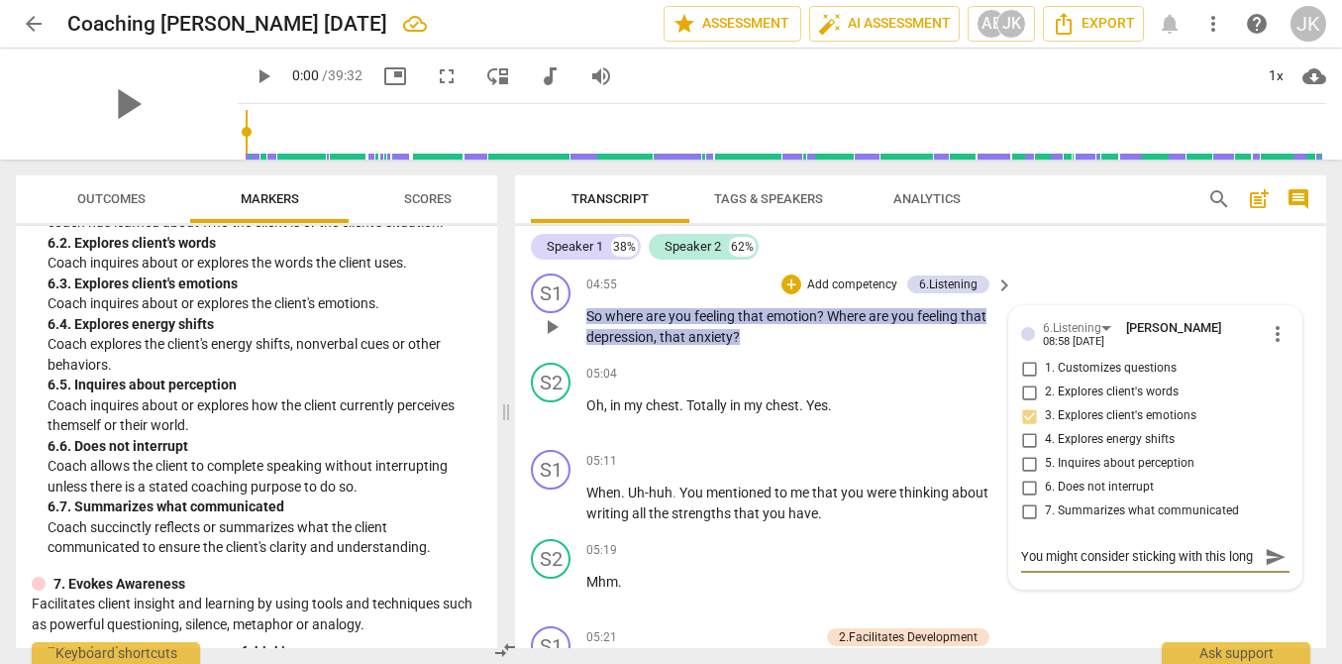
scroll to position [17, 0]
type textarea "You might consider sticking with this longe"
type textarea "You might consider sticking with this longer"
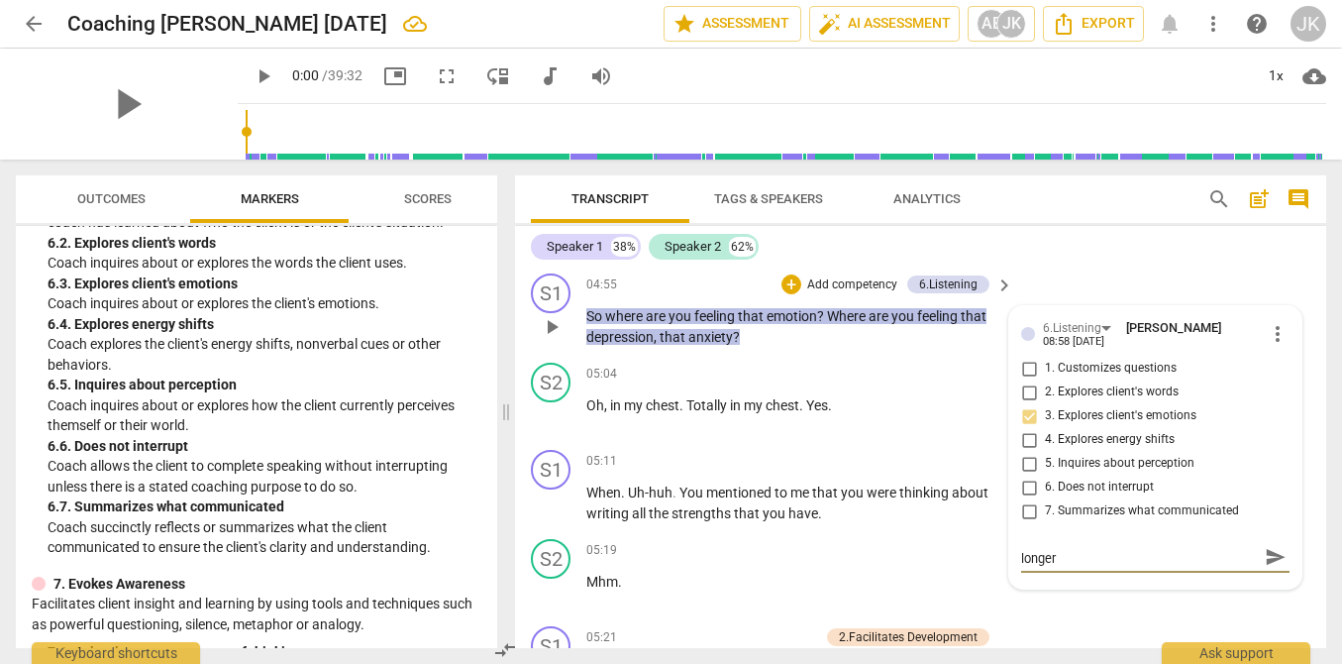
click at [1265, 546] on span "send" at bounding box center [1276, 557] width 22 height 22
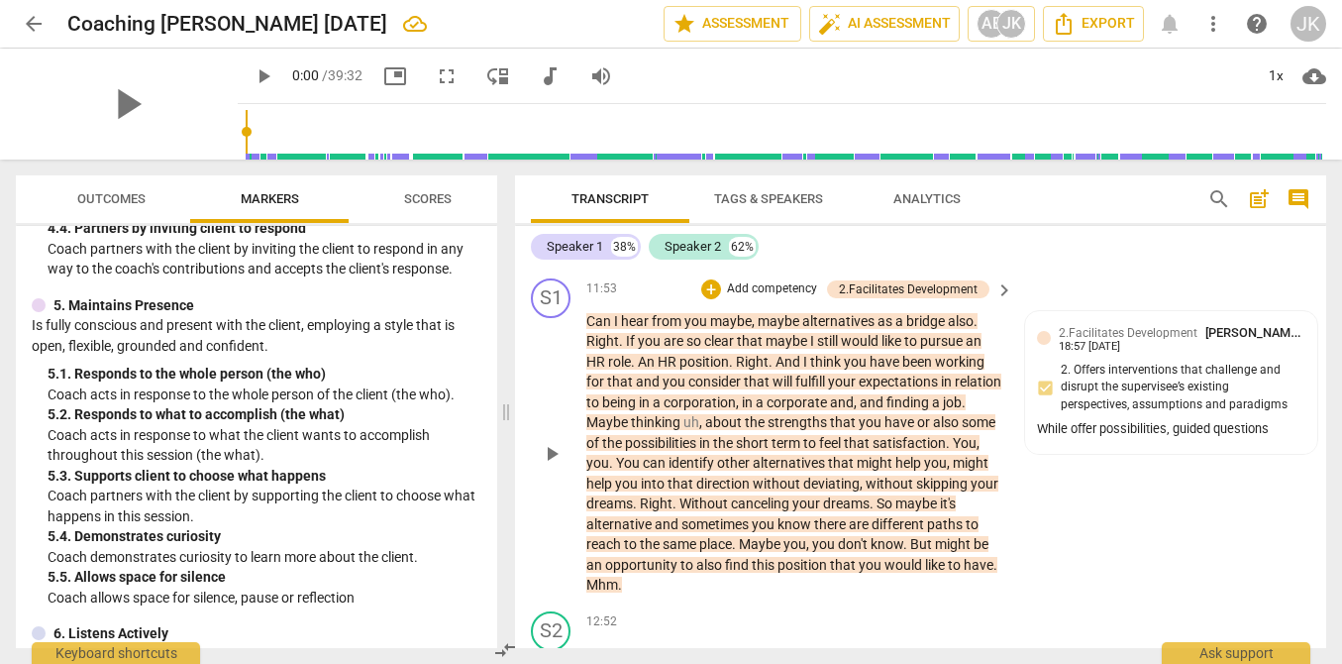
scroll to position [3544, 0]
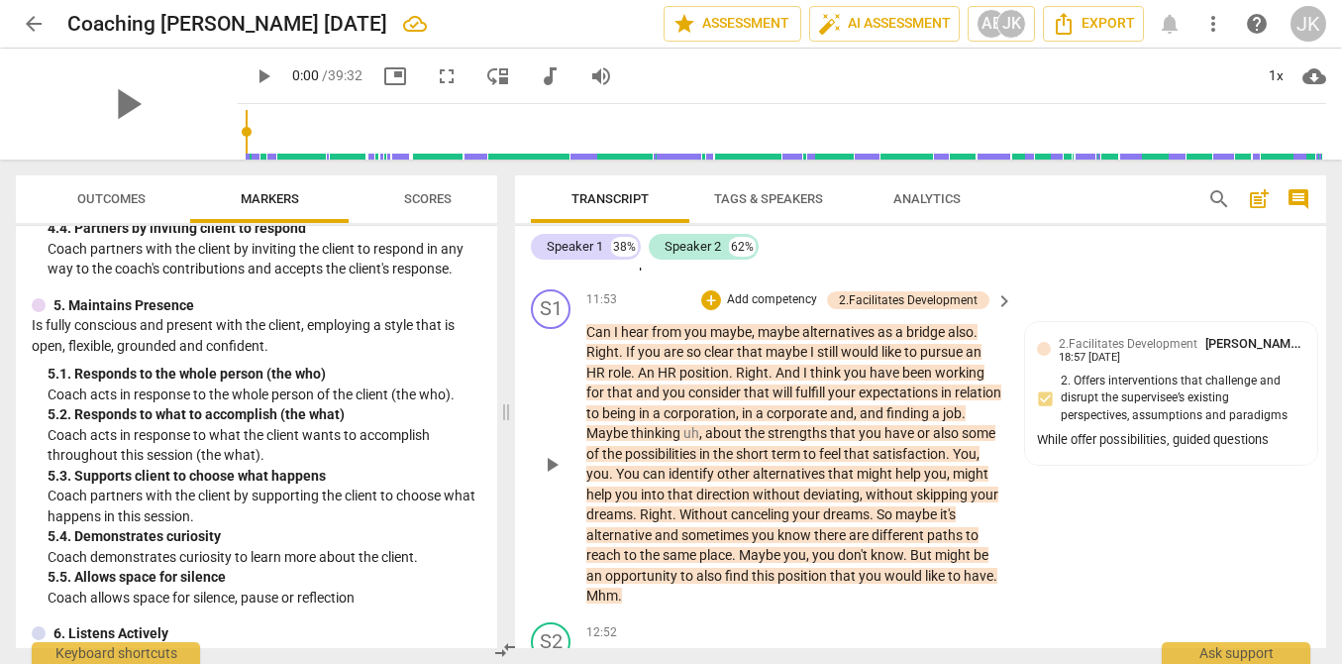
click at [773, 298] on p "Add competency" at bounding box center [772, 300] width 94 height 18
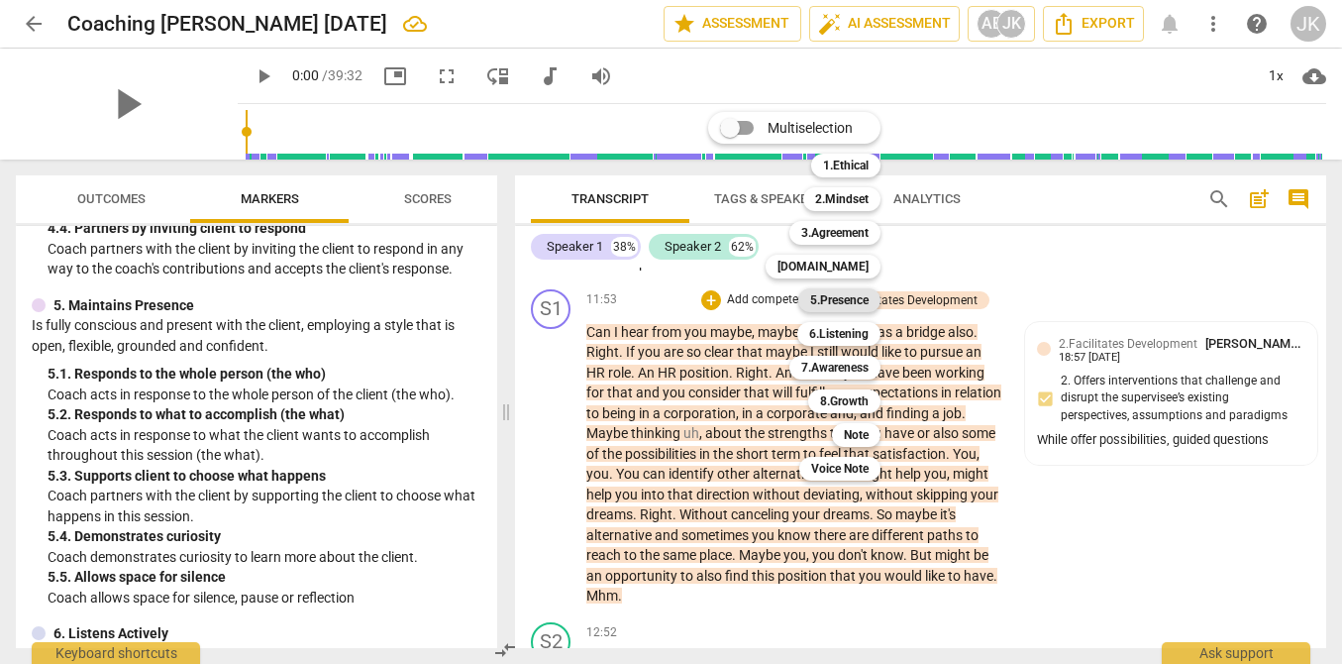
click at [858, 293] on b "5.Presence" at bounding box center [839, 300] width 58 height 24
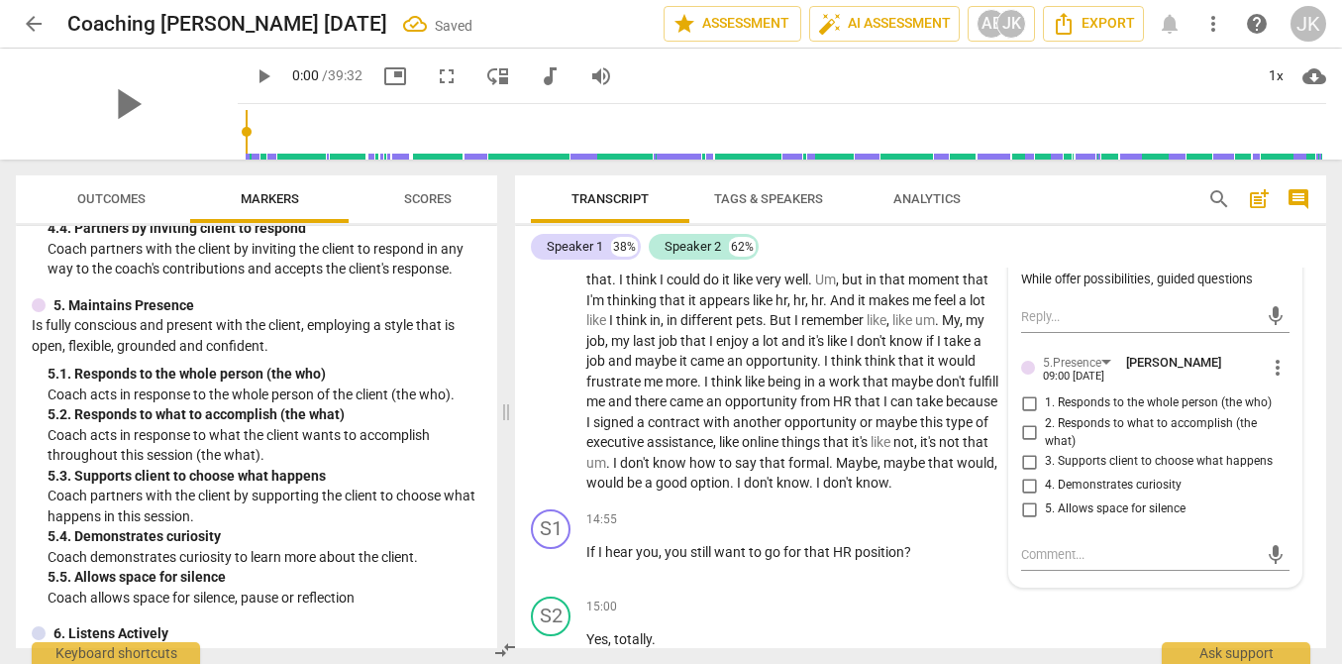
scroll to position [4060, 0]
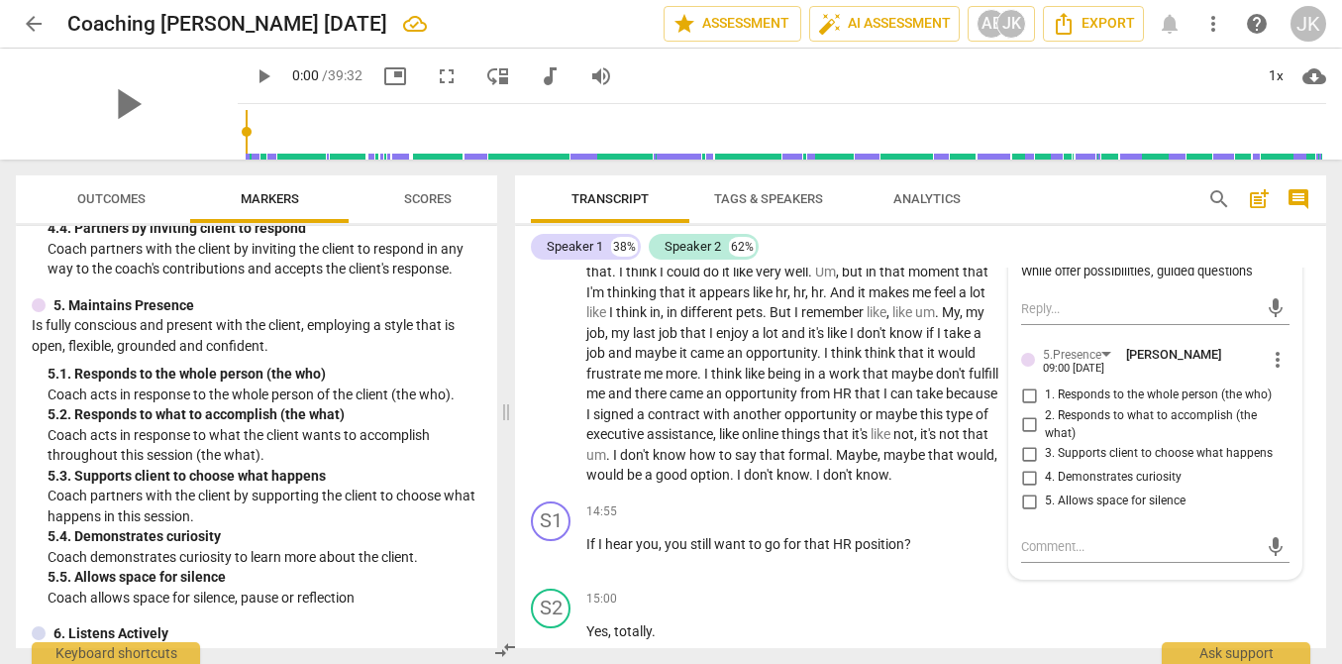
click at [1048, 411] on span "2. Responds to what to accomplish (the what)" at bounding box center [1163, 424] width 237 height 35
click at [1045, 413] on input "2. Responds to what to accomplish (the what)" at bounding box center [1029, 425] width 32 height 24
checkbox input "true"
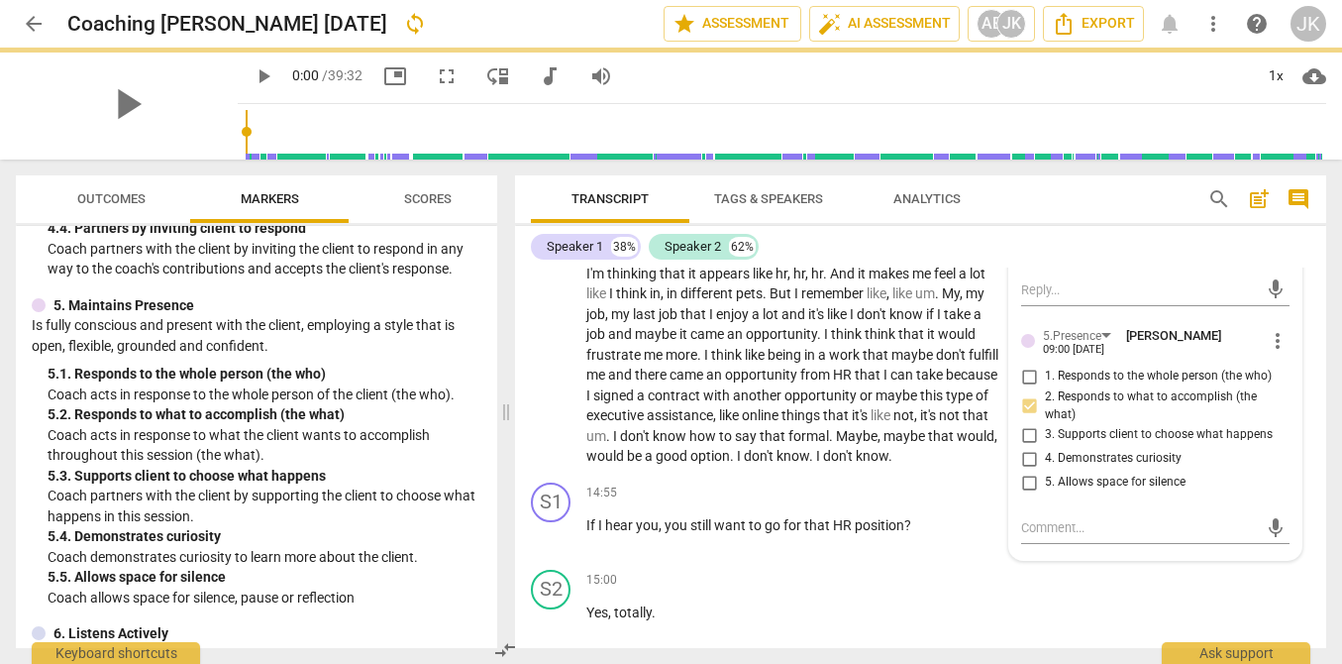
scroll to position [4080, 0]
click at [1056, 524] on textarea at bounding box center [1139, 526] width 237 height 19
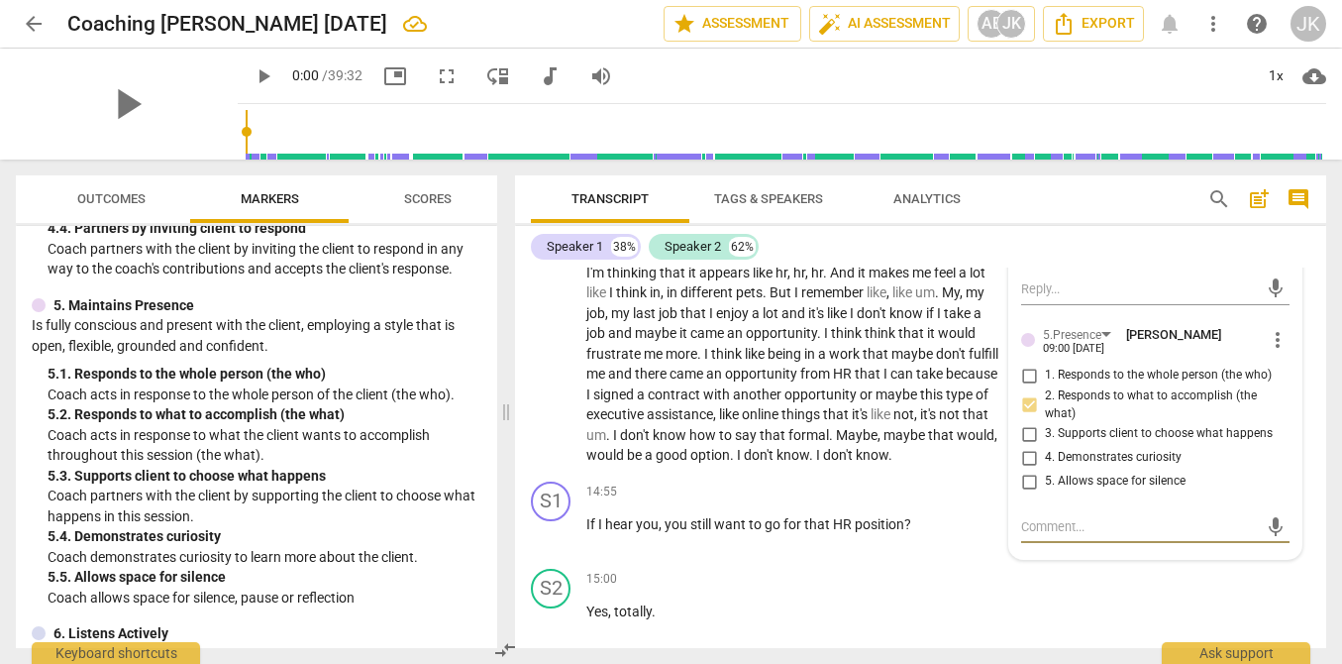
type textarea "M"
type textarea "C"
type textarea "Co"
type textarea "Cou"
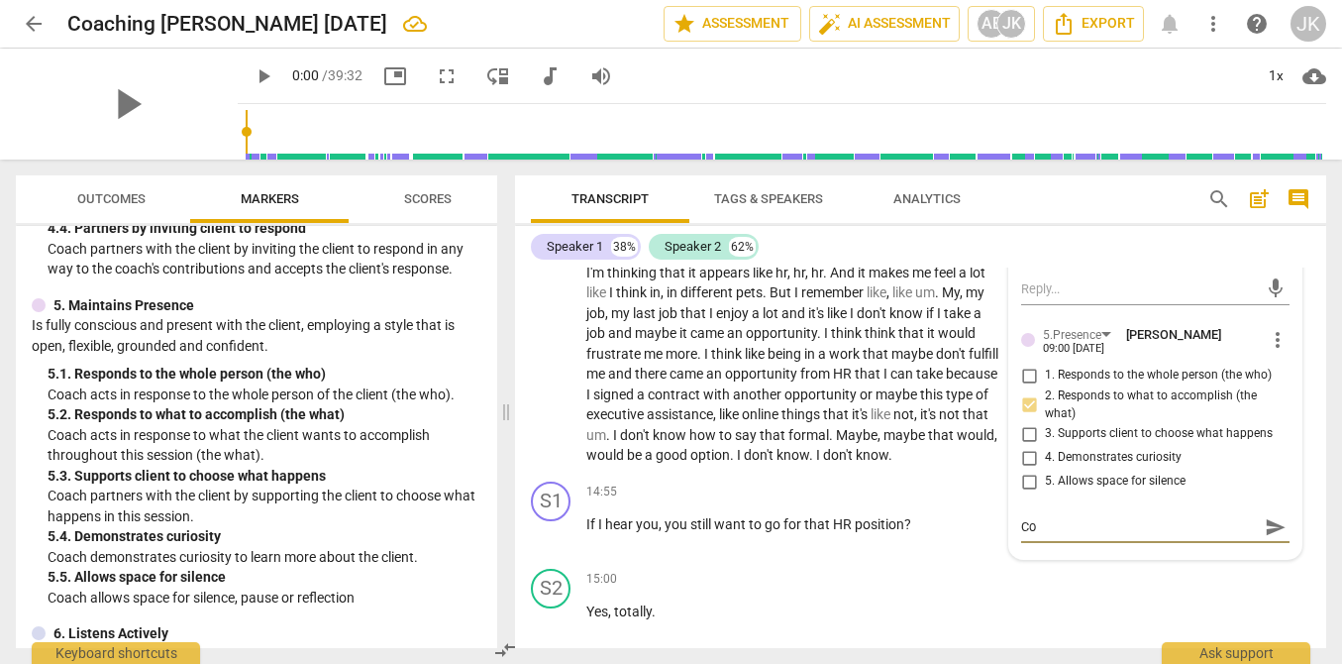
type textarea "Cou"
type textarea "Coul"
type textarea "Could"
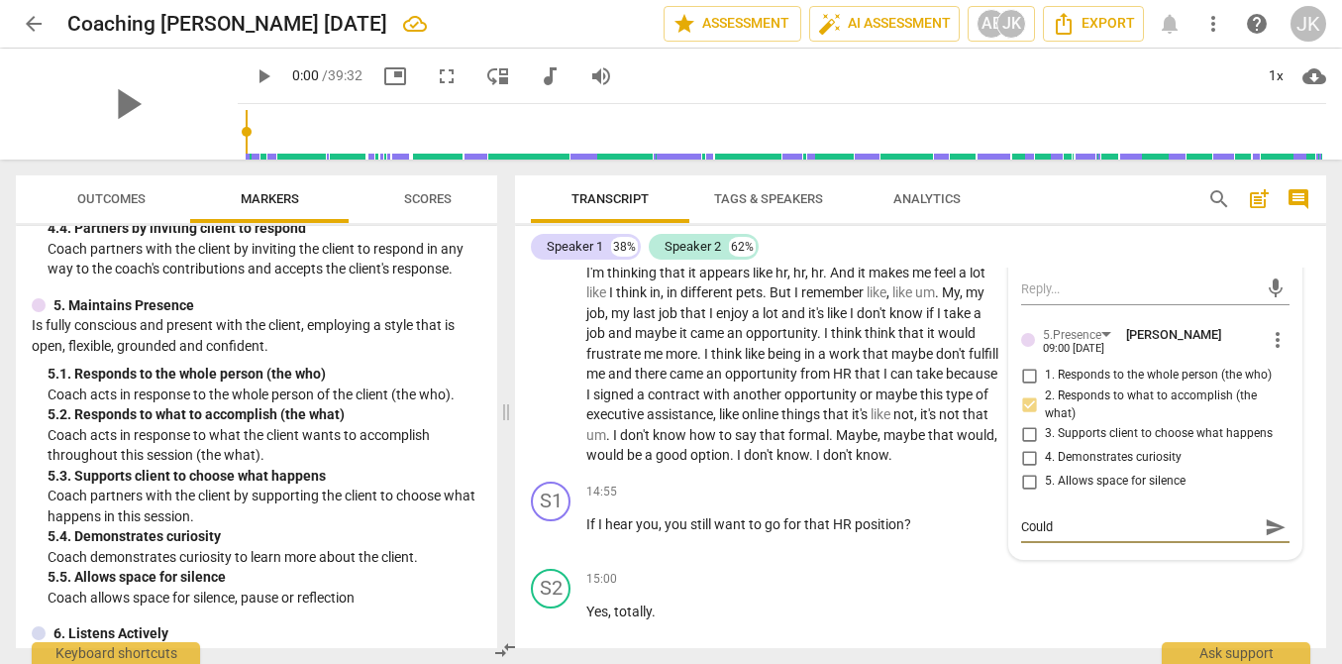
type textarea "Could"
type textarea "Could l"
type textarea "Could"
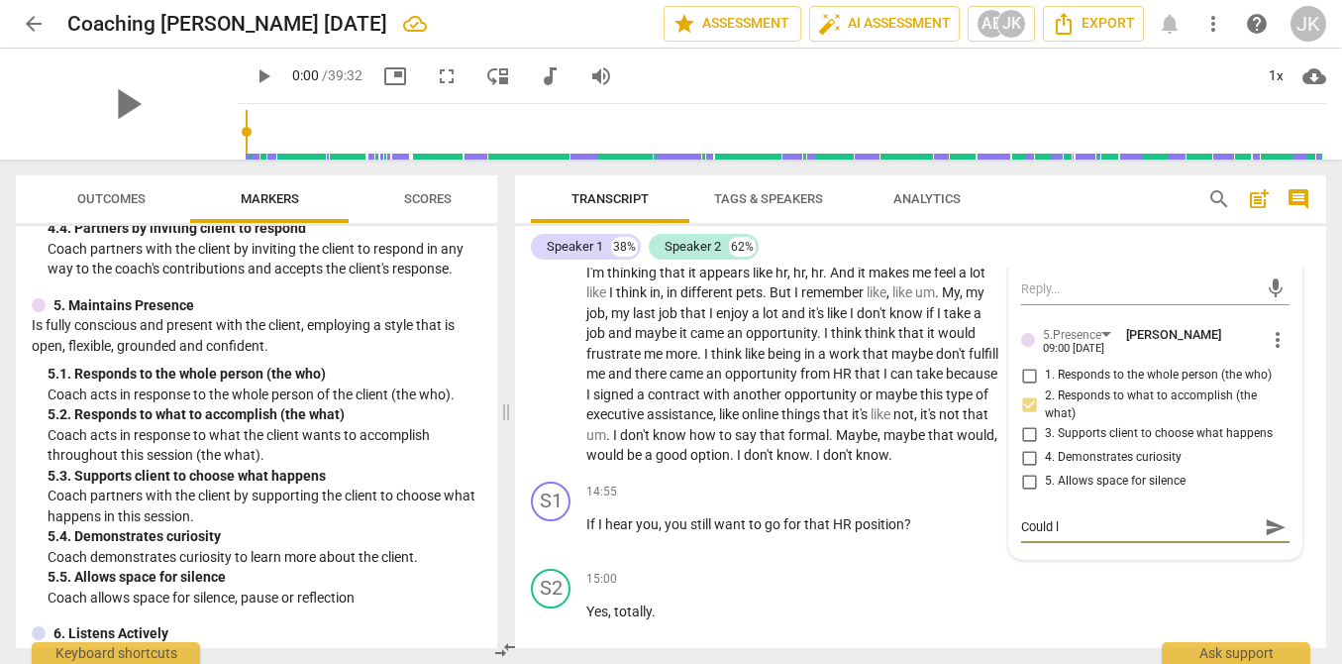
type textarea "Could"
type textarea "Coul"
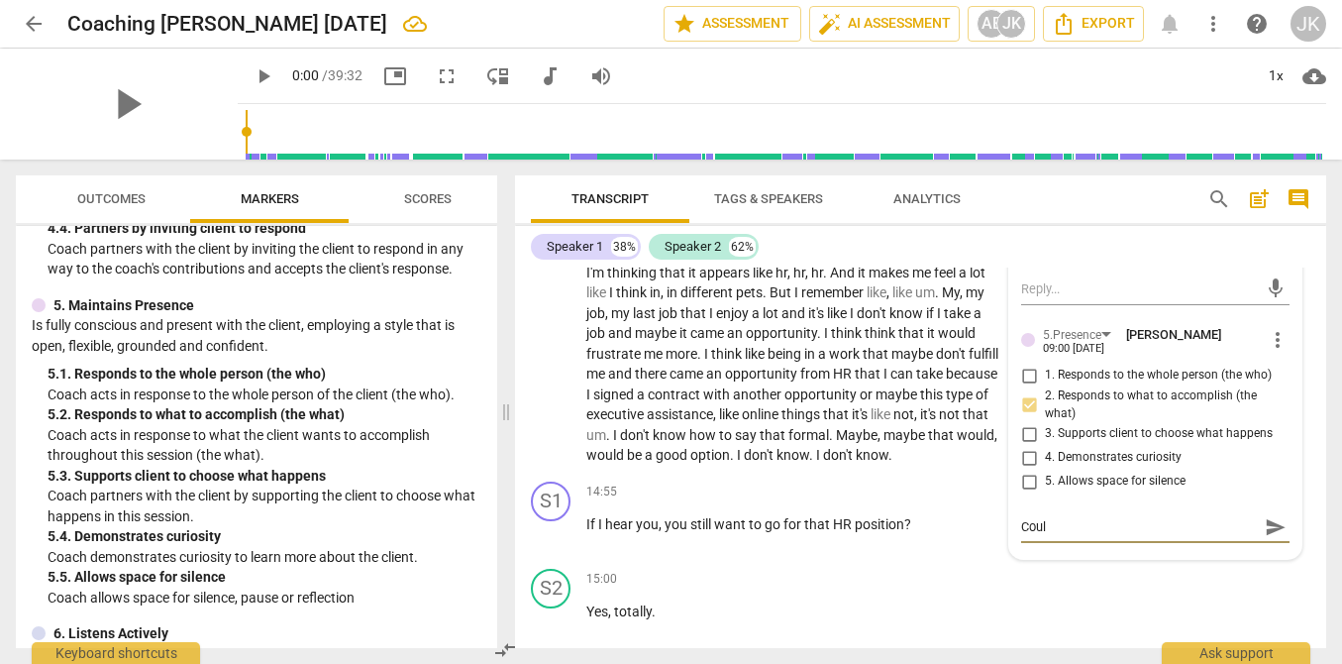
type textarea "Cou"
type textarea "Co"
type textarea "C"
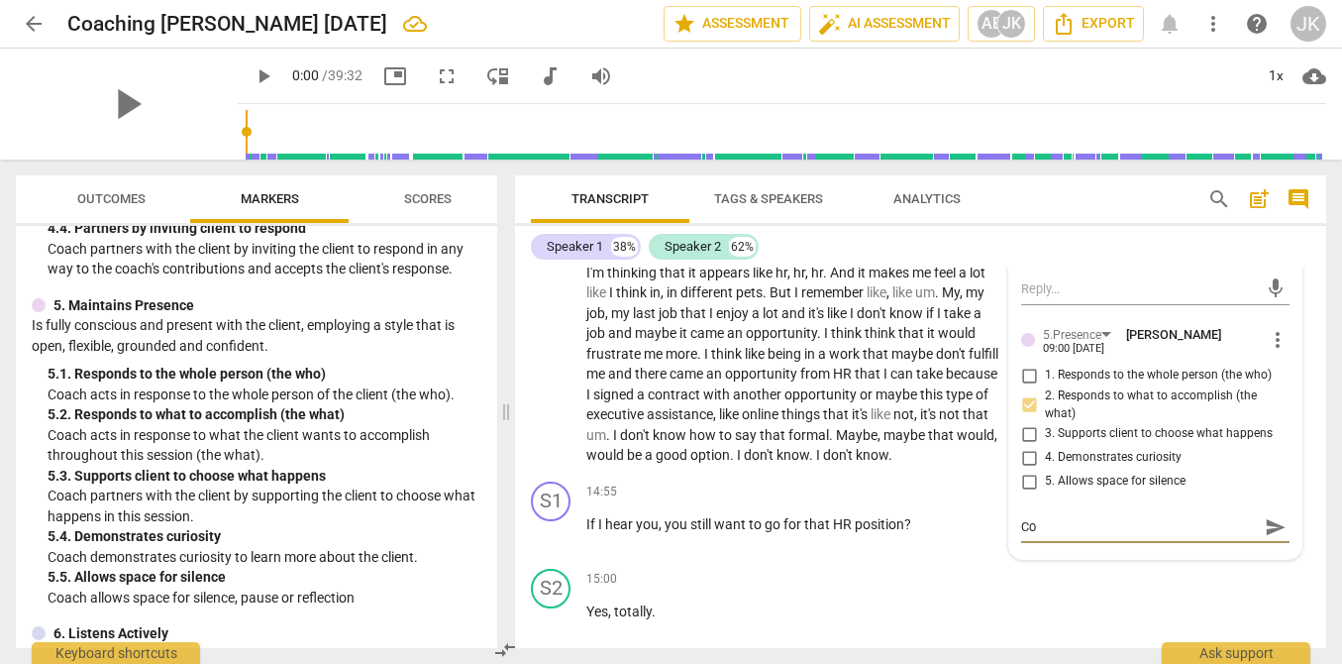
type textarea "C"
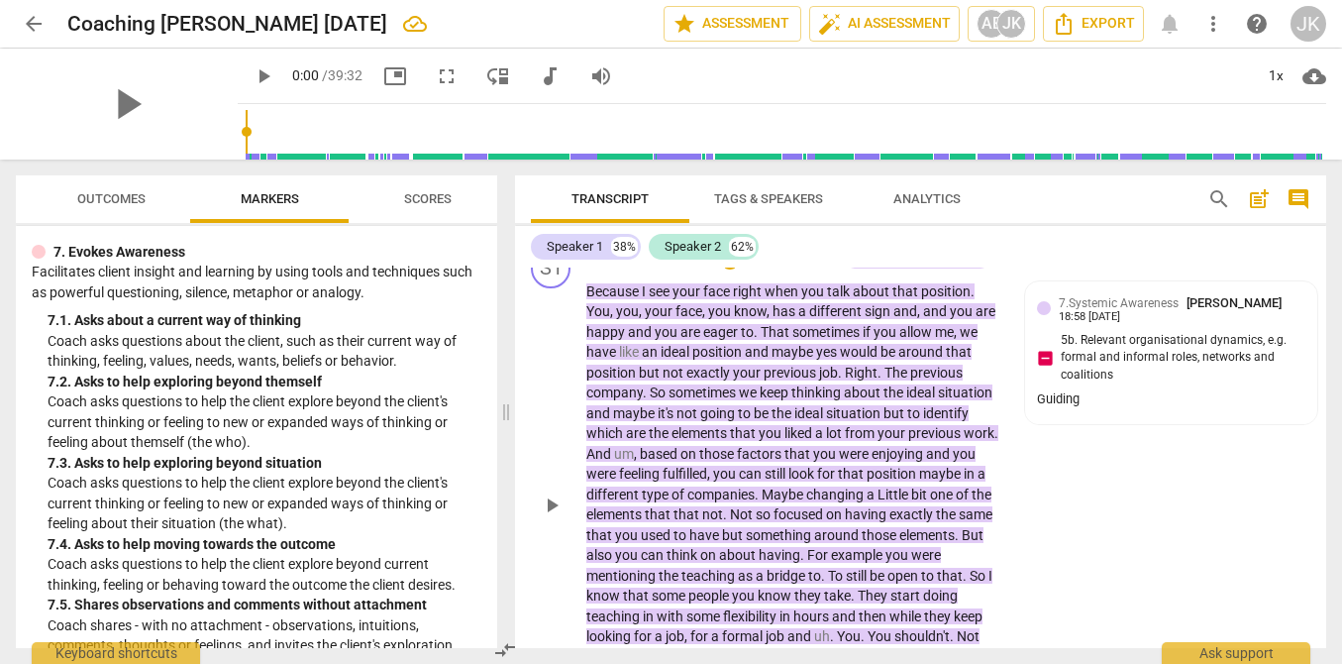
scroll to position [4486, 0]
click at [781, 269] on p "Add competency" at bounding box center [791, 261] width 94 height 18
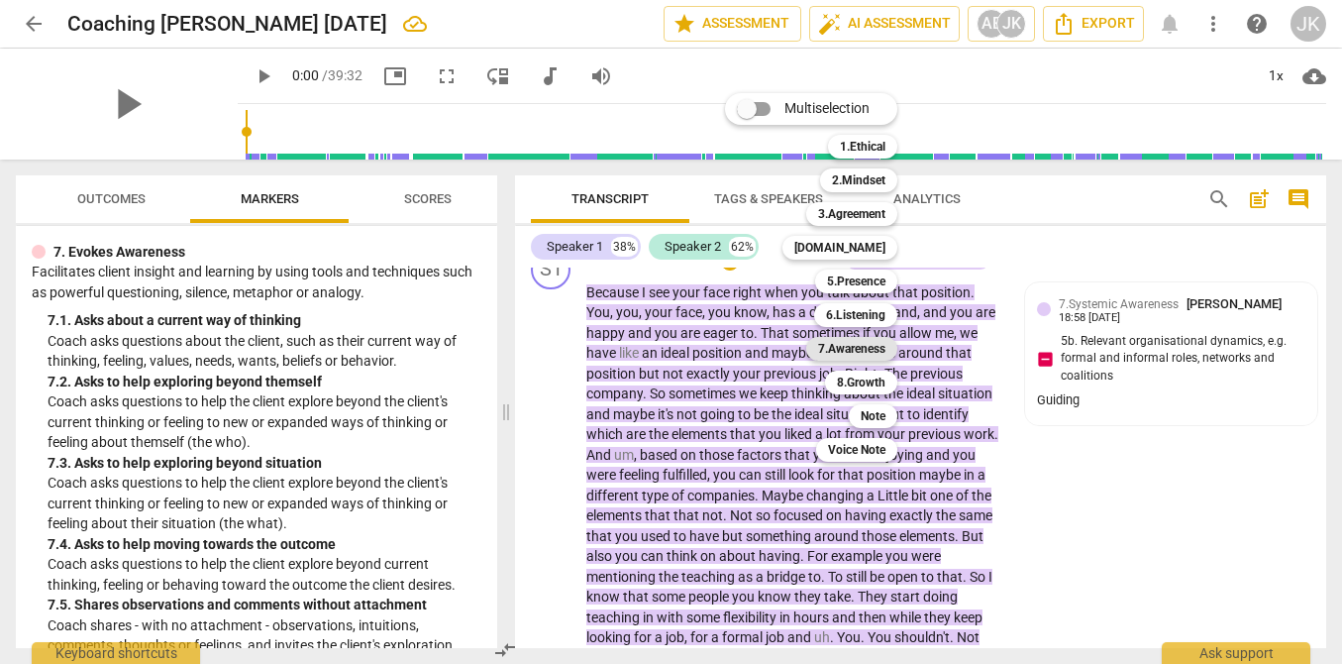
click at [860, 345] on b "7.Awareness" at bounding box center [851, 349] width 67 height 24
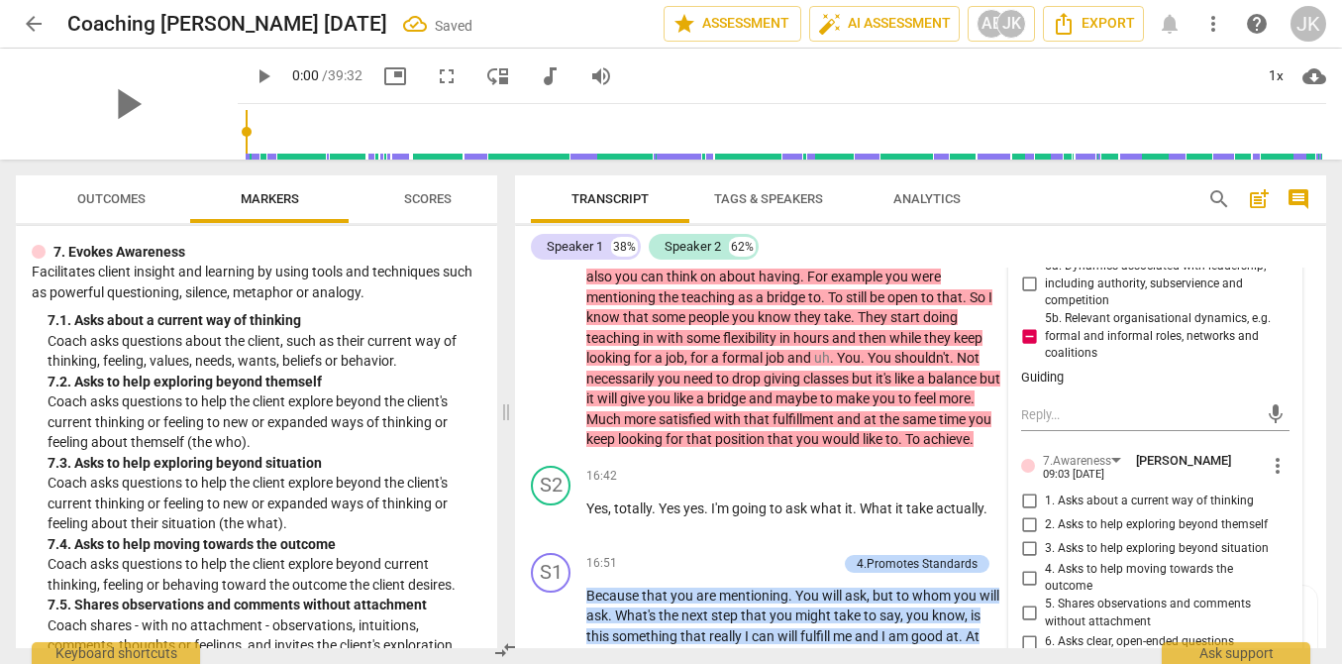
scroll to position [4926, 0]
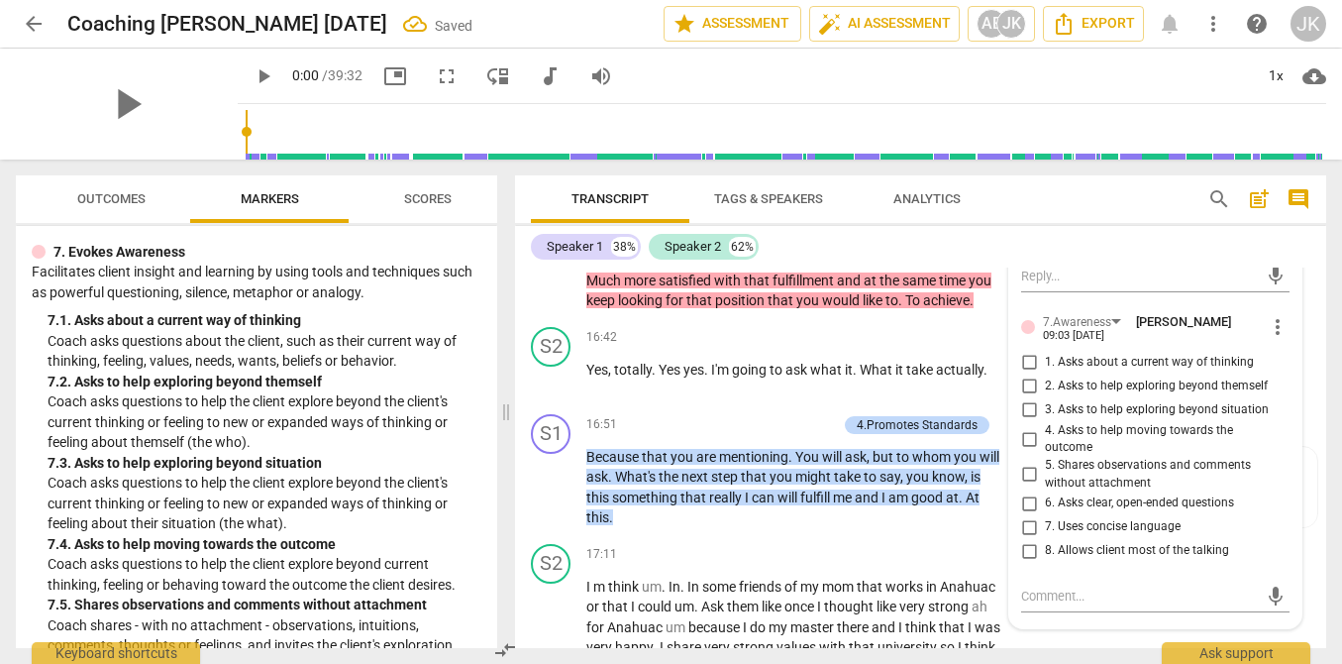
click at [1053, 371] on span "1. Asks about a current way of thinking" at bounding box center [1149, 363] width 209 height 18
click at [1045, 374] on input "1. Asks about a current way of thinking" at bounding box center [1029, 363] width 32 height 24
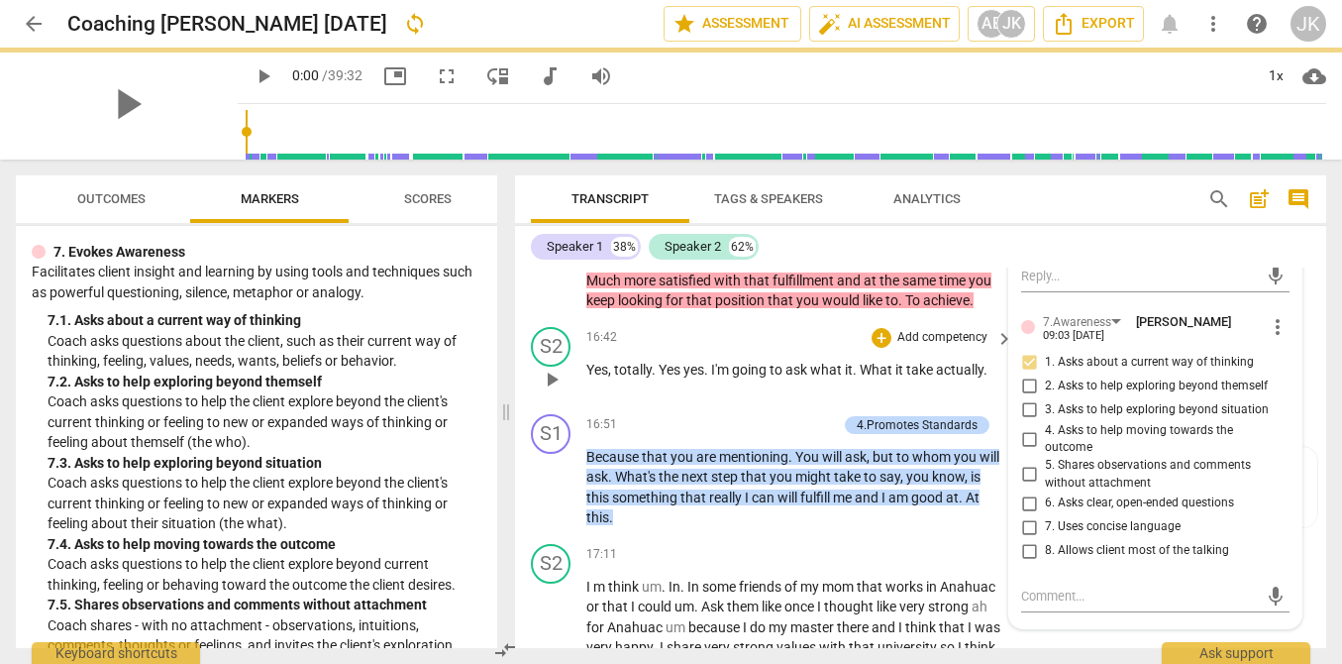
click at [783, 359] on div "S2 play_arrow pause 16:42 + Add competency keyboard_arrow_right Yes , totally .…" at bounding box center [920, 362] width 811 height 87
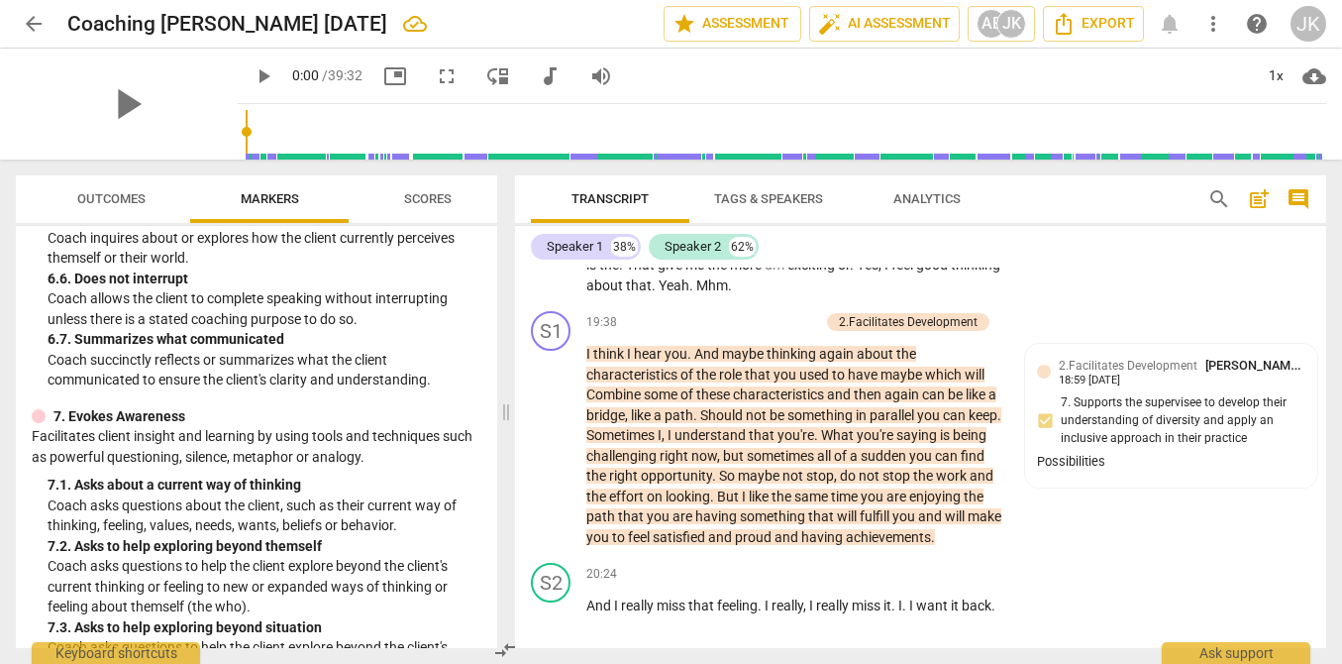
scroll to position [1705, 0]
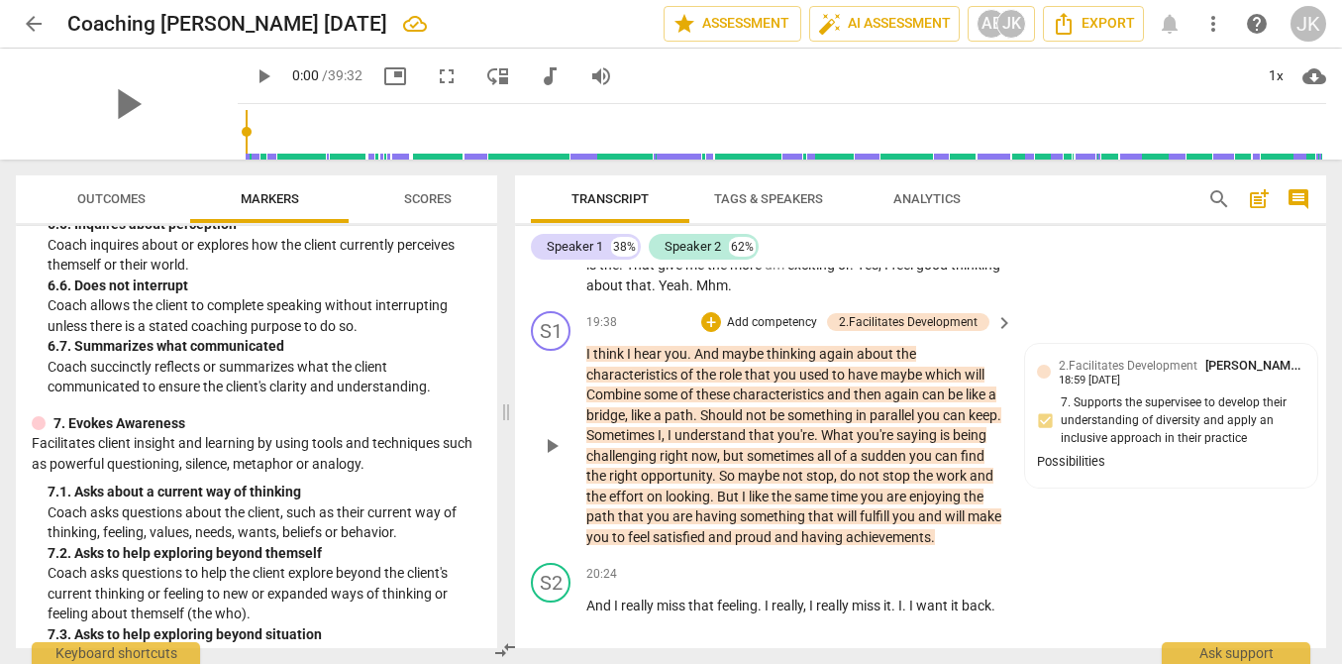
click at [768, 332] on p "Add competency" at bounding box center [772, 323] width 94 height 18
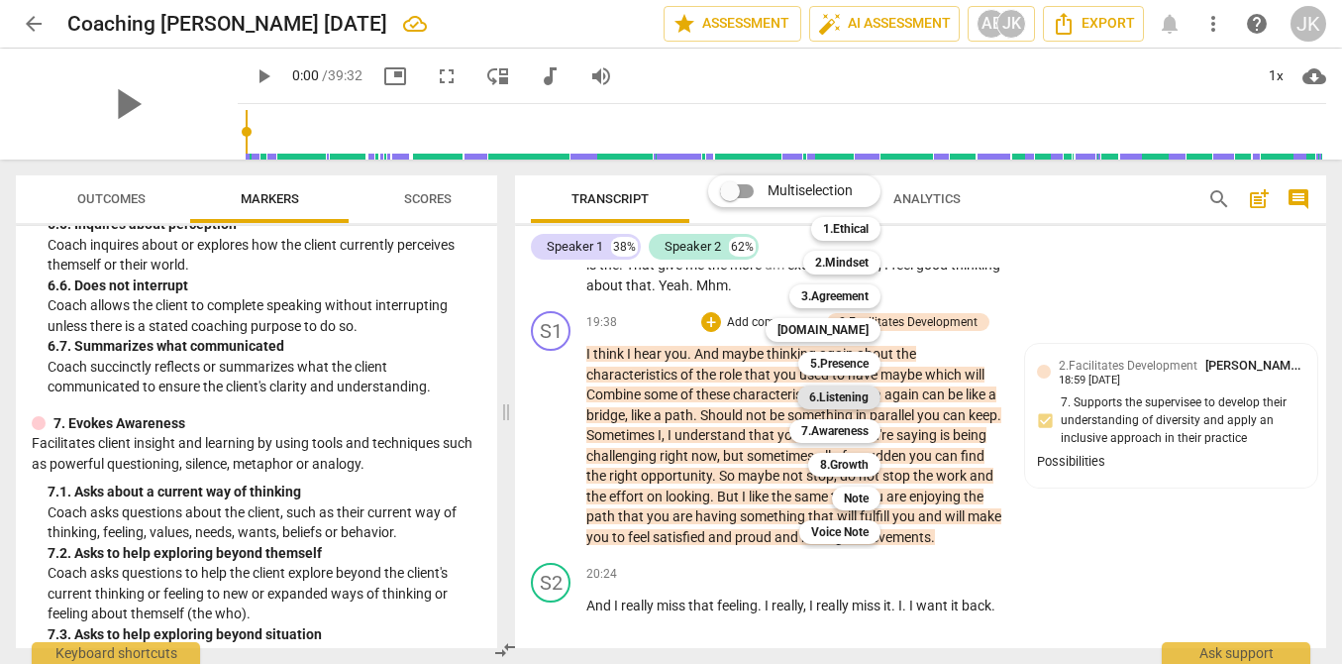
click at [837, 393] on b "6.Listening" at bounding box center [838, 397] width 59 height 24
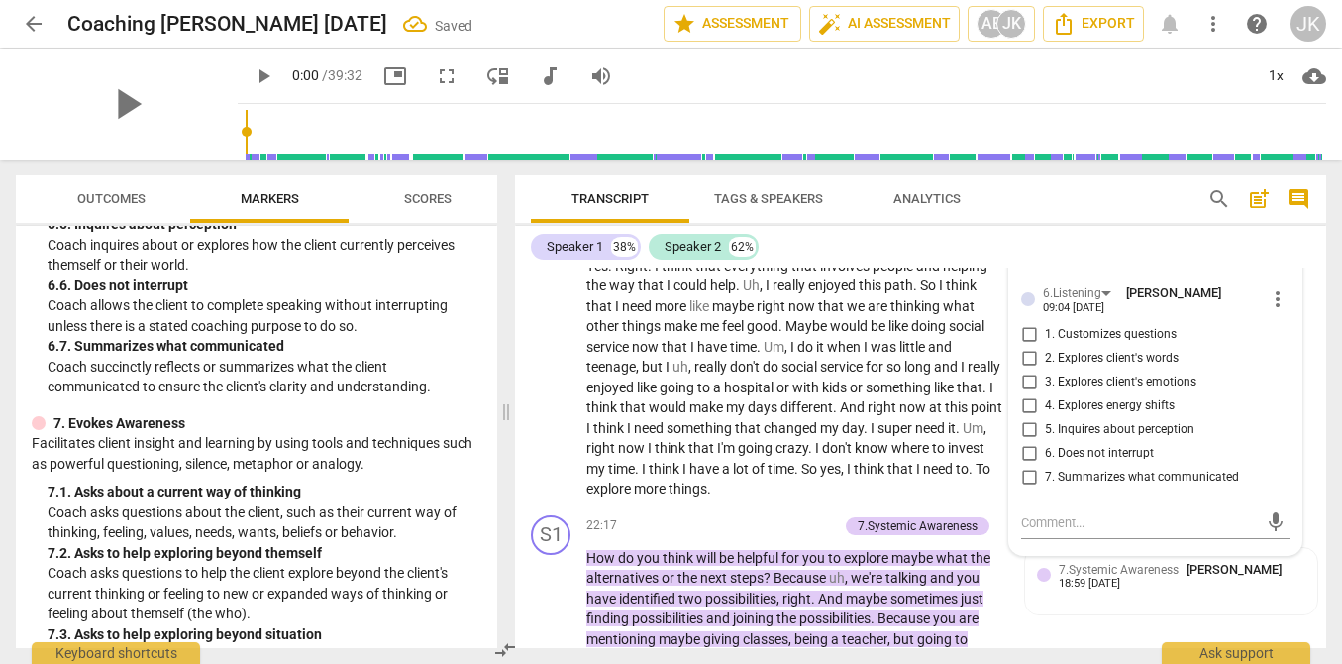
scroll to position [6195, 0]
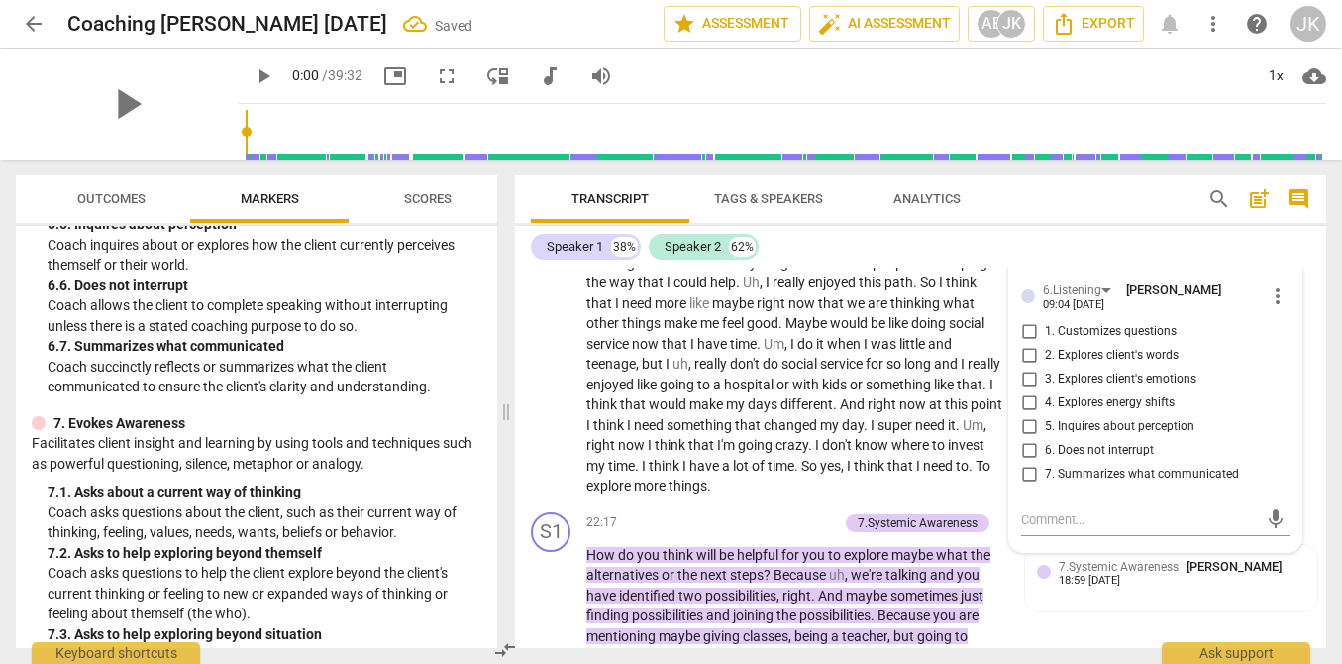
click at [1061, 483] on span "7. Summarizes what communicated" at bounding box center [1142, 475] width 194 height 18
click at [1045, 486] on input "7. Summarizes what communicated" at bounding box center [1029, 475] width 32 height 24
click at [806, 492] on p "Yes . Right . I think that everything that involves people and helping the way …" at bounding box center [794, 375] width 417 height 244
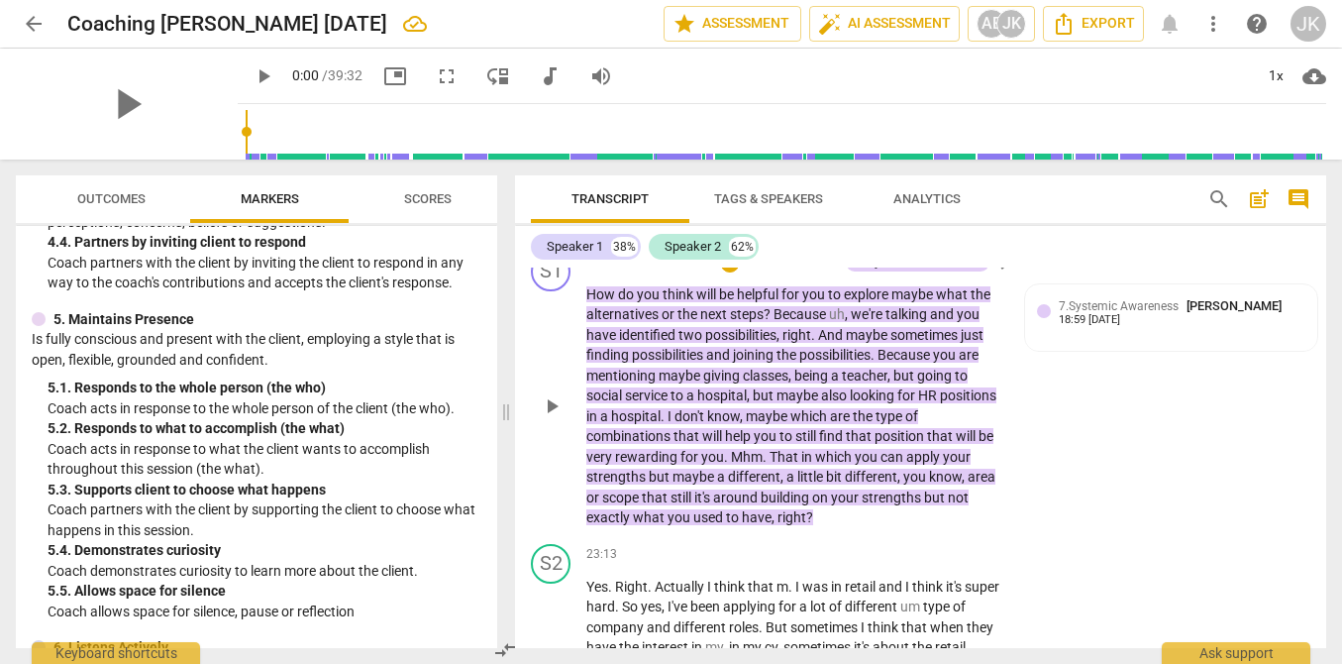
scroll to position [6454, 0]
click at [788, 272] on p "Add competency" at bounding box center [791, 264] width 94 height 18
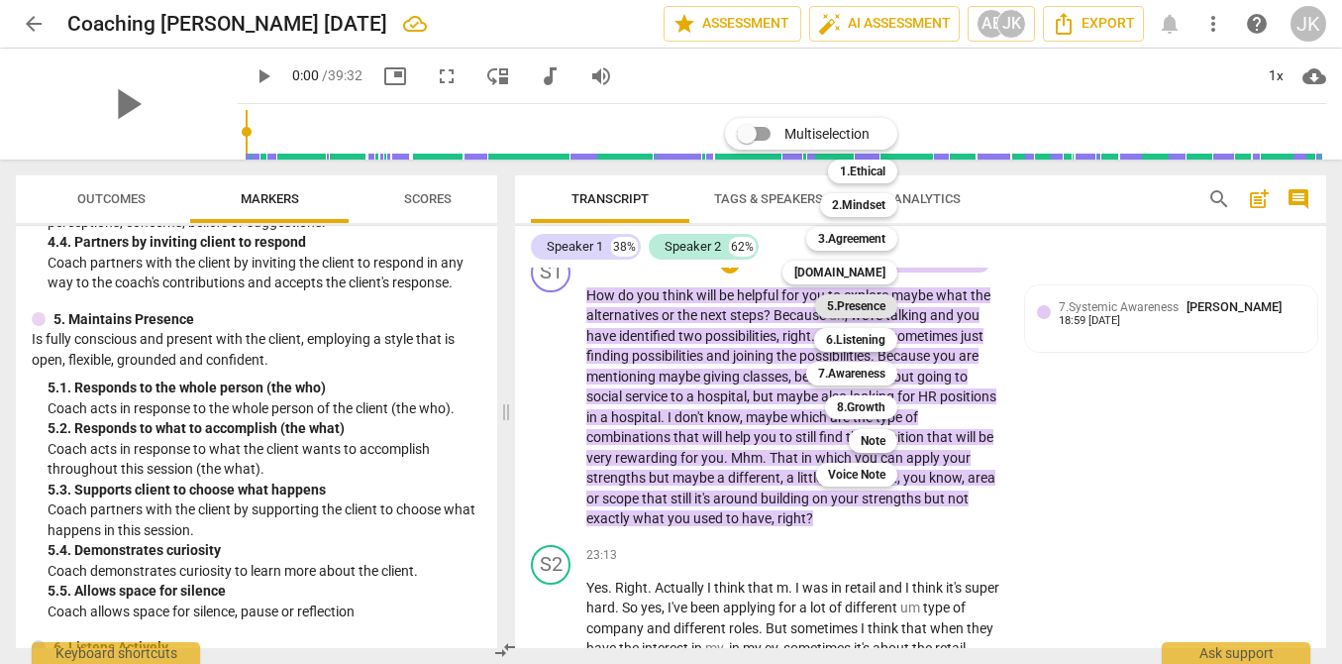
click at [850, 300] on b "5.Presence" at bounding box center [856, 306] width 58 height 24
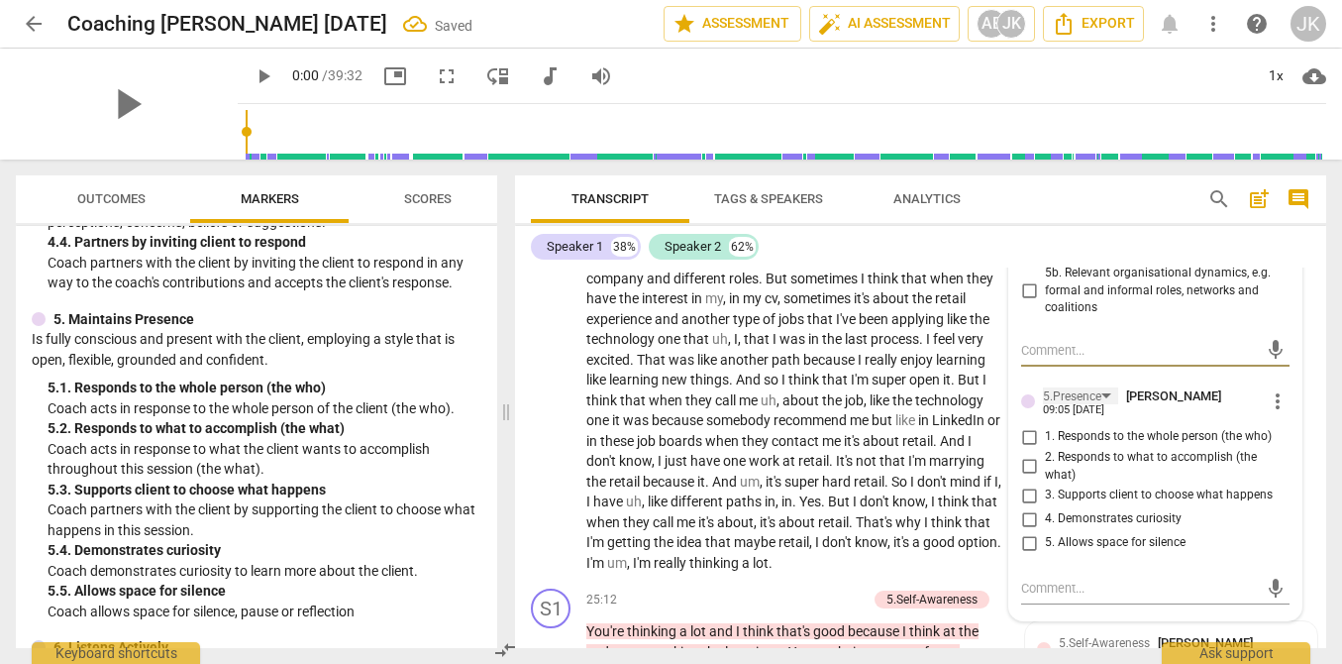
scroll to position [6813, 0]
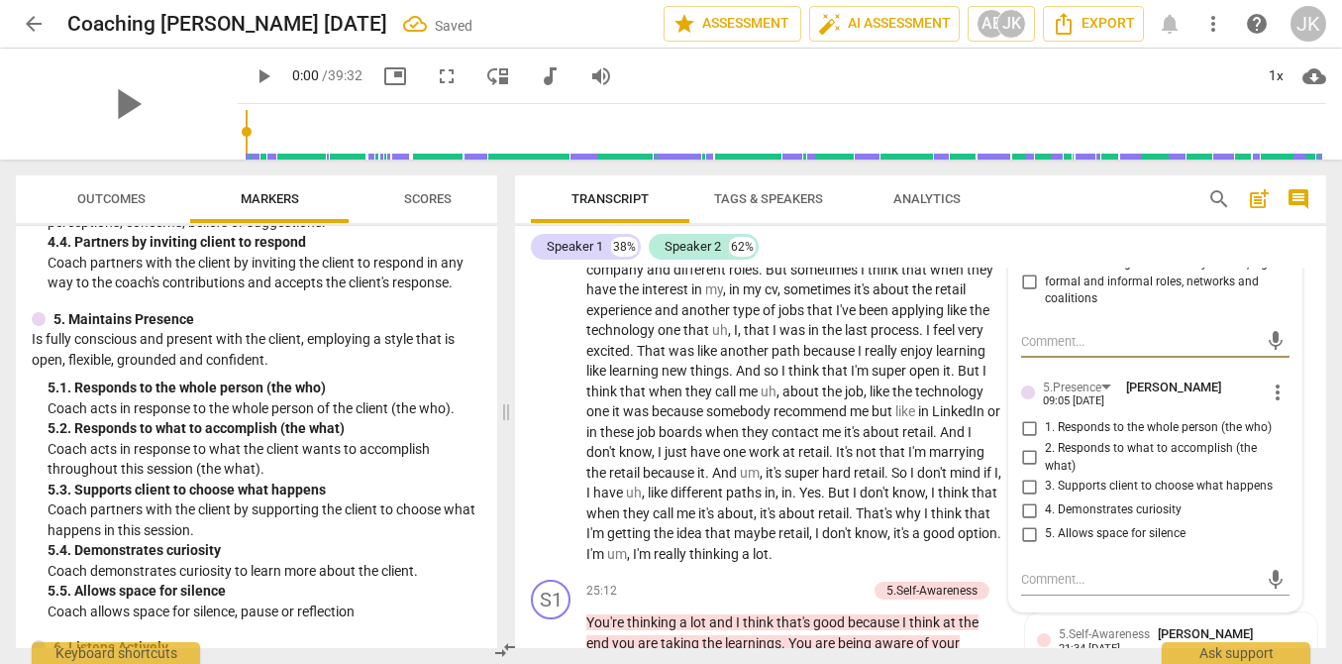
click at [1062, 474] on span "2. Responds to what to accomplish (the what)" at bounding box center [1163, 457] width 237 height 35
click at [1045, 469] on input "2. Responds to what to accomplish (the what)" at bounding box center [1029, 458] width 32 height 24
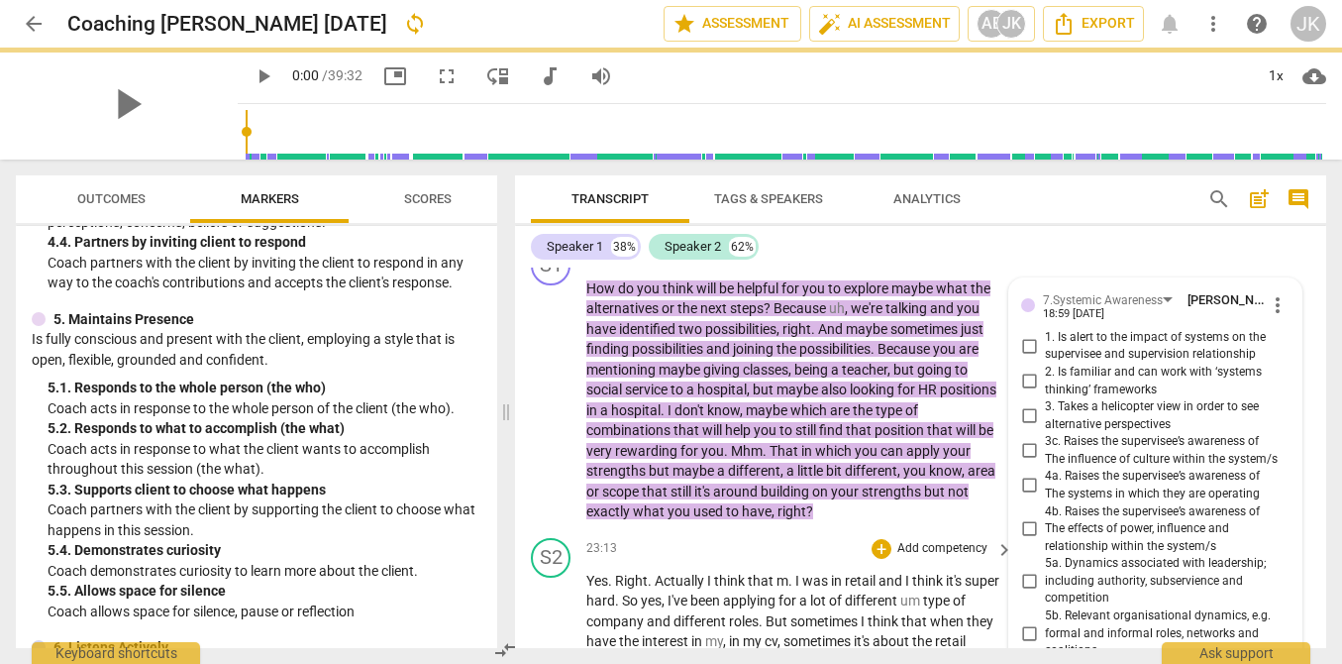
scroll to position [6453, 0]
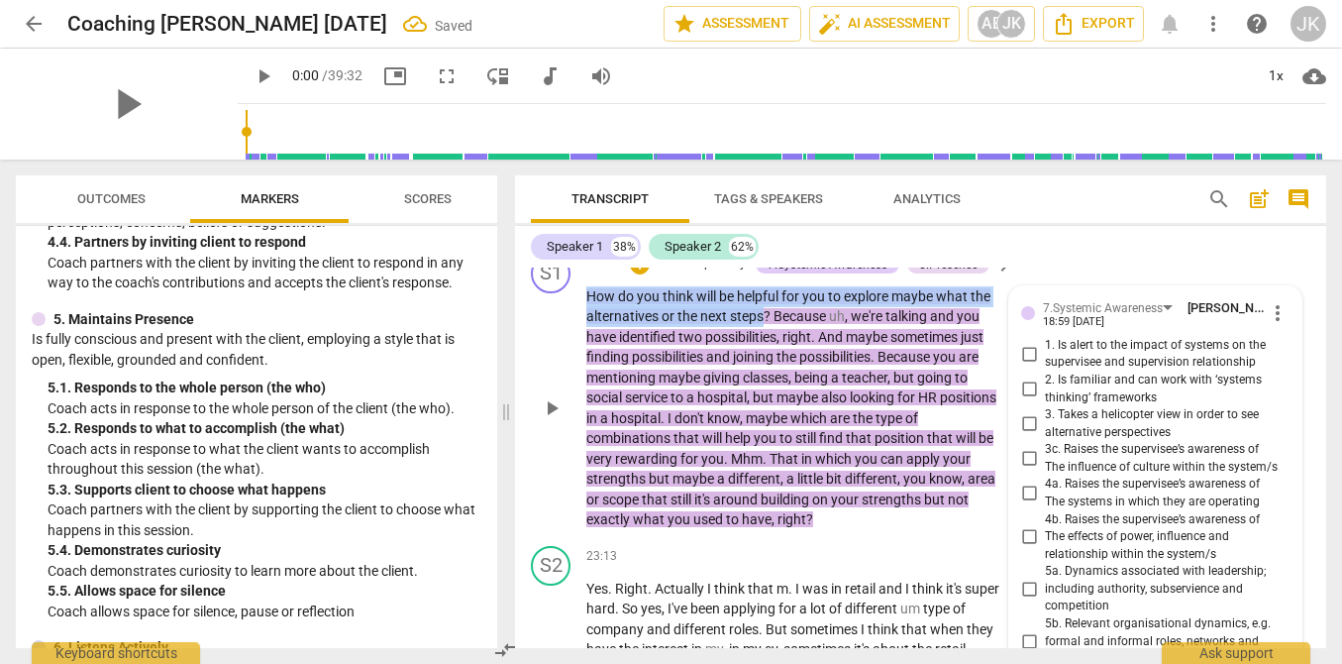
drag, startPoint x: 764, startPoint y: 354, endPoint x: 591, endPoint y: 336, distance: 173.3
click at [591, 336] on p "How do you think will be helpful for you to explore maybe what the alternatives…" at bounding box center [794, 408] width 417 height 244
copy p "ow do you think will be helpful for you to explore maybe what the alternatives …"
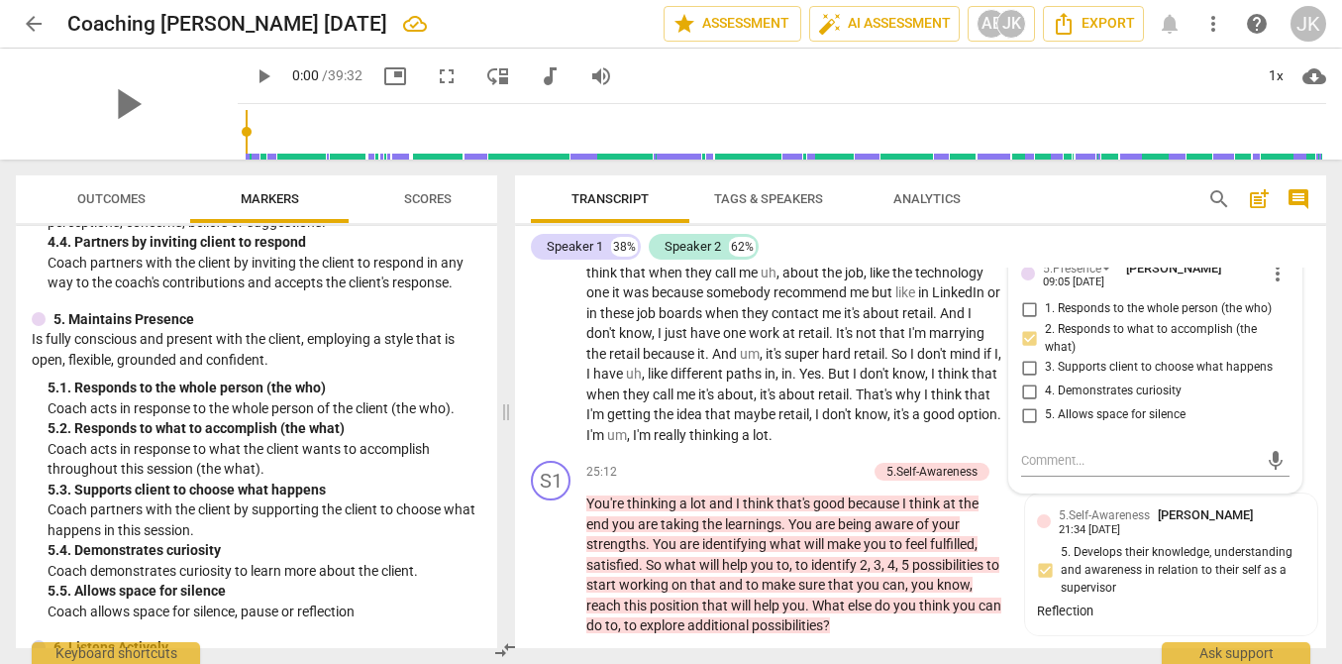
scroll to position [7011, 0]
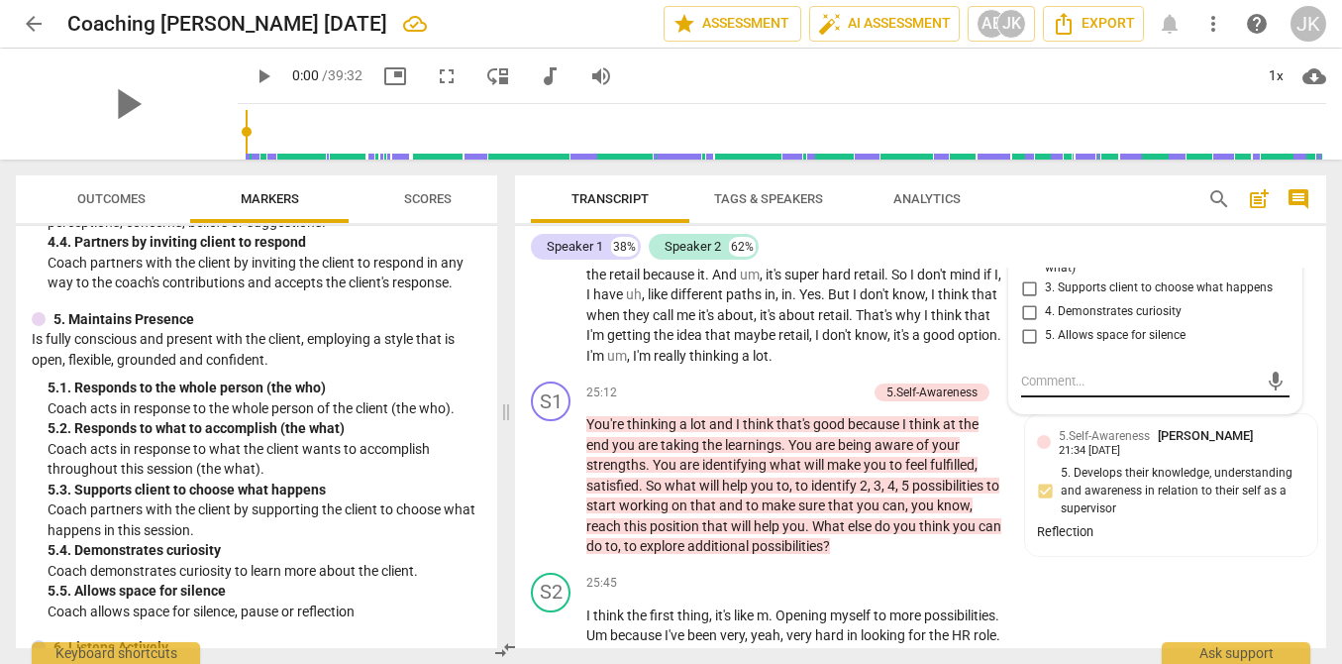
click at [1058, 390] on textarea at bounding box center [1139, 380] width 237 height 19
paste textarea "ow do you think will be helpful for you to explore maybe what the alternatives …"
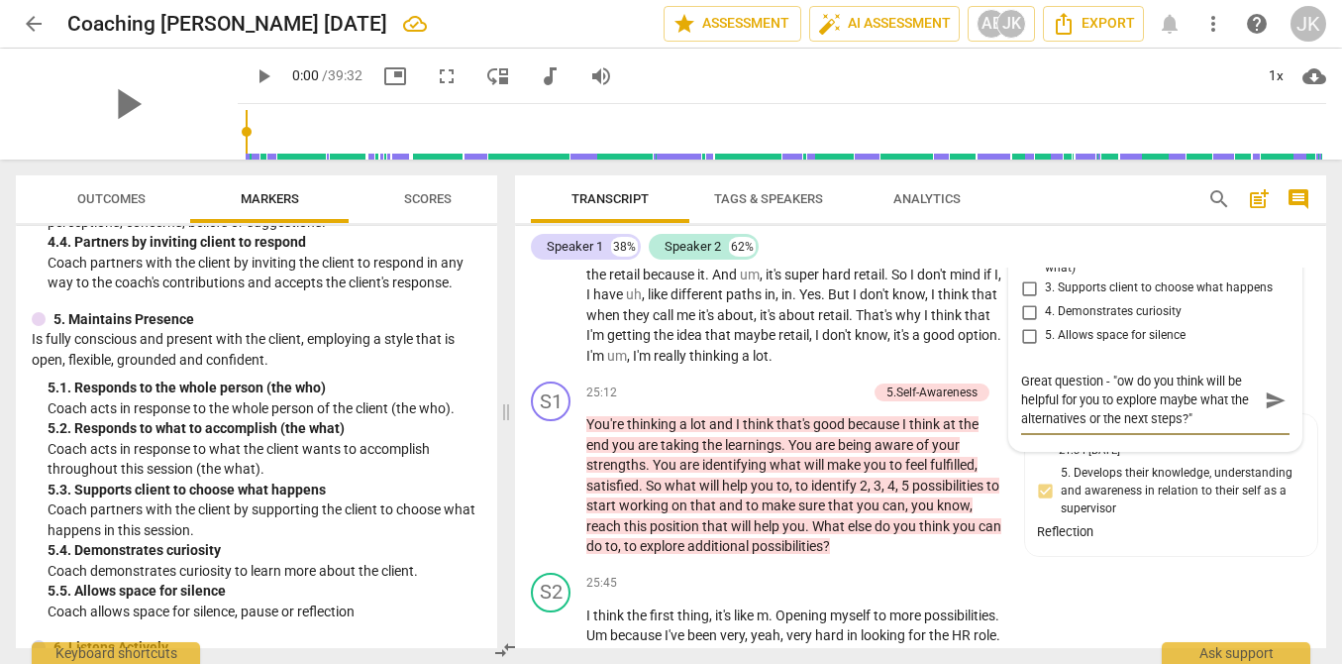
click at [1113, 418] on textarea "Great question - "ow do you think will be helpful for you to explore maybe what…" at bounding box center [1139, 399] width 237 height 56
click at [1272, 411] on span "send" at bounding box center [1276, 400] width 22 height 22
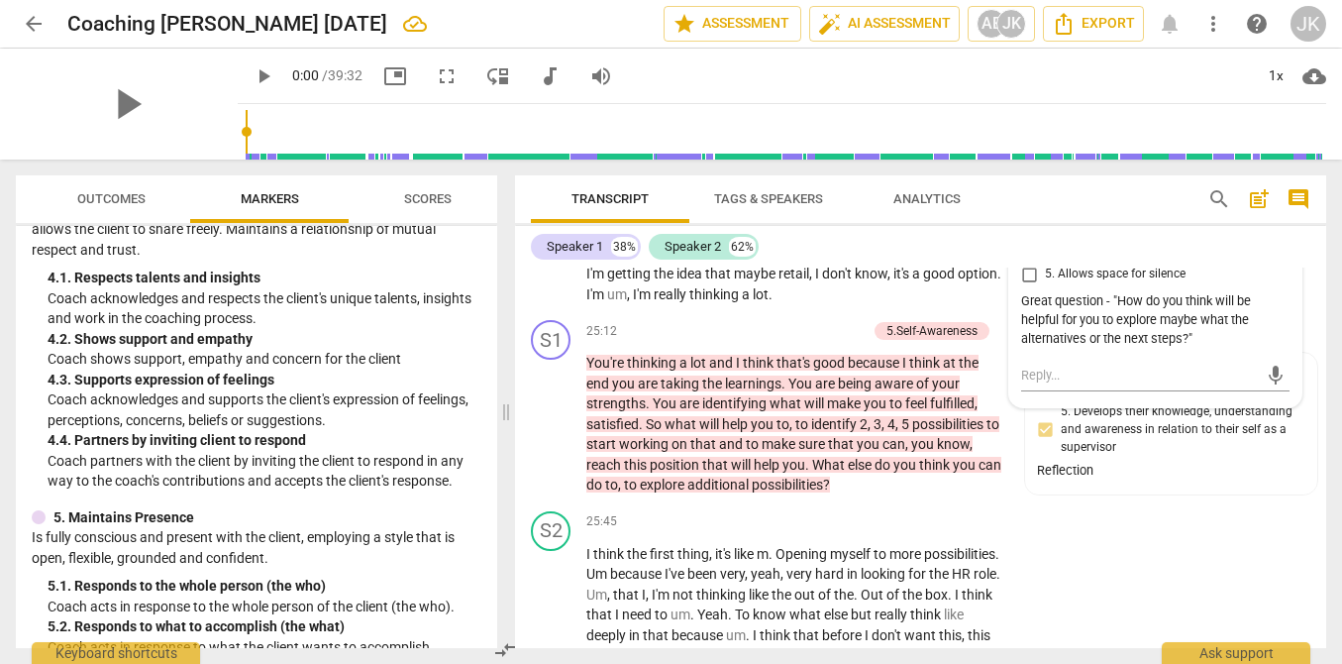
scroll to position [785, 0]
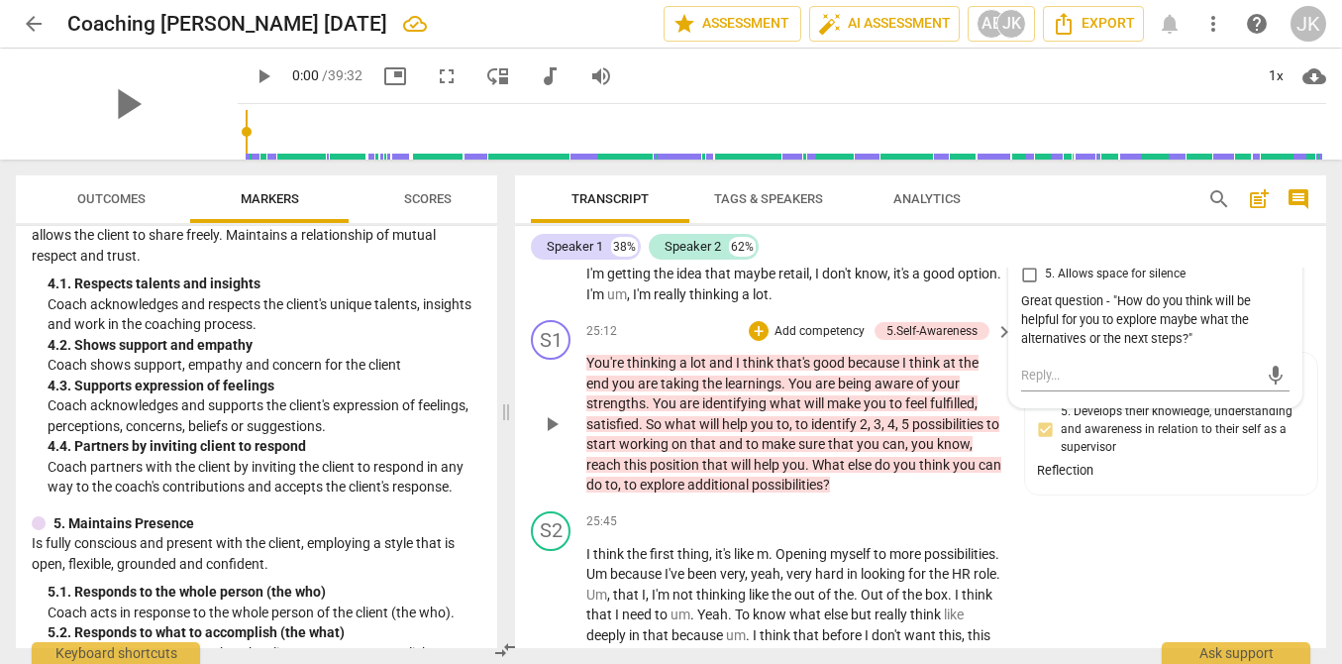
click at [811, 341] on p "Add competency" at bounding box center [820, 332] width 94 height 18
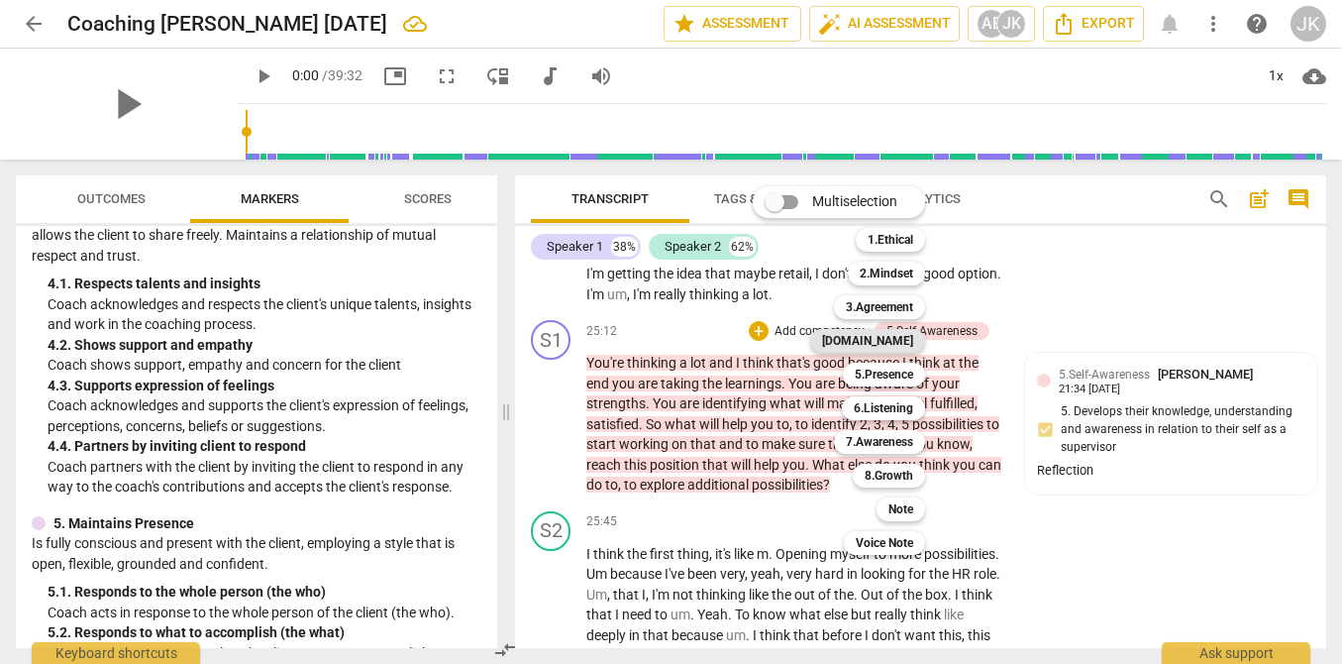
click at [894, 335] on b "[DOMAIN_NAME]" at bounding box center [867, 341] width 91 height 24
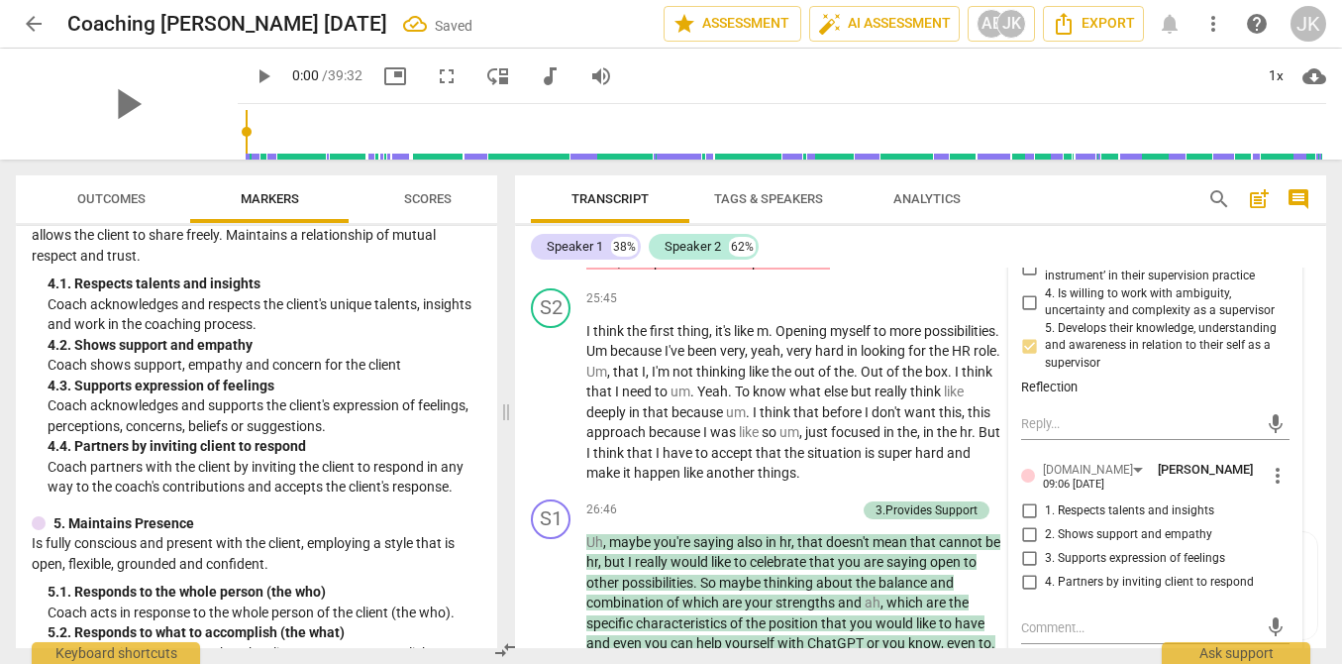
scroll to position [7525, 0]
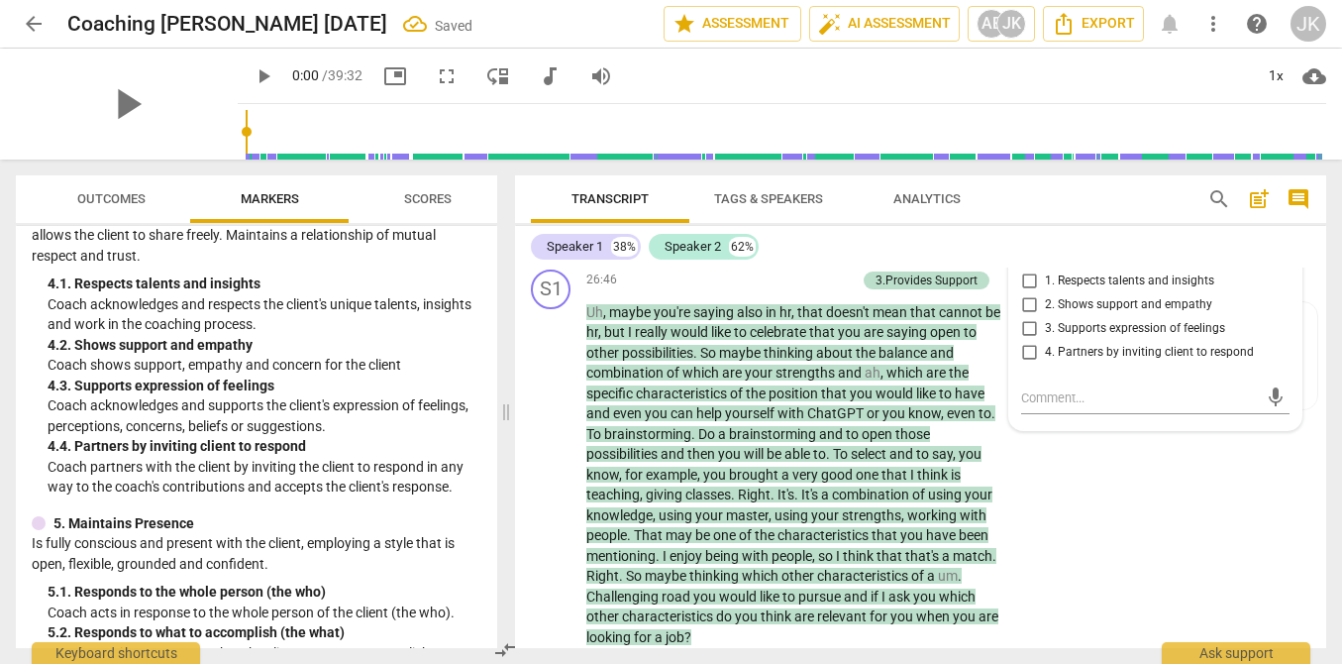
click at [1040, 293] on input "1. Respects talents and insights" at bounding box center [1029, 281] width 32 height 24
click at [1112, 563] on div "S1 play_arrow pause 26:46 + Add competency 3.Provides Support keyboard_arrow_ri…" at bounding box center [920, 458] width 811 height 394
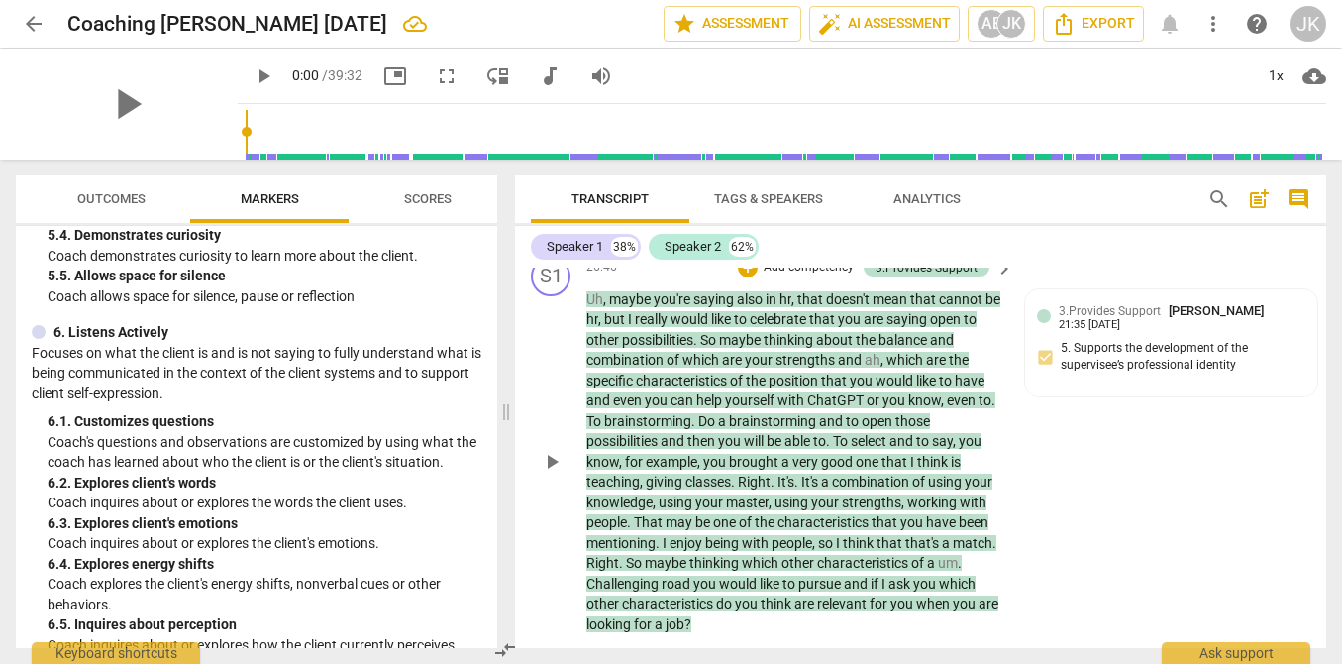
scroll to position [7535, 0]
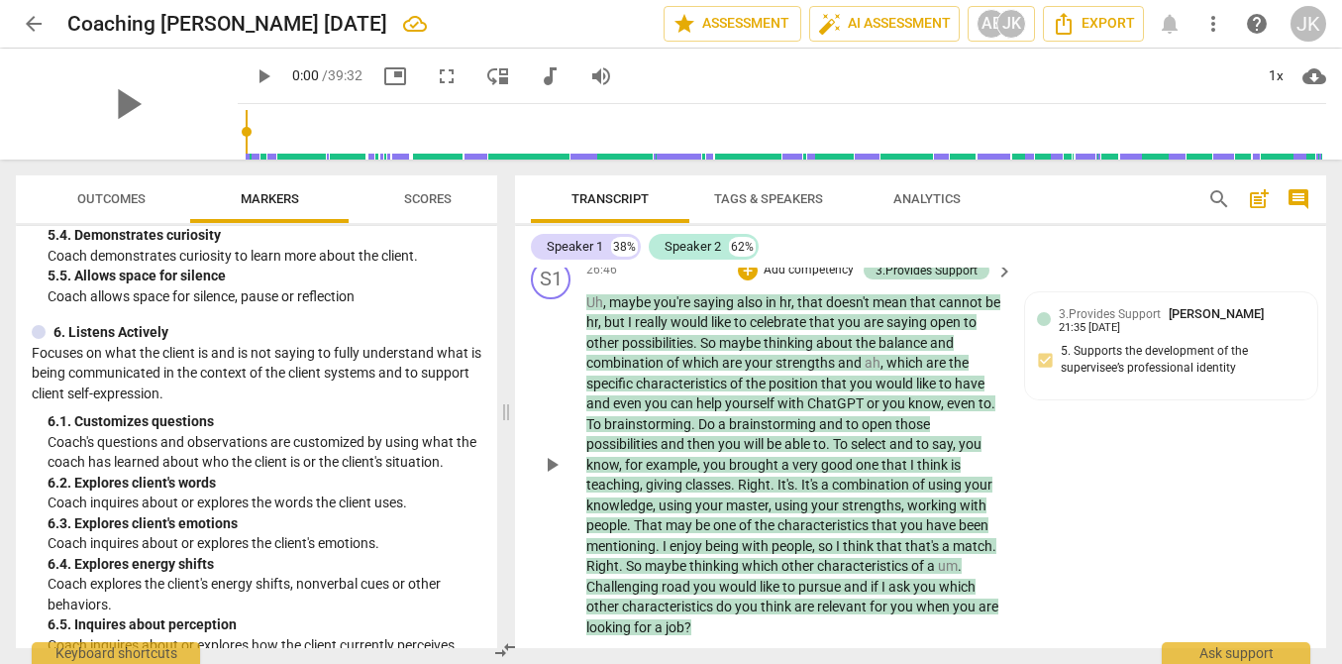
click at [804, 279] on p "Add competency" at bounding box center [809, 270] width 94 height 18
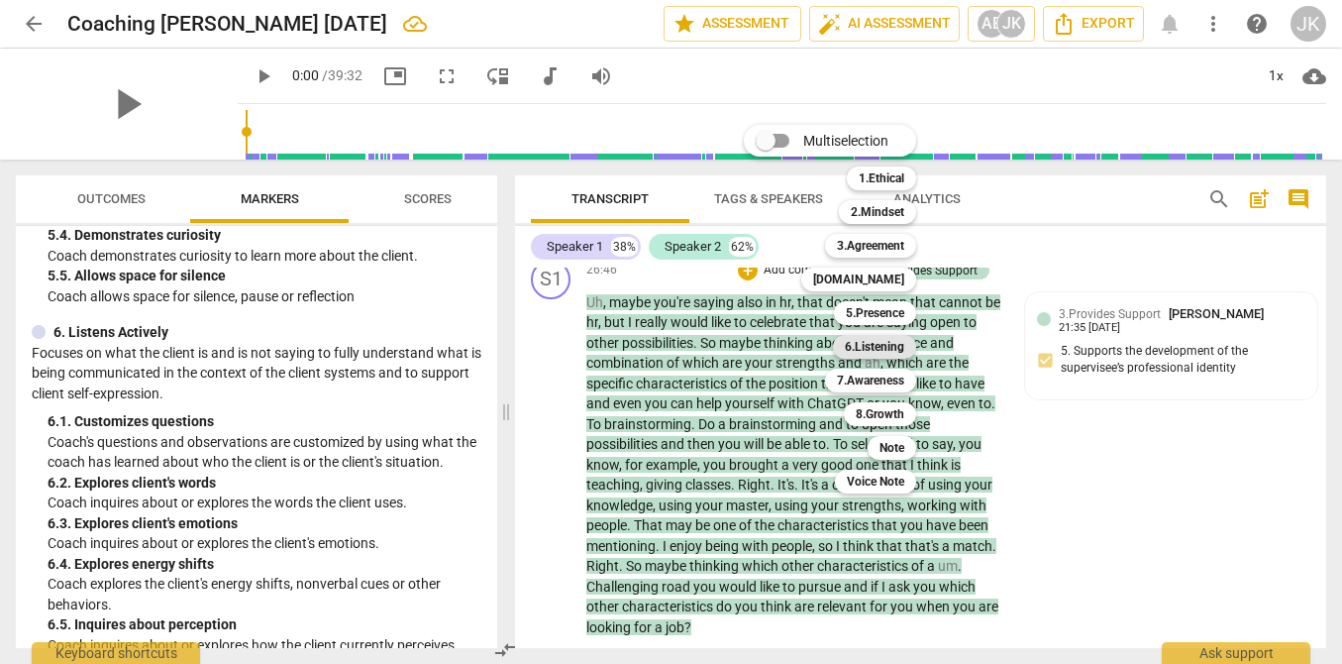
click at [883, 345] on b "6.Listening" at bounding box center [874, 347] width 59 height 24
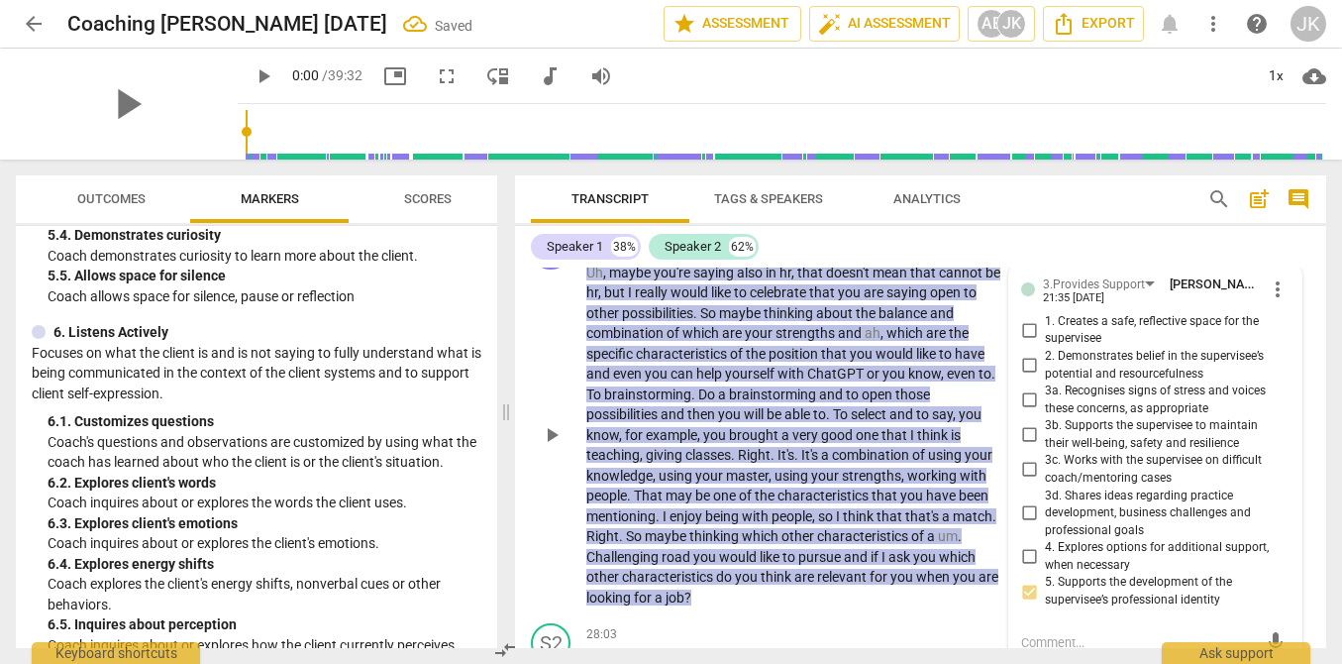
scroll to position [7787, 0]
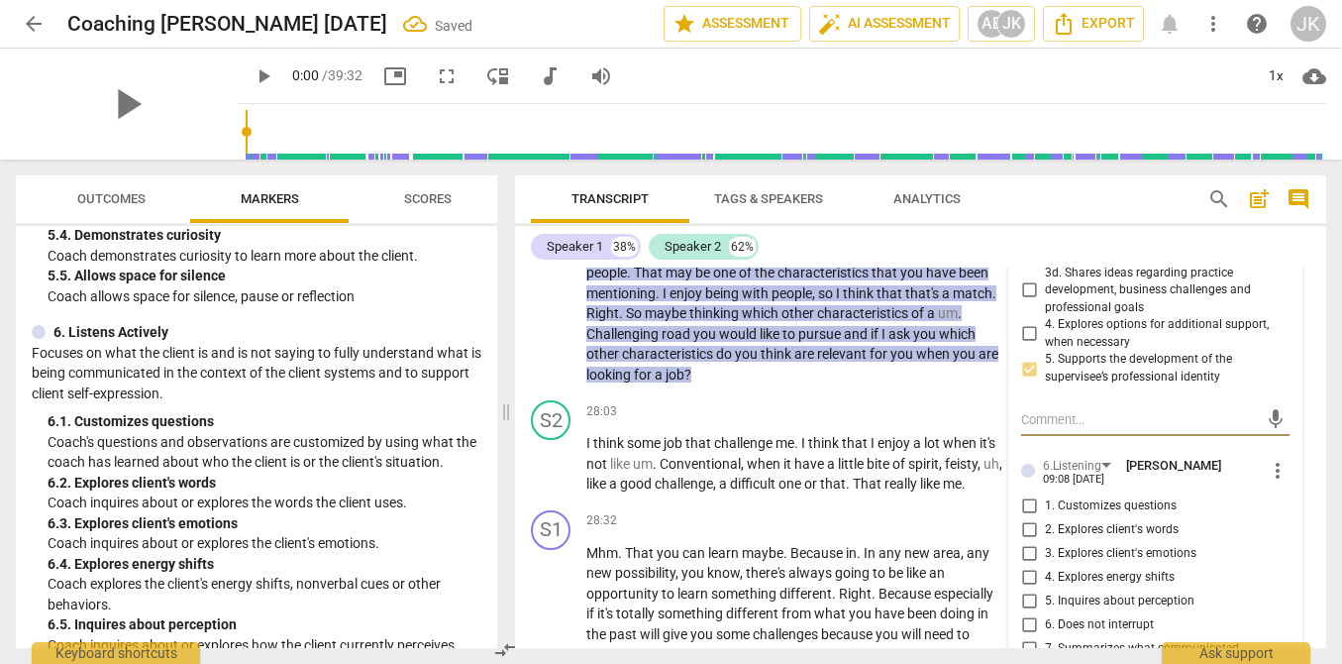
click at [1057, 515] on span "1. Customizes questions" at bounding box center [1111, 506] width 132 height 18
click at [1045, 518] on input "1. Customizes questions" at bounding box center [1029, 506] width 32 height 24
click at [747, 471] on span "," at bounding box center [744, 464] width 6 height 16
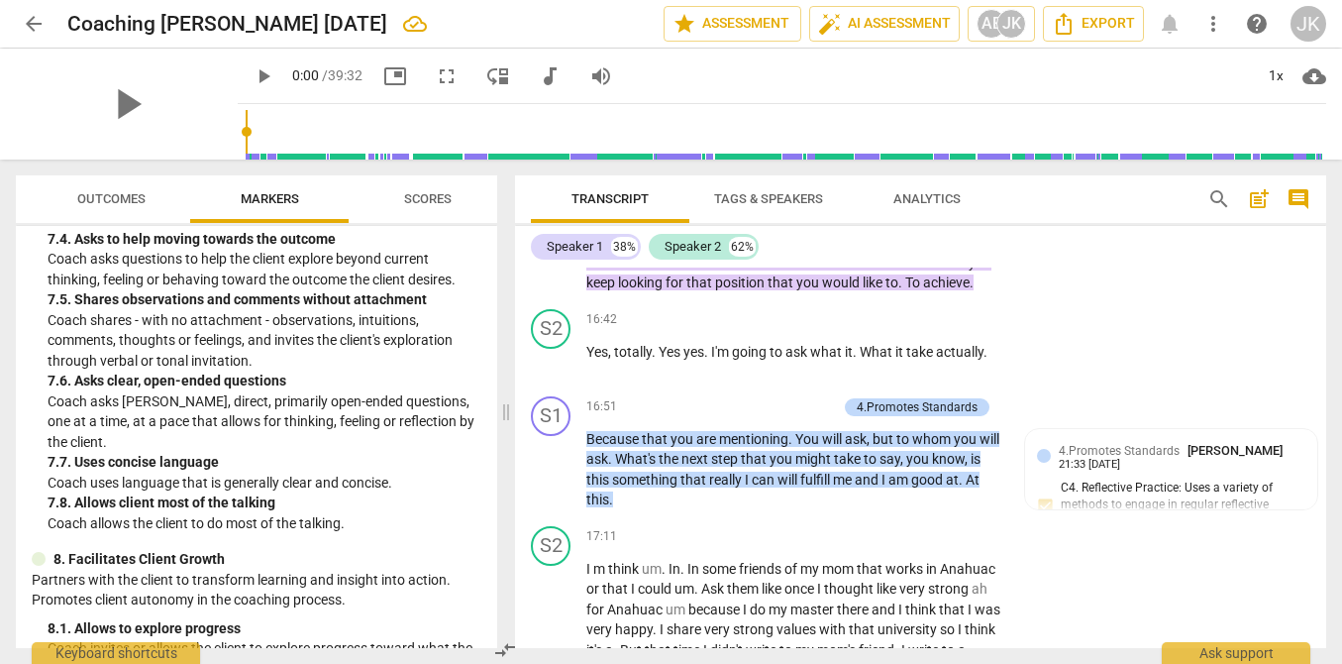
scroll to position [4945, 0]
click at [773, 415] on p "Add competency" at bounding box center [790, 406] width 94 height 18
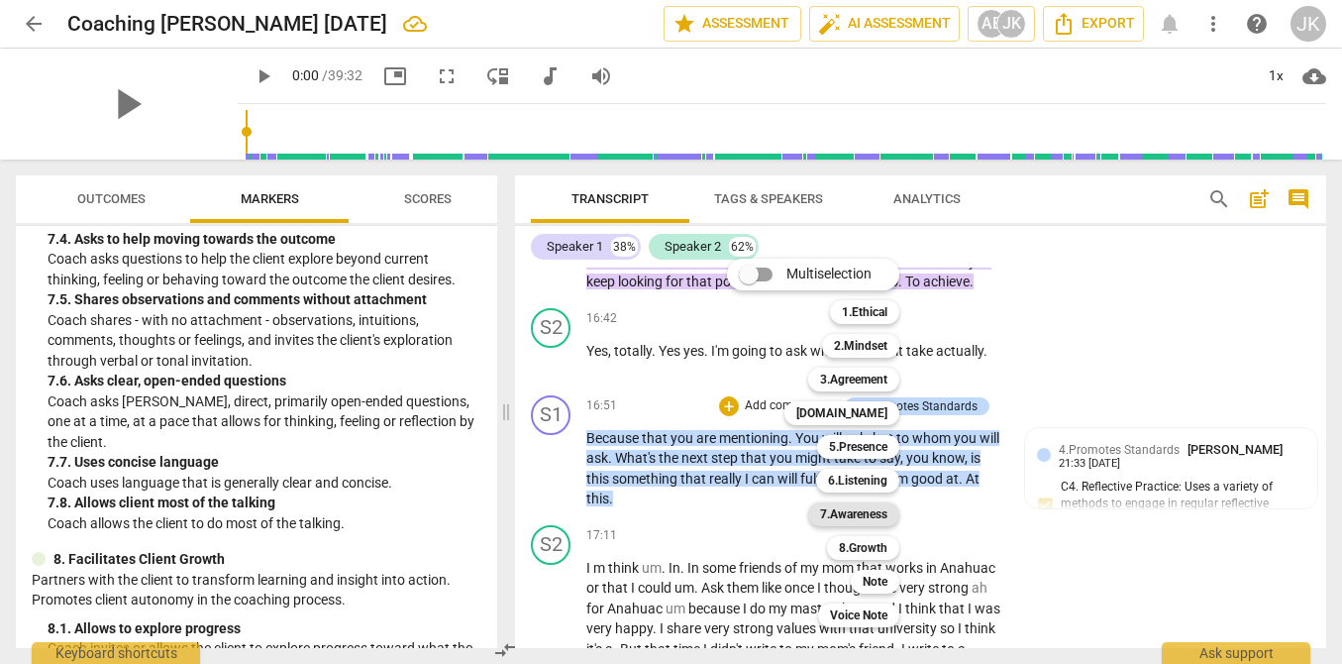
click at [860, 510] on b "7.Awareness" at bounding box center [853, 514] width 67 height 24
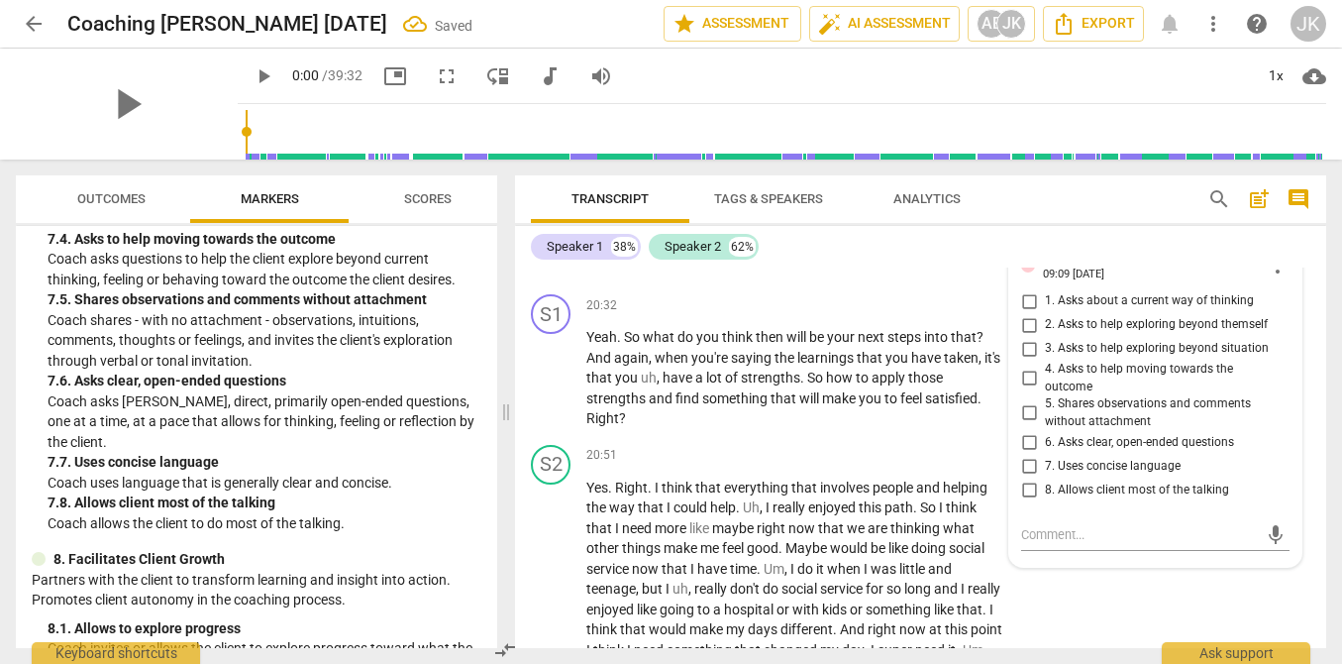
scroll to position [6016, 0]
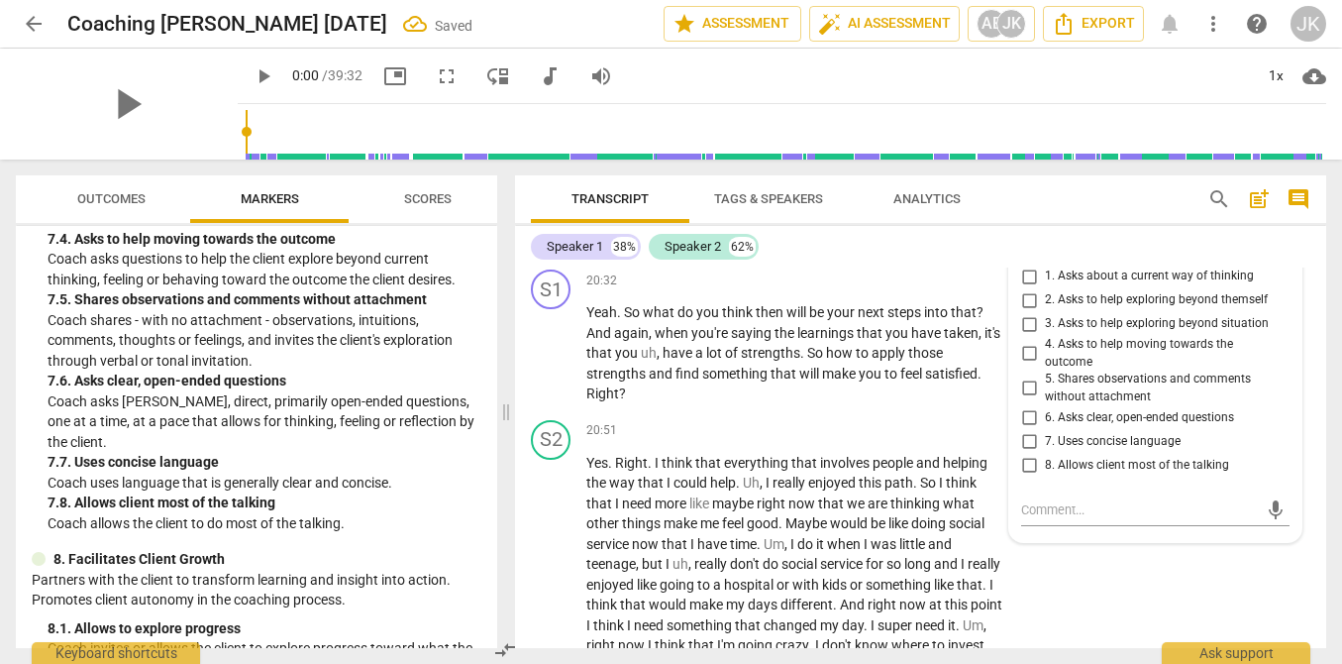
click at [1076, 427] on span "6. Asks clear, open-ended questions" at bounding box center [1139, 418] width 189 height 18
click at [1045, 429] on input "6. Asks clear, open-ended questions" at bounding box center [1029, 417] width 32 height 24
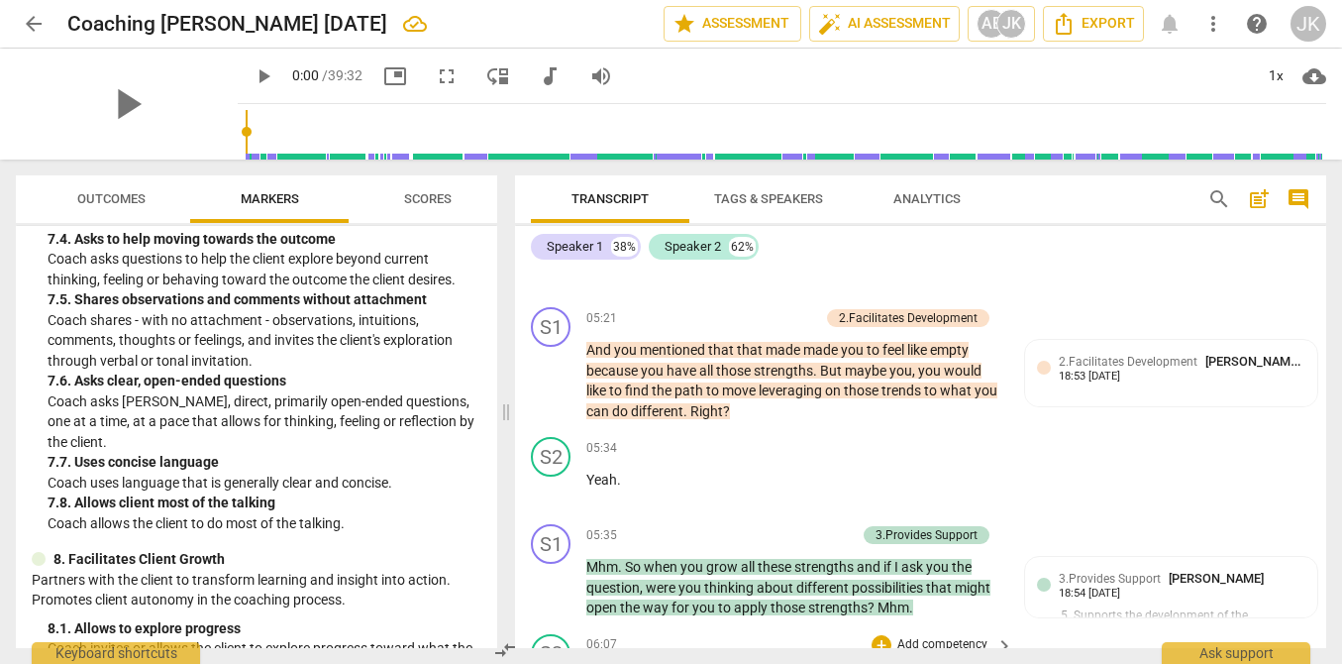
scroll to position [2026, 0]
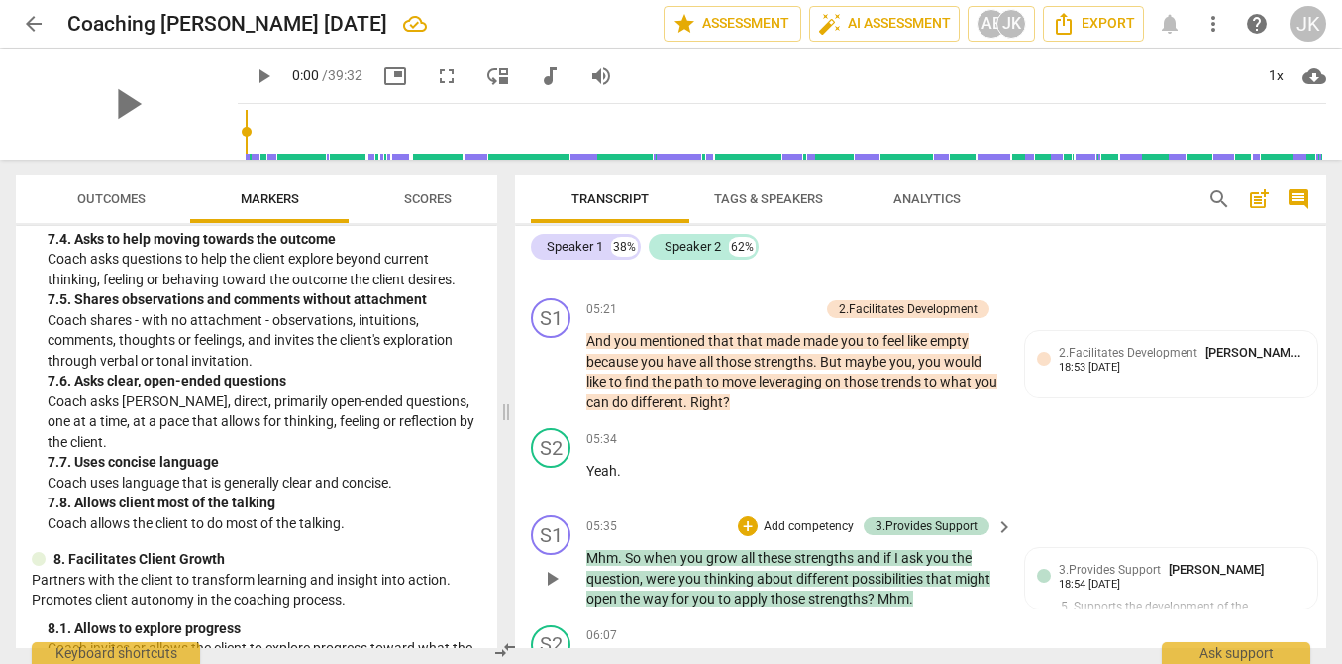
click at [808, 518] on p "Add competency" at bounding box center [809, 527] width 94 height 18
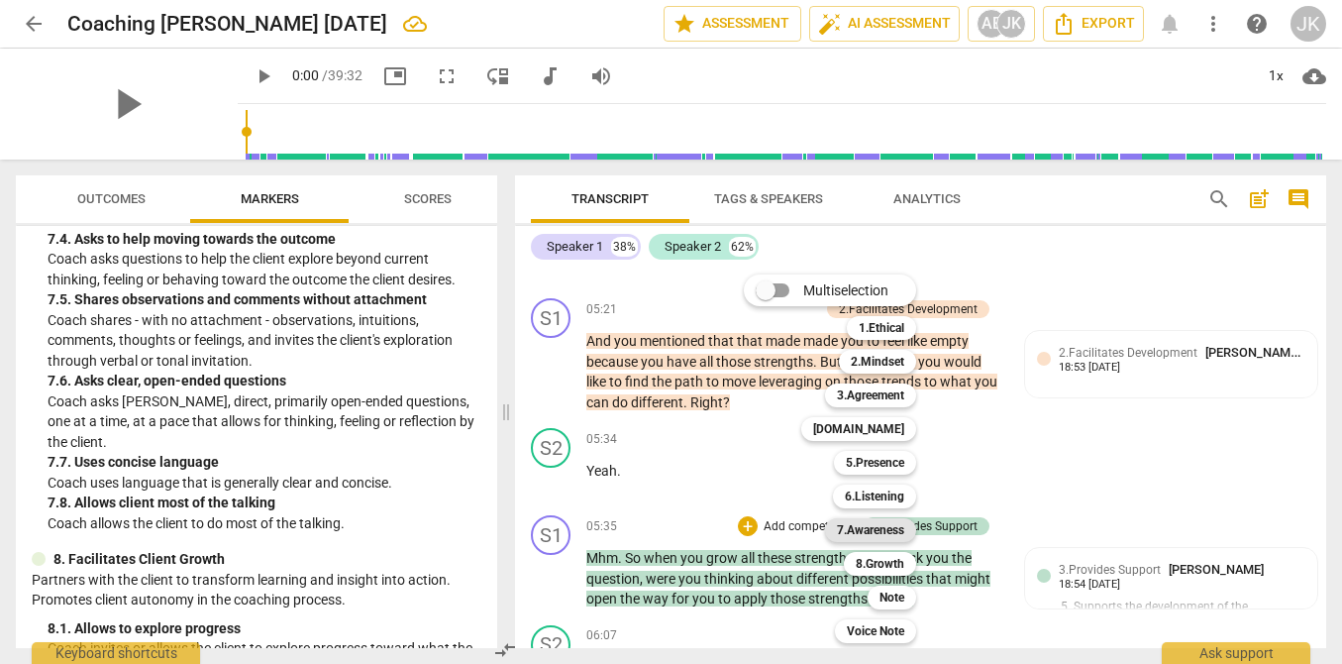
click at [893, 531] on b "7.Awareness" at bounding box center [870, 530] width 67 height 24
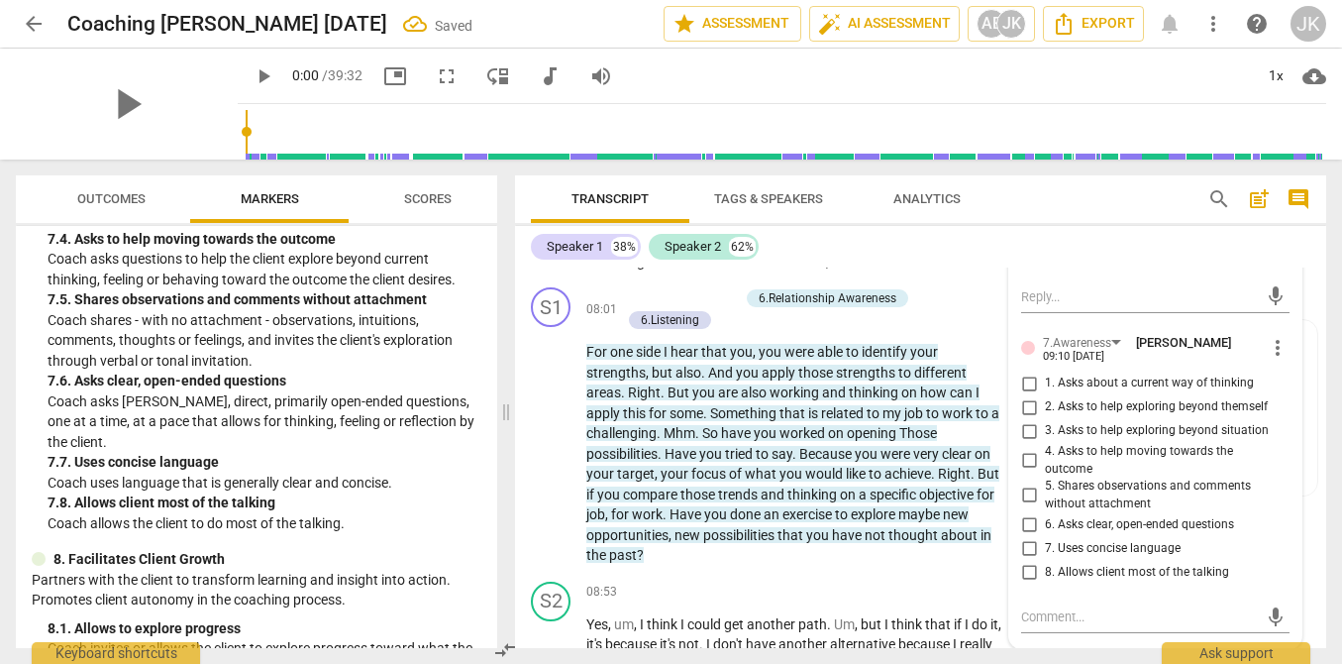
scroll to position [2683, 0]
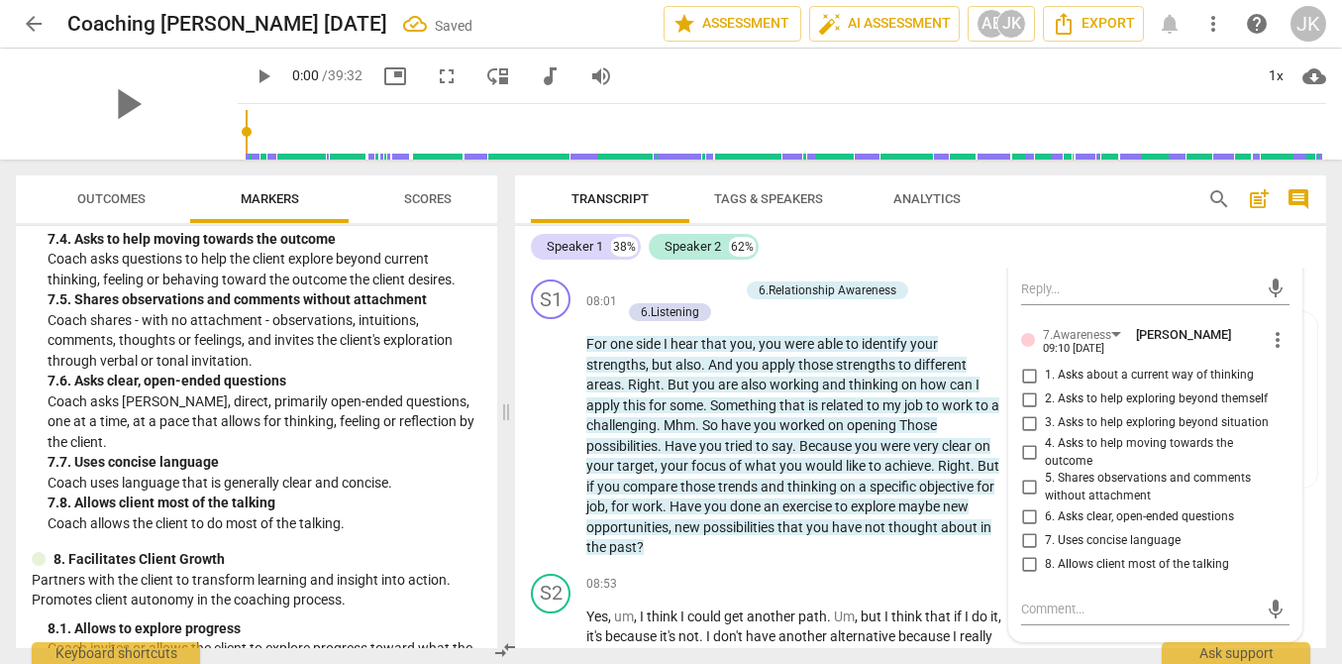
click at [1059, 508] on span "6. Asks clear, open-ended questions" at bounding box center [1139, 517] width 189 height 18
click at [1045, 504] on input "6. Asks clear, open-ended questions" at bounding box center [1029, 516] width 32 height 24
click at [1044, 599] on textarea at bounding box center [1139, 608] width 237 height 19
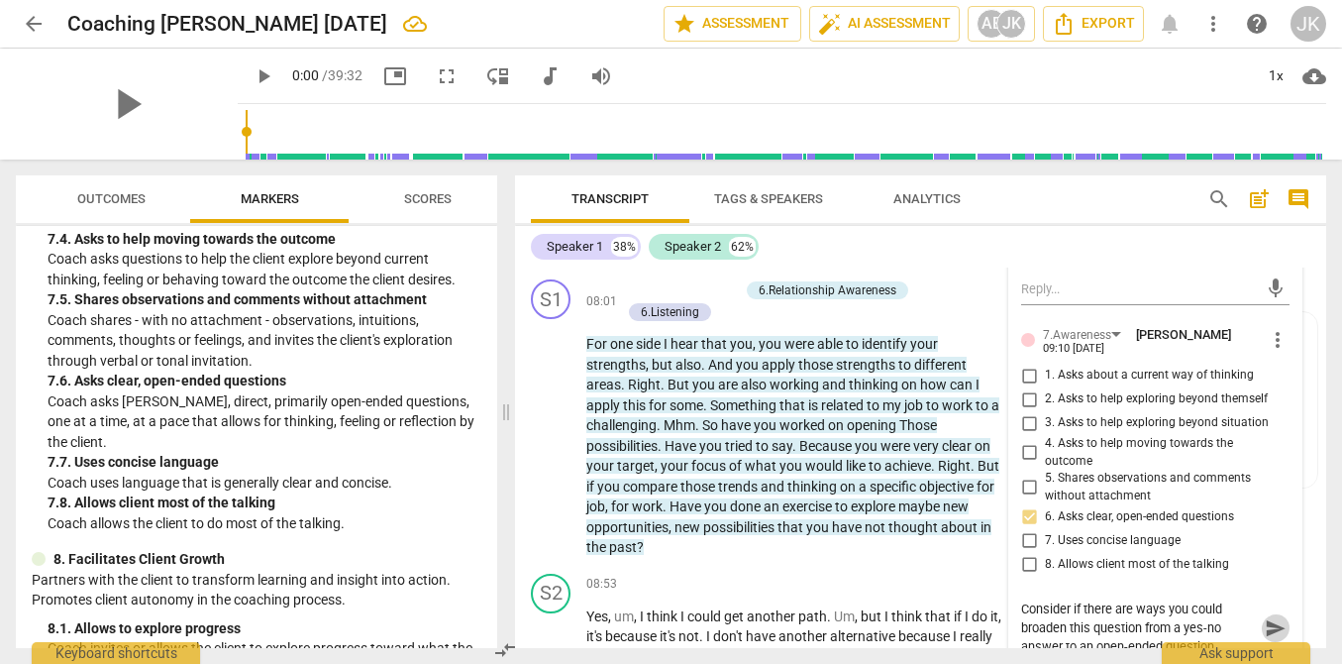
click at [1275, 617] on span "send" at bounding box center [1276, 628] width 22 height 22
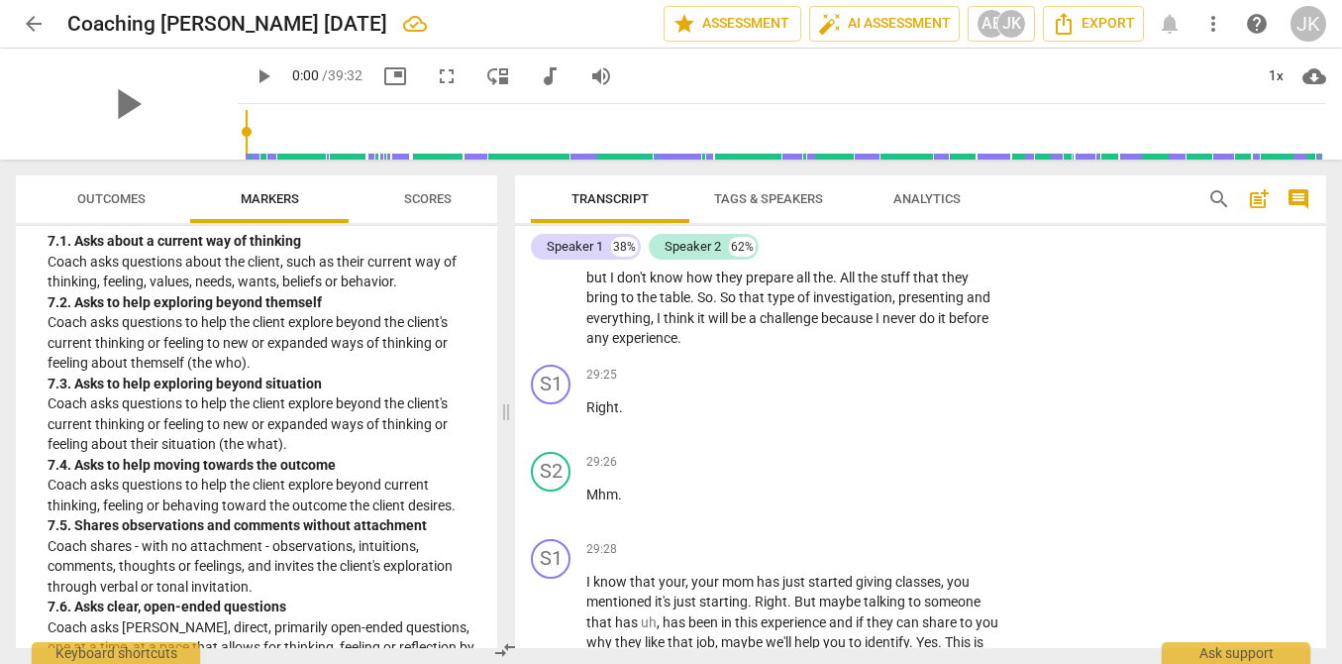
scroll to position [8296, 0]
